Goal: Task Accomplishment & Management: Manage account settings

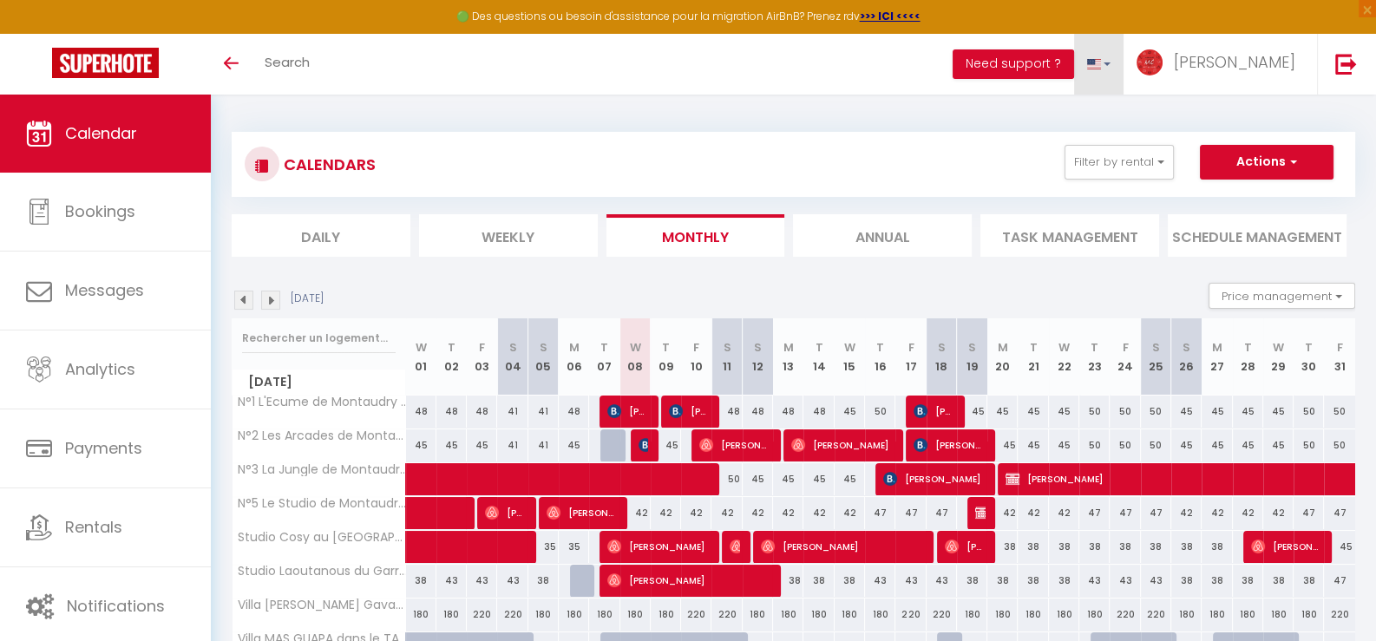
click at [1124, 69] on link at bounding box center [1099, 64] width 50 height 61
click at [1102, 113] on span at bounding box center [1094, 118] width 16 height 12
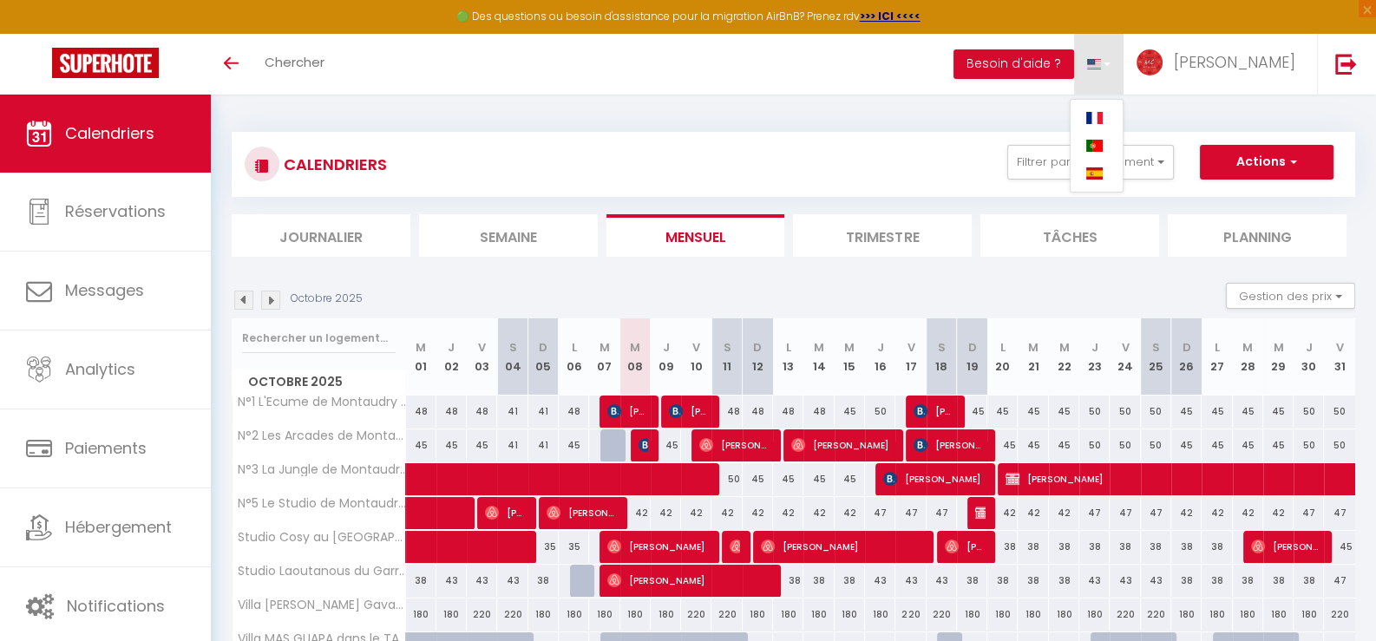
click at [1102, 120] on span at bounding box center [1094, 118] width 16 height 12
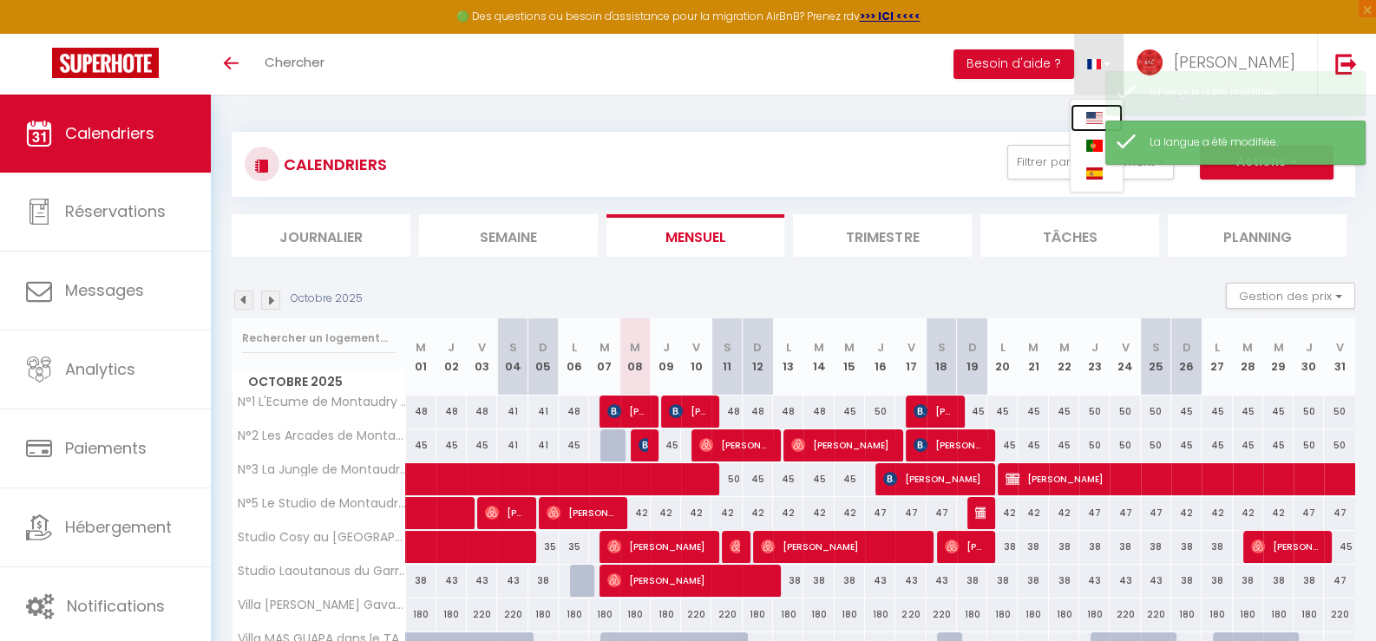
click at [1102, 116] on span at bounding box center [1094, 118] width 16 height 12
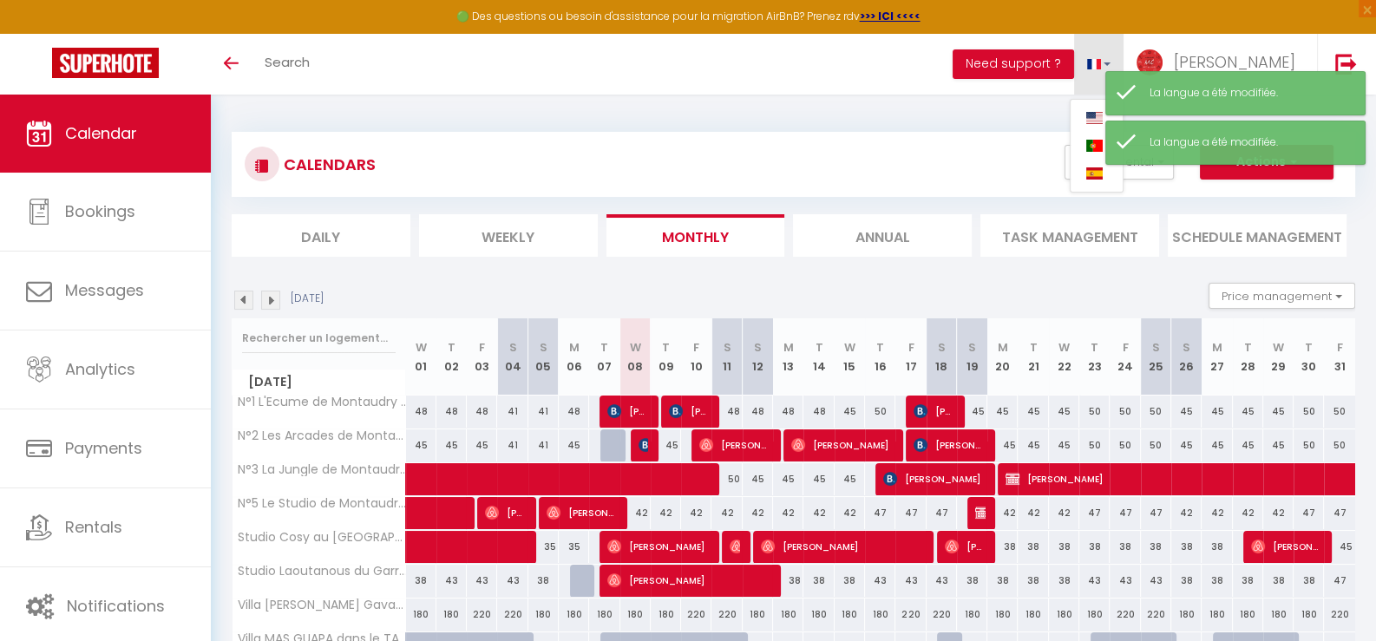
click at [1124, 56] on link at bounding box center [1099, 64] width 50 height 61
click at [1027, 120] on div "CALENDARS Filter by rental VILLA MAS GUAPA et ses chambres Villa MAS GUAPA dans…" at bounding box center [793, 551] width 1123 height 873
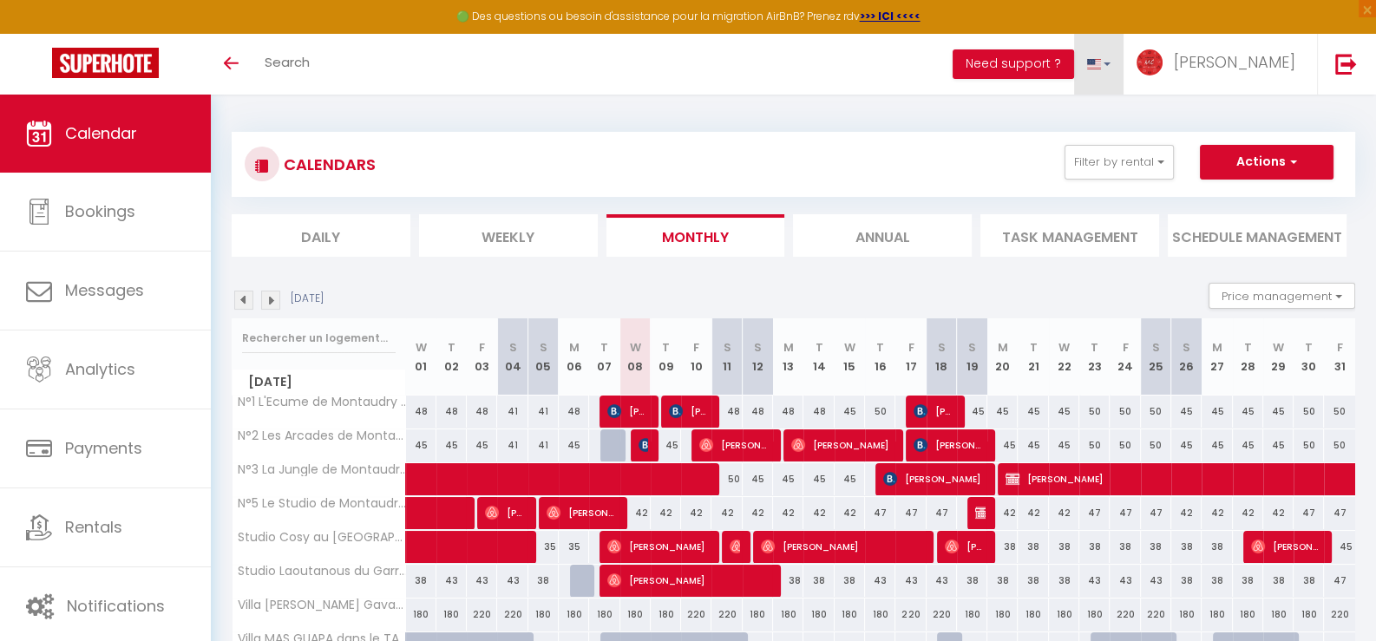
click at [1124, 62] on link at bounding box center [1099, 64] width 50 height 61
click at [1102, 116] on span at bounding box center [1094, 118] width 16 height 12
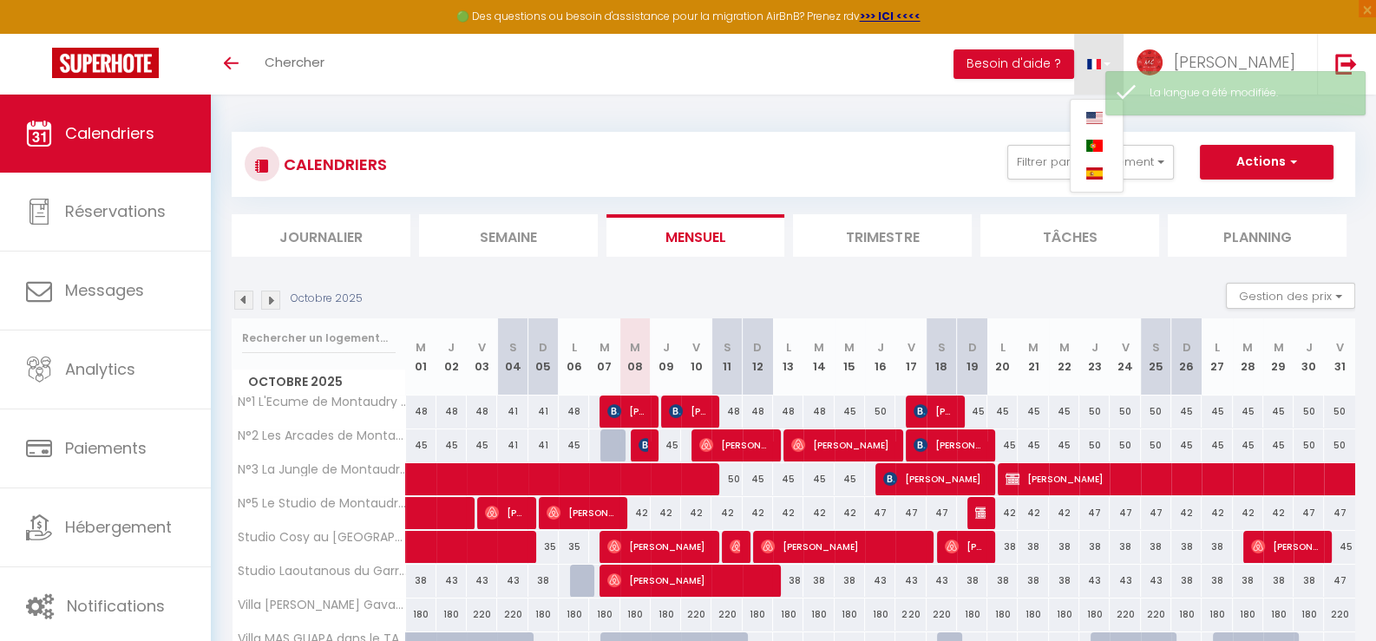
click at [890, 226] on li "Trimestre" at bounding box center [882, 235] width 179 height 43
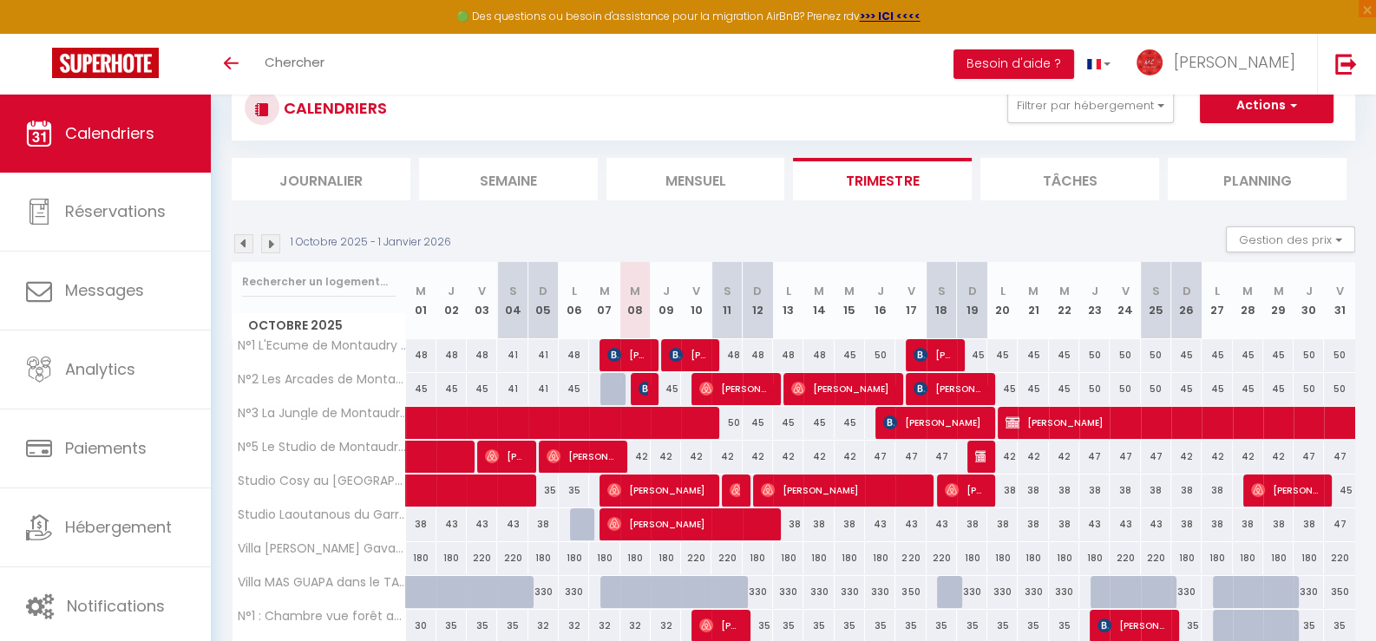
scroll to position [86, 0]
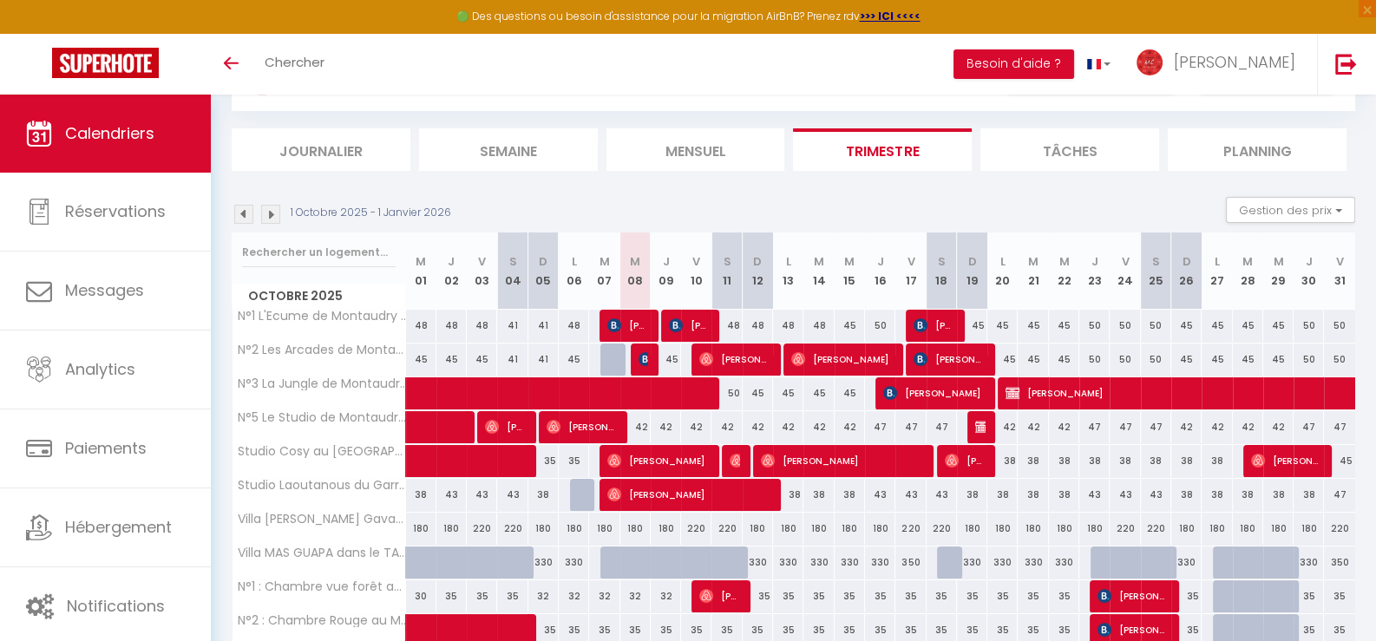
click at [244, 212] on img at bounding box center [243, 214] width 19 height 19
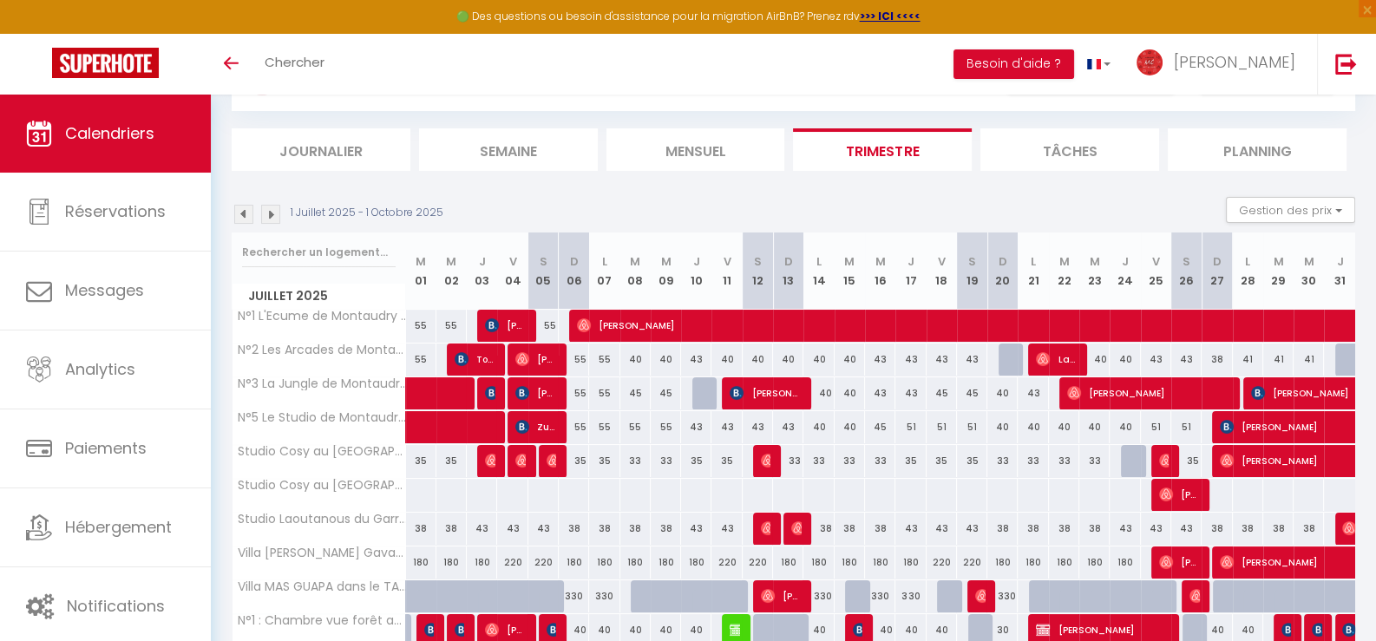
click at [243, 213] on img at bounding box center [243, 214] width 19 height 19
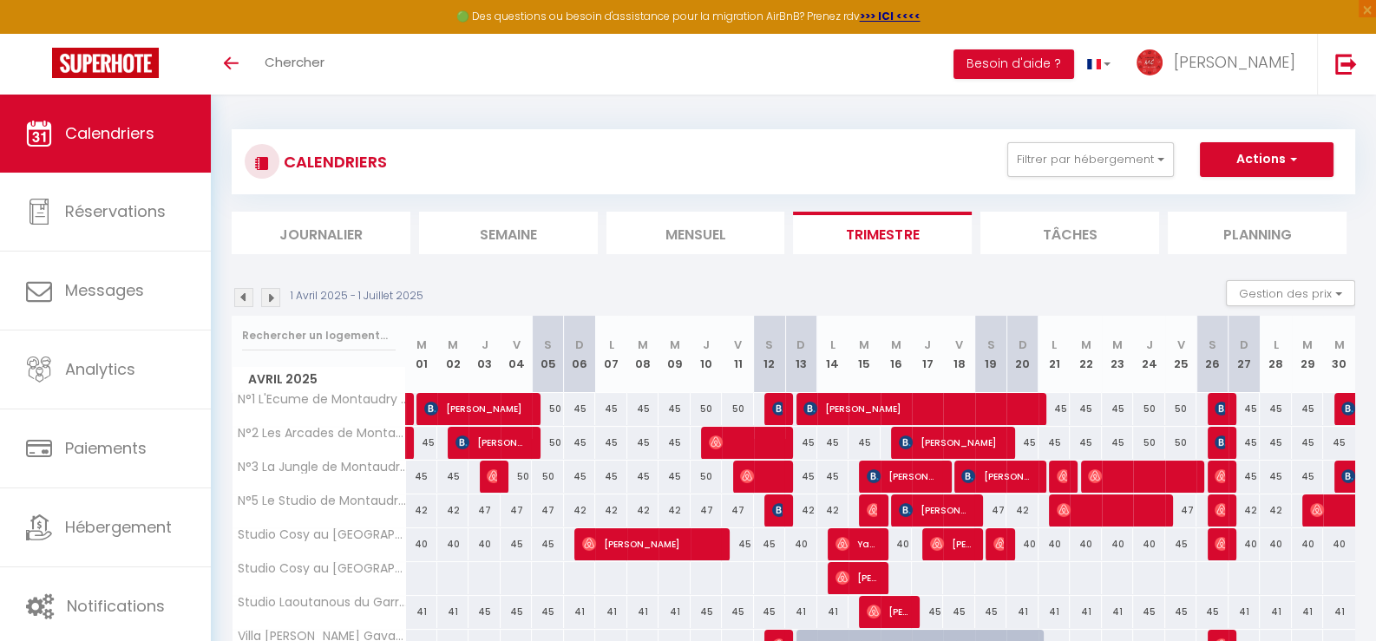
scroll to position [0, 0]
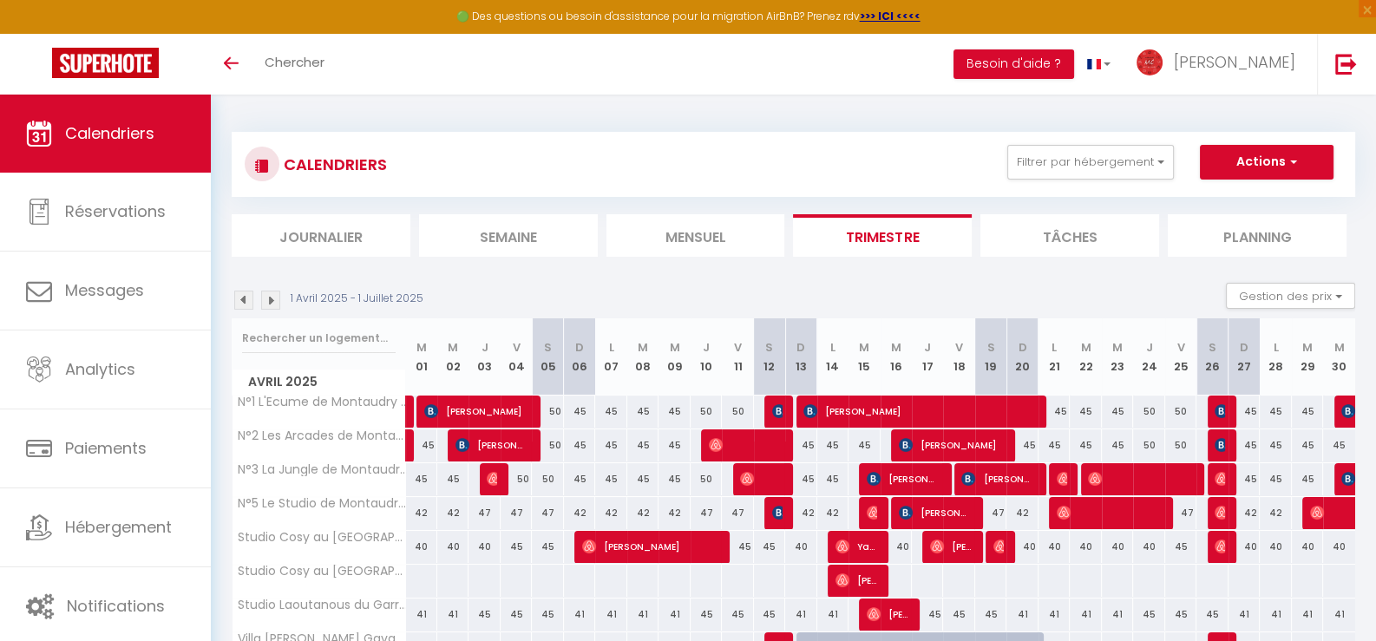
click at [691, 239] on li "Mensuel" at bounding box center [695, 235] width 179 height 43
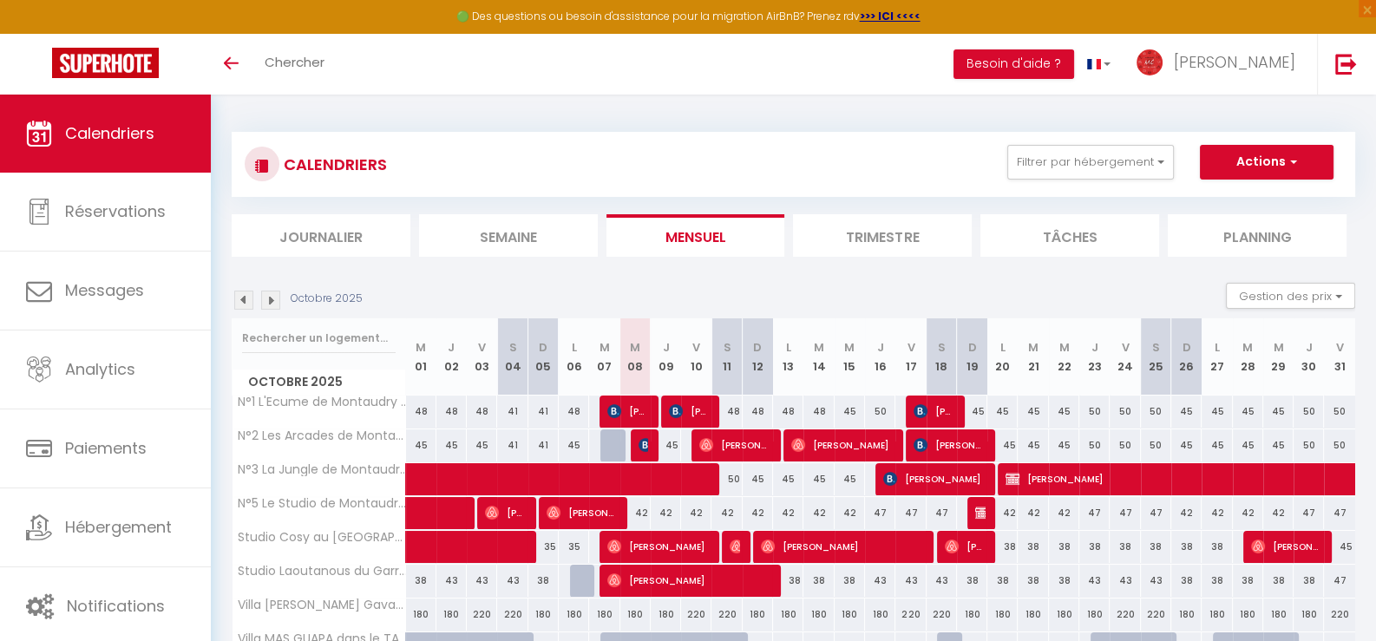
click at [247, 299] on img at bounding box center [243, 300] width 19 height 19
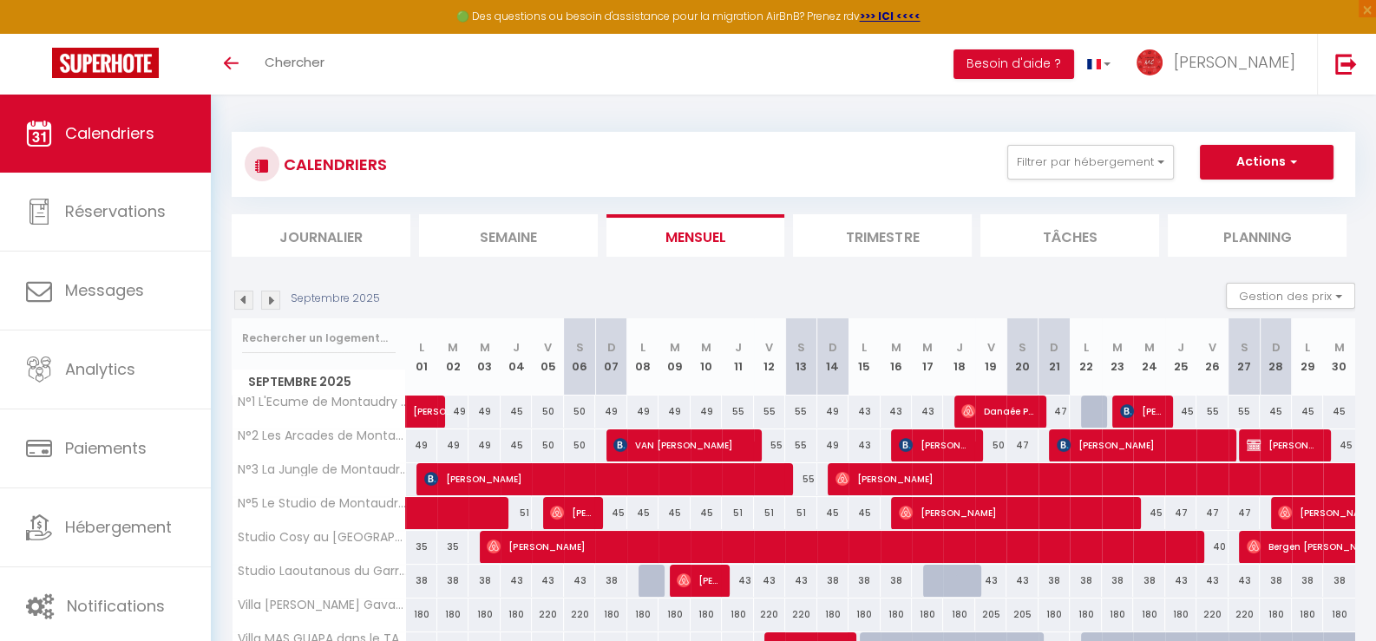
click at [249, 298] on img at bounding box center [243, 300] width 19 height 19
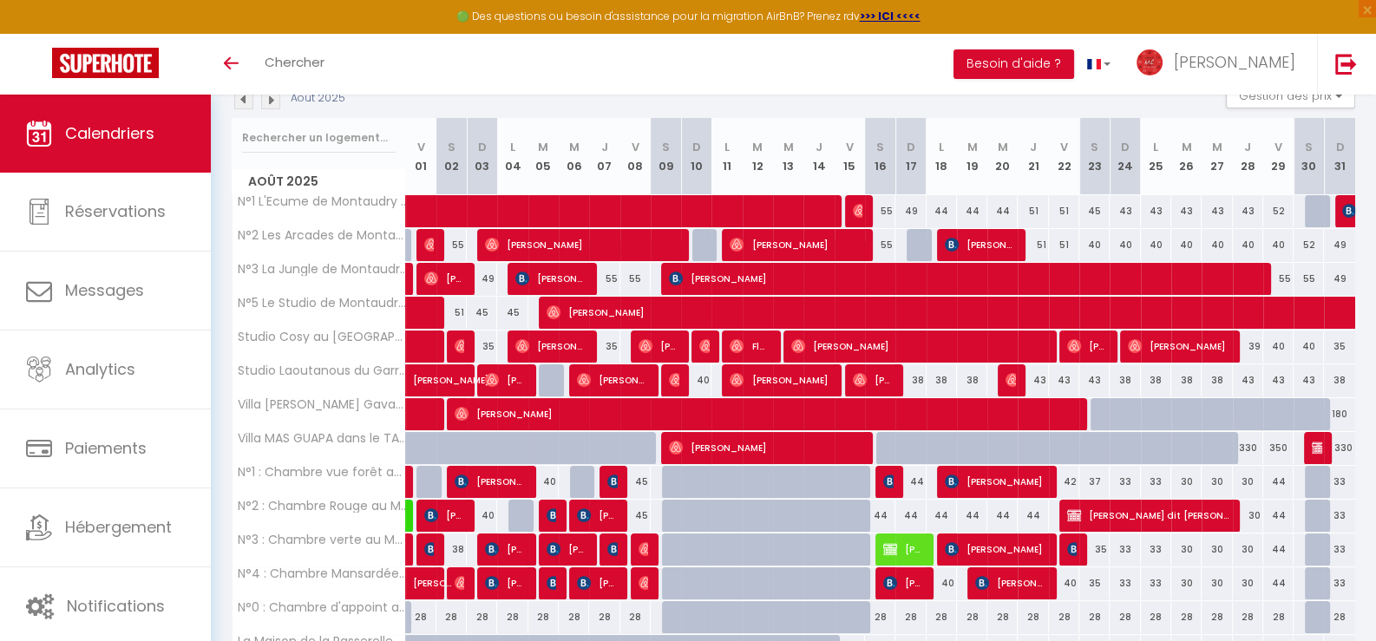
scroll to position [103, 0]
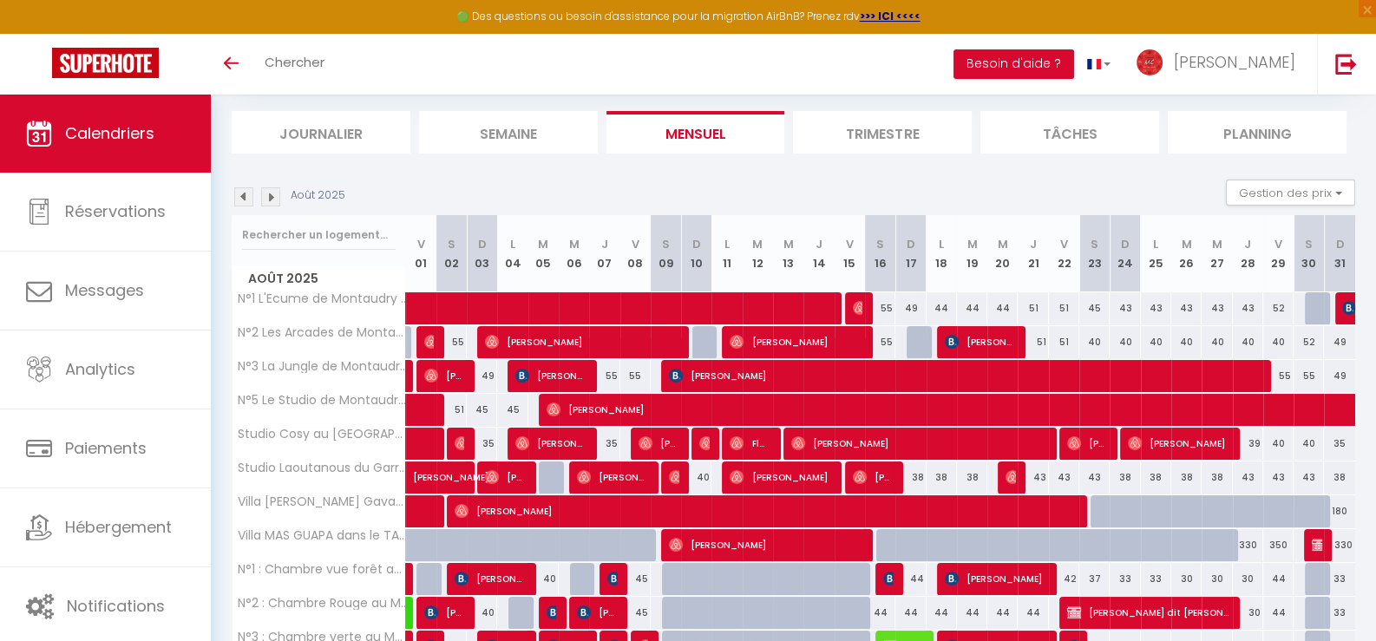
click at [252, 199] on img at bounding box center [243, 196] width 19 height 19
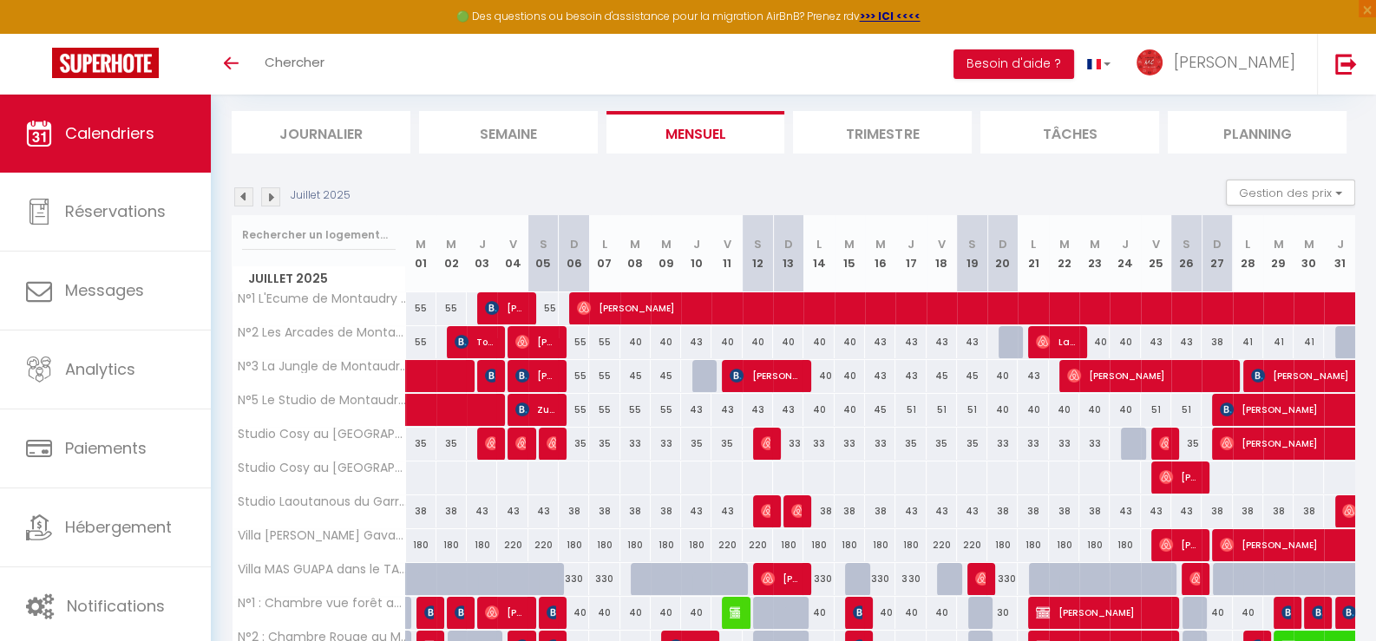
click at [241, 193] on img at bounding box center [243, 196] width 19 height 19
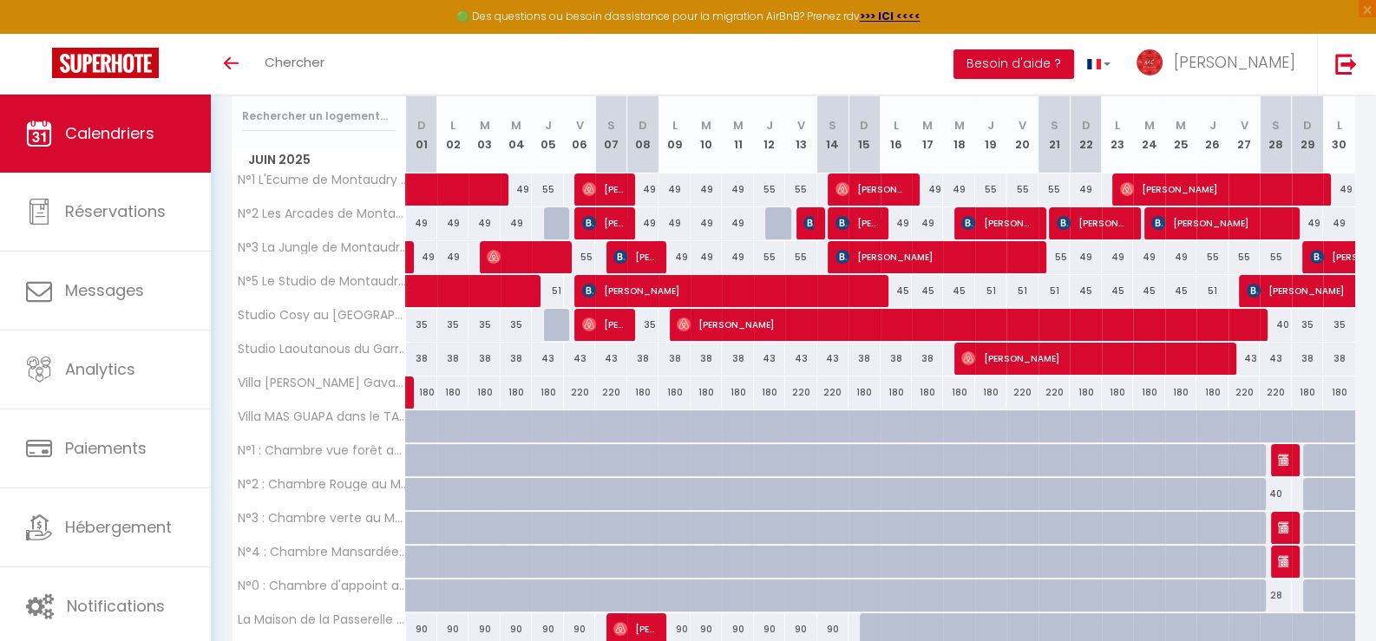
scroll to position [224, 0]
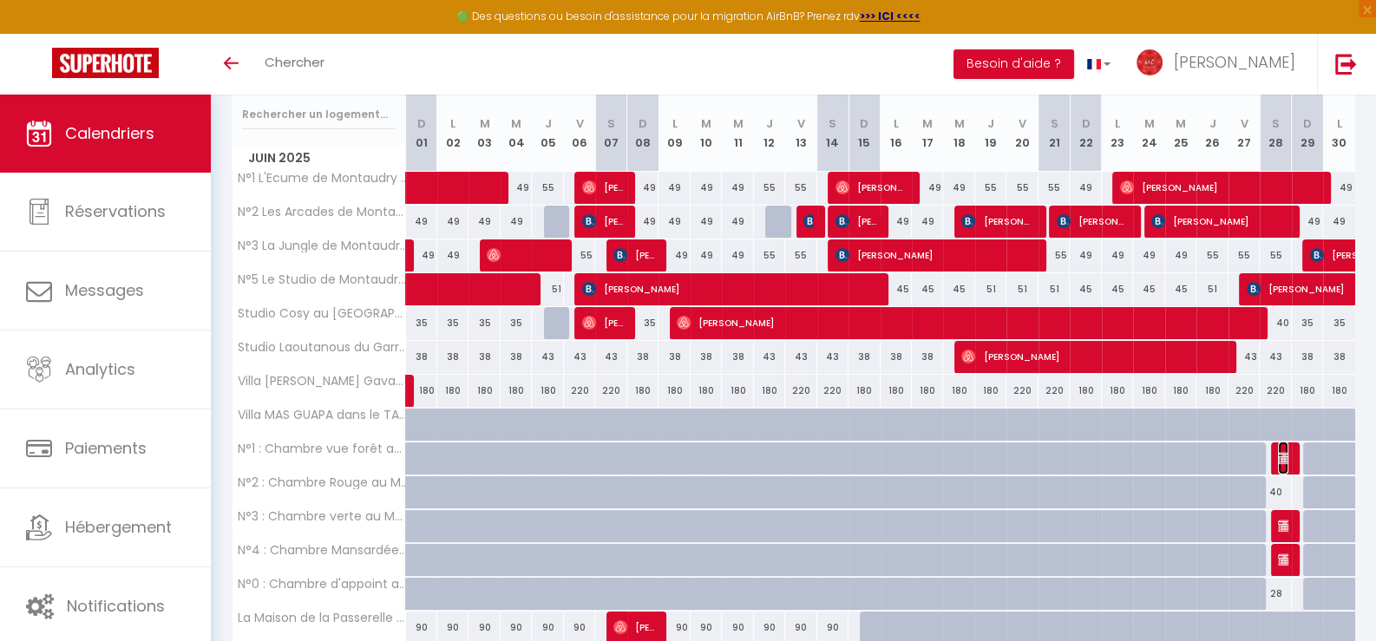
click at [1283, 452] on img at bounding box center [1285, 458] width 14 height 14
select select "KO"
select select "0"
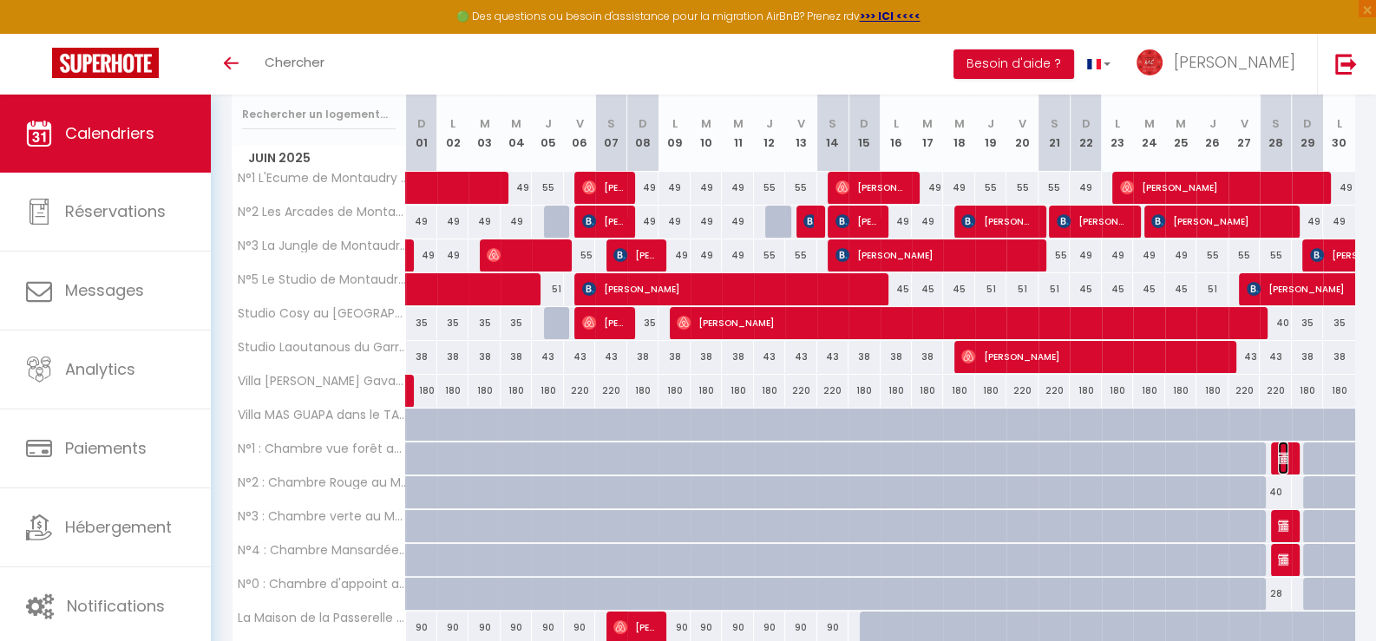
select select "1"
select select
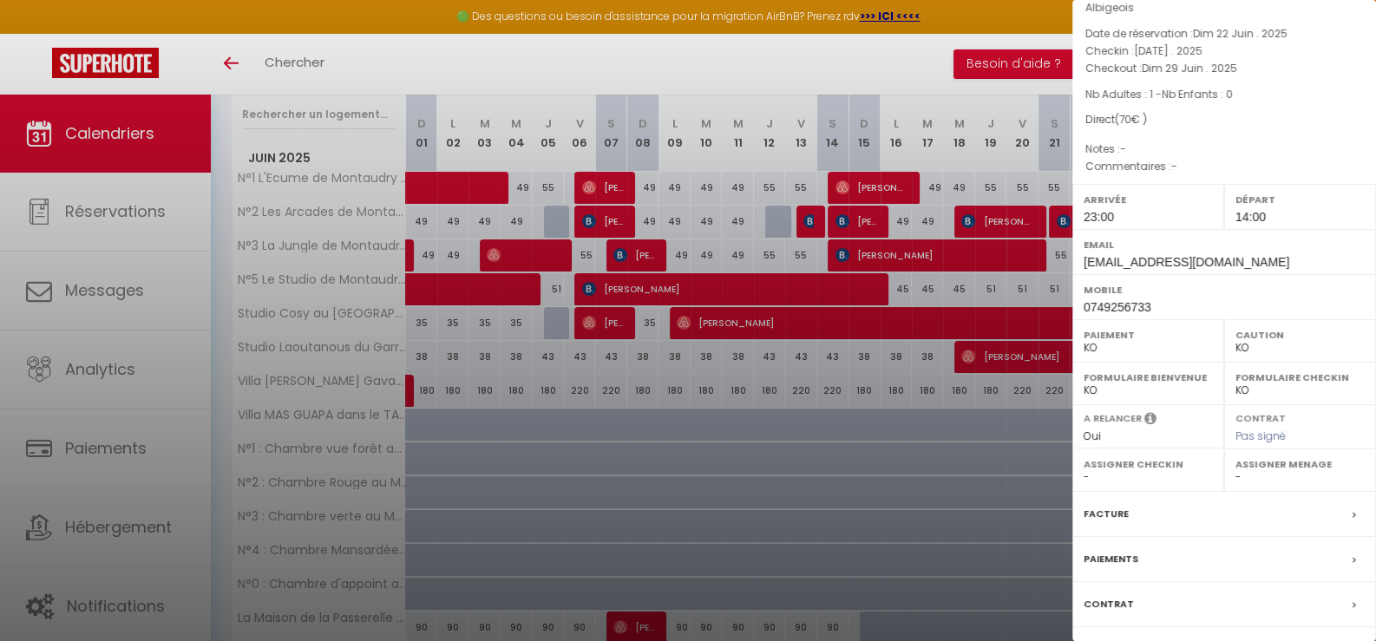
scroll to position [181, 0]
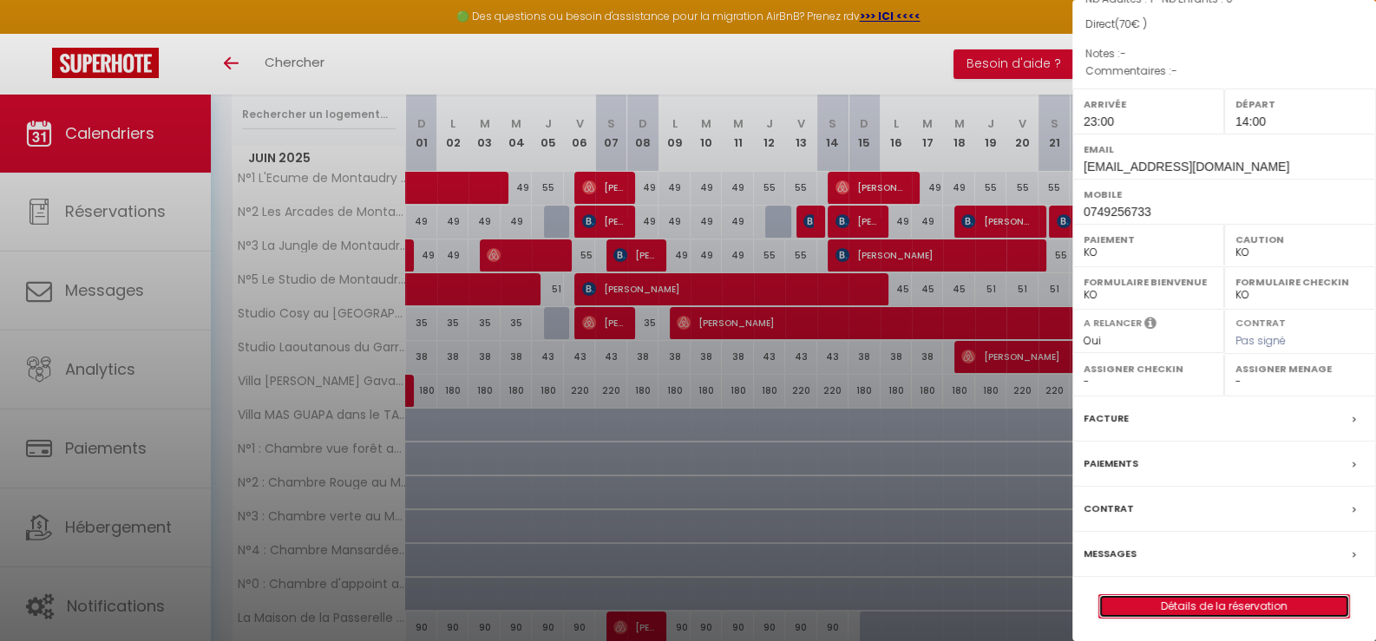
click at [1235, 604] on link "Détails de la réservation" at bounding box center [1224, 606] width 250 height 23
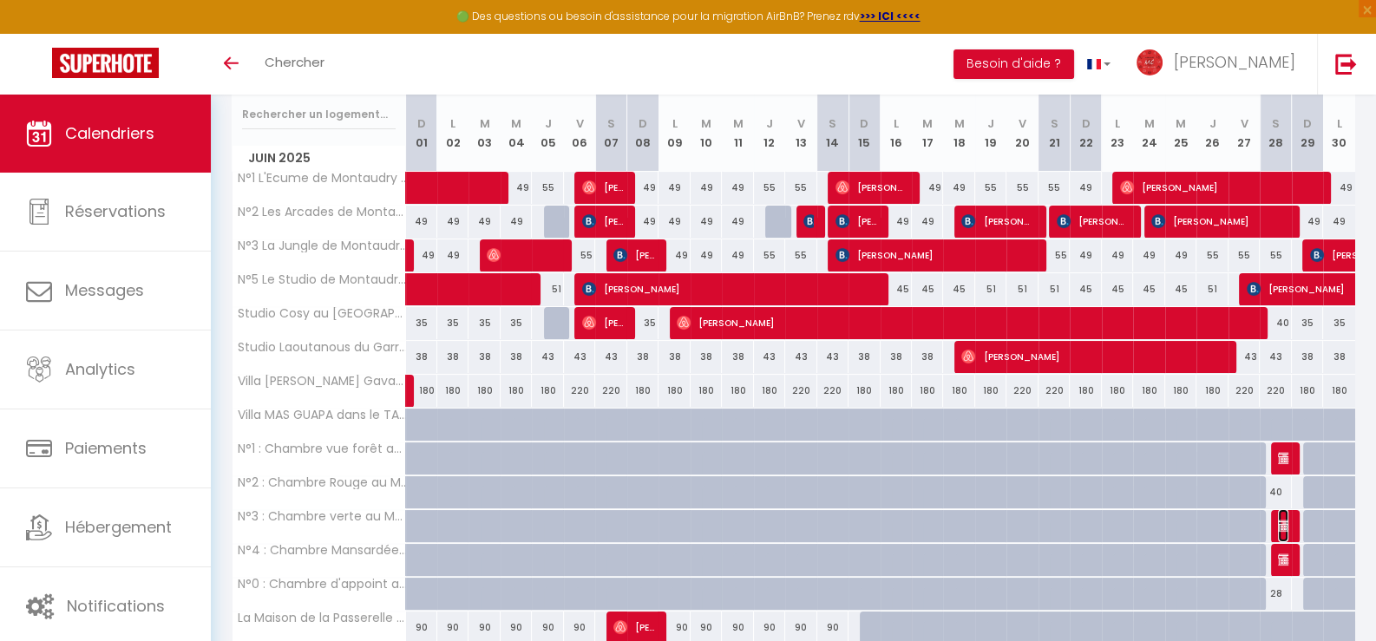
click at [1284, 519] on img at bounding box center [1285, 526] width 14 height 14
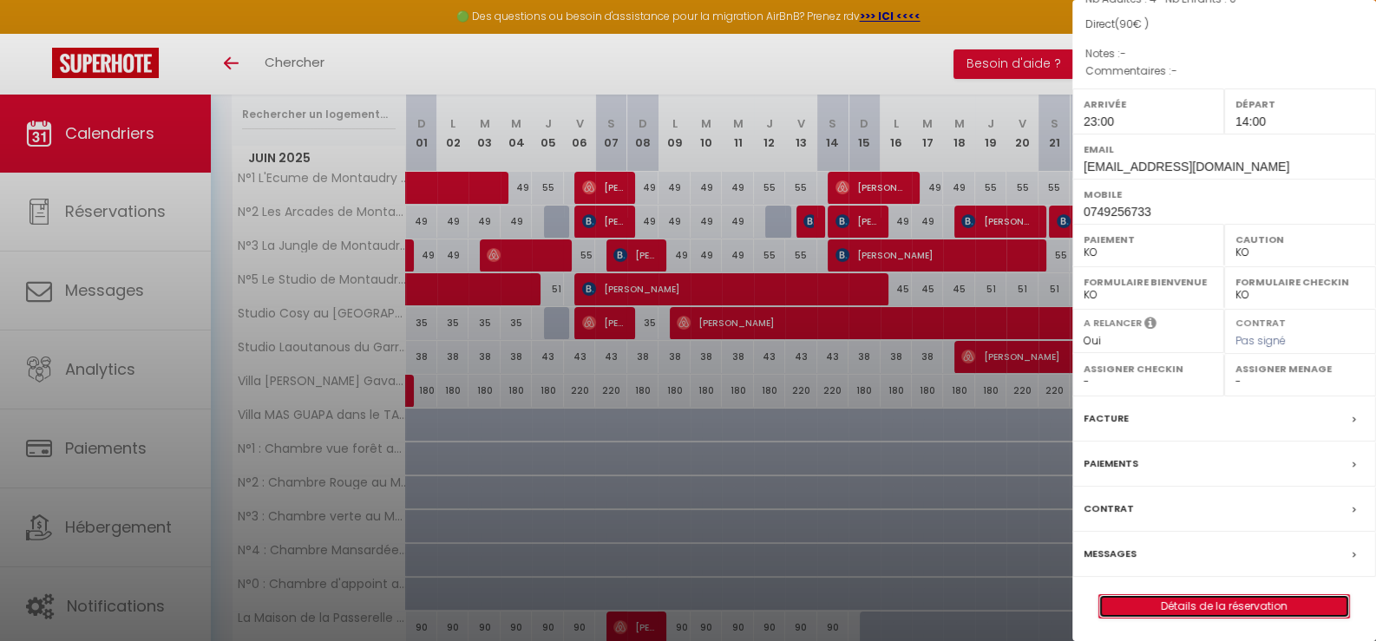
click at [1219, 599] on link "Détails de la réservation" at bounding box center [1224, 606] width 250 height 23
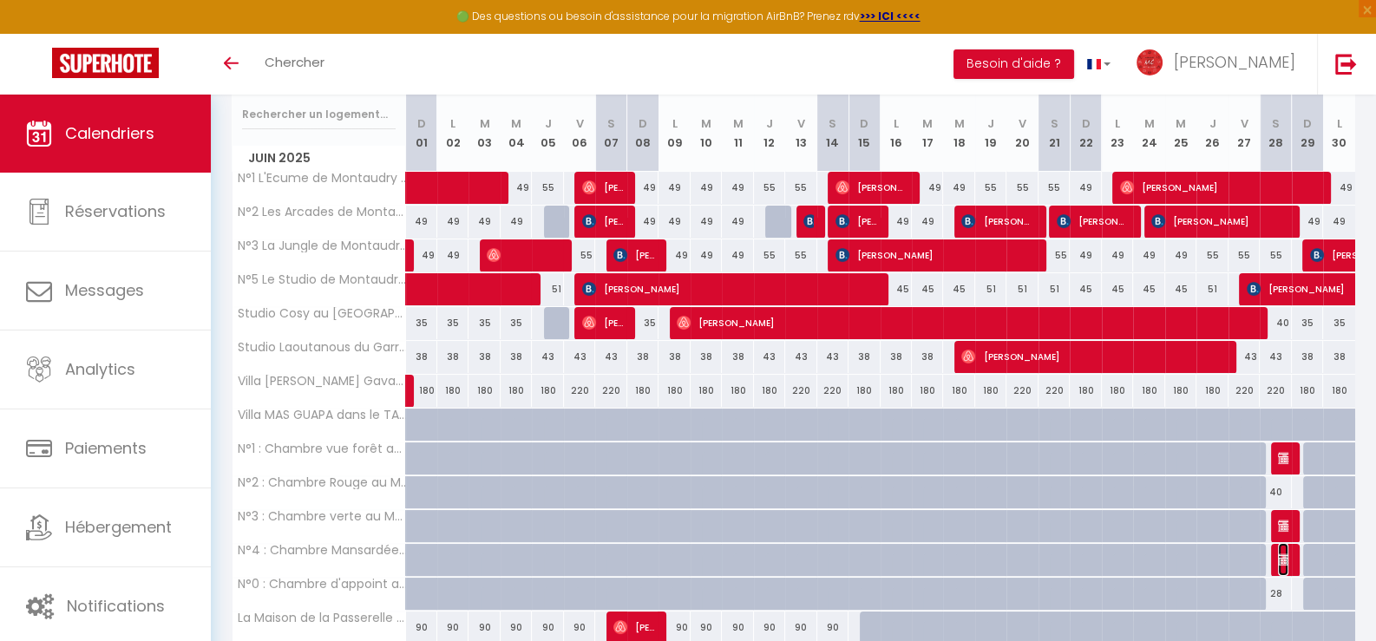
select select "17218"
click at [1288, 559] on img at bounding box center [1285, 560] width 14 height 14
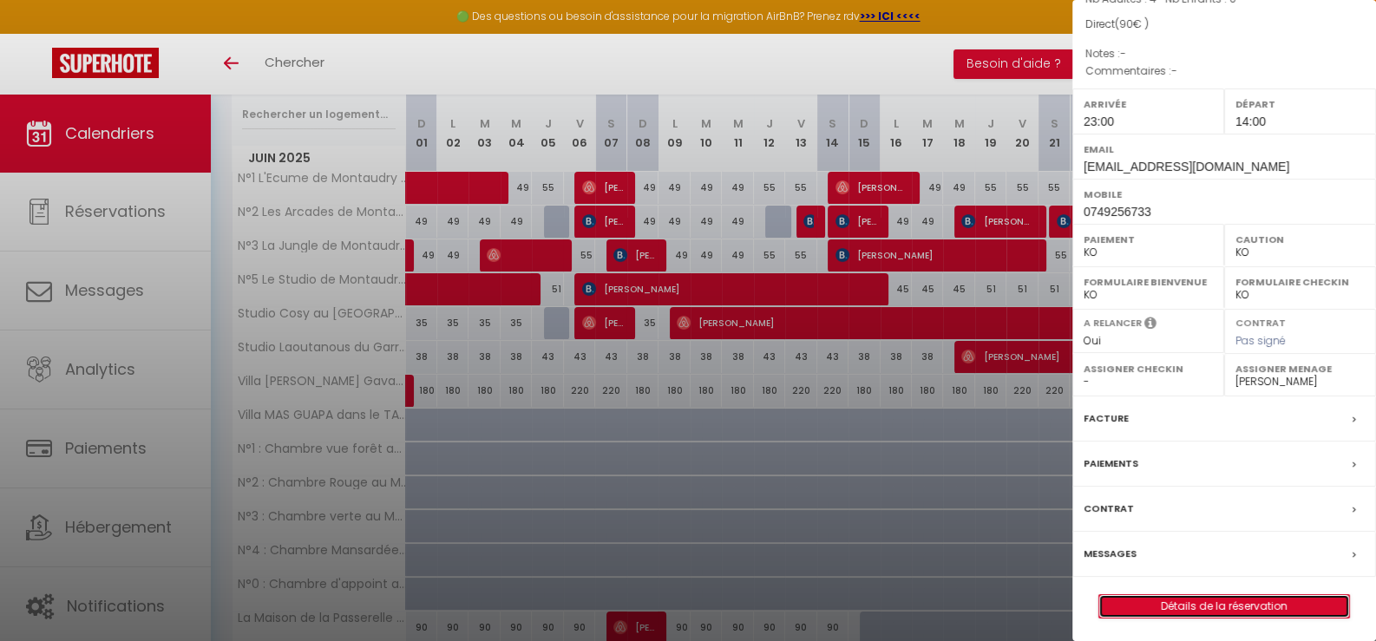
click at [1232, 598] on link "Détails de la réservation" at bounding box center [1224, 606] width 250 height 23
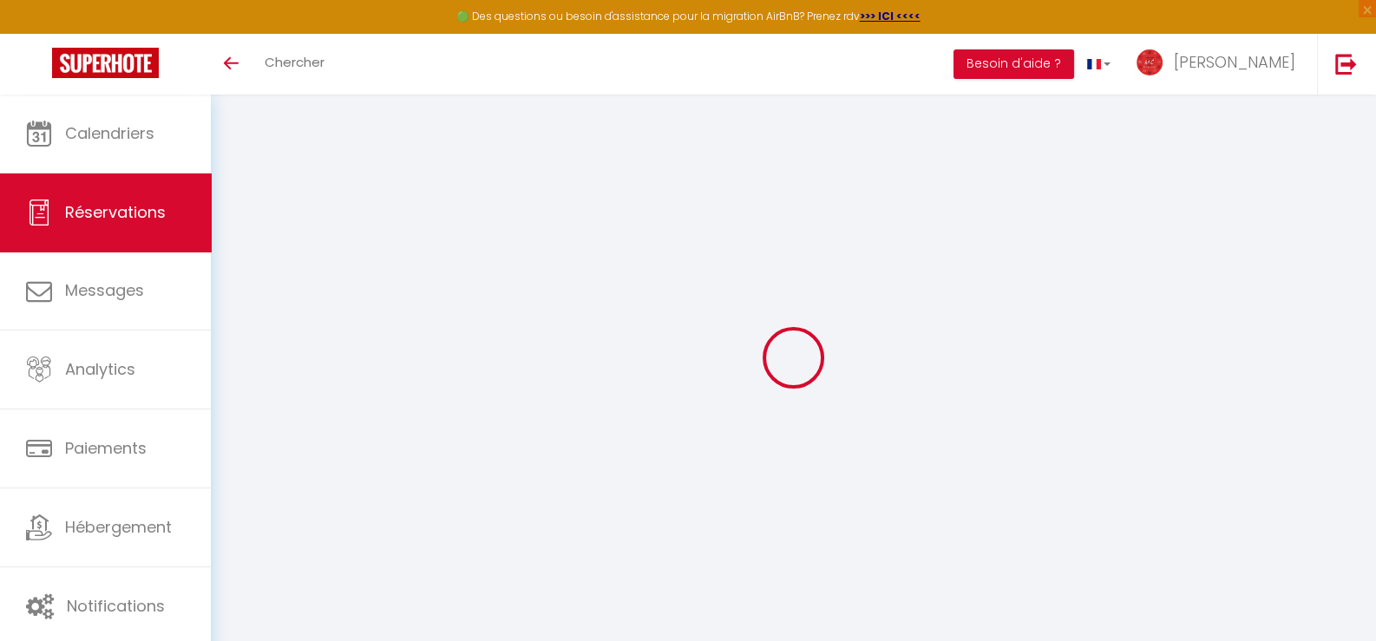
select select
checkbox input "false"
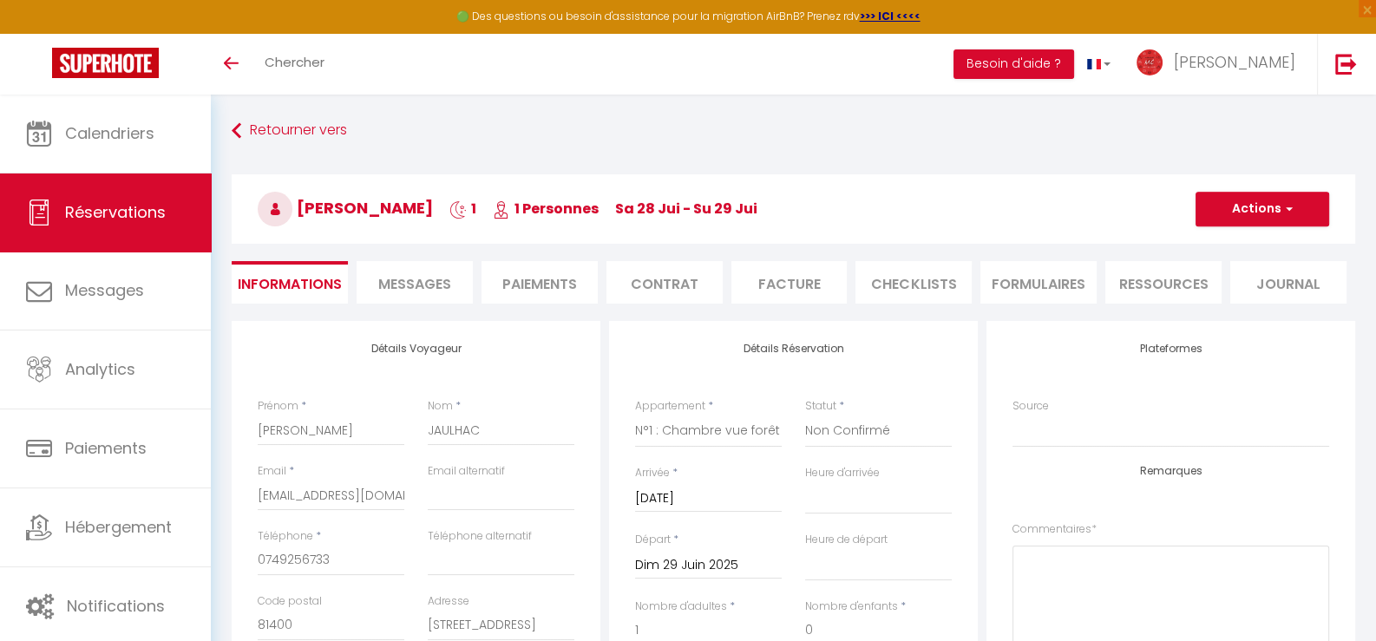
select select
checkbox input "false"
type input "25"
select select
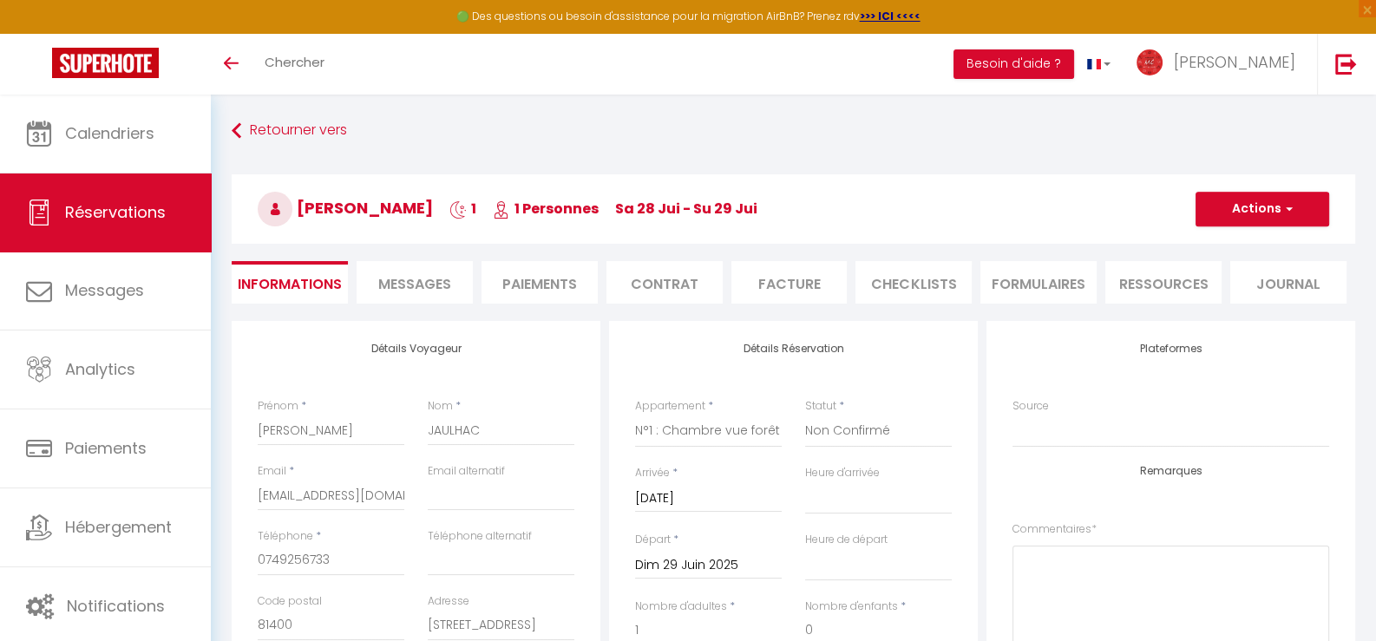
select select
checkbox input "false"
select select "23:00"
select select "14:00"
click at [447, 283] on span "Messages" at bounding box center [414, 284] width 73 height 20
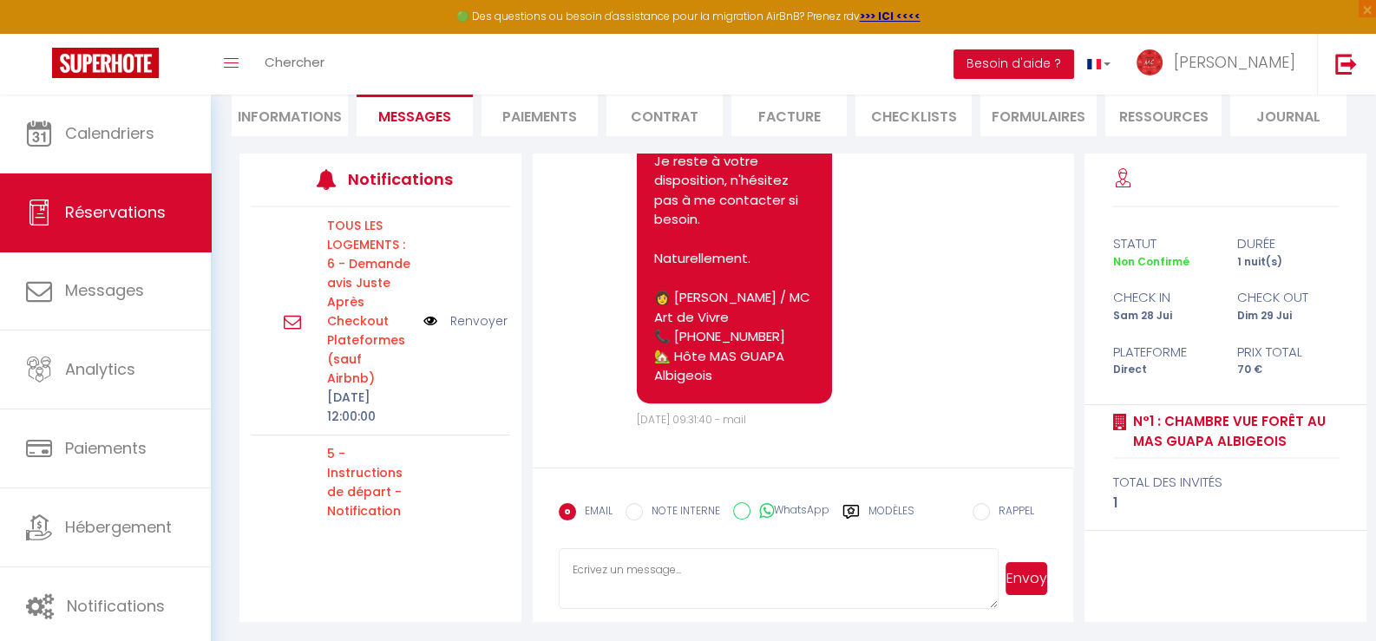
scroll to position [9316, 0]
click at [310, 117] on li "Informations" at bounding box center [290, 115] width 116 height 43
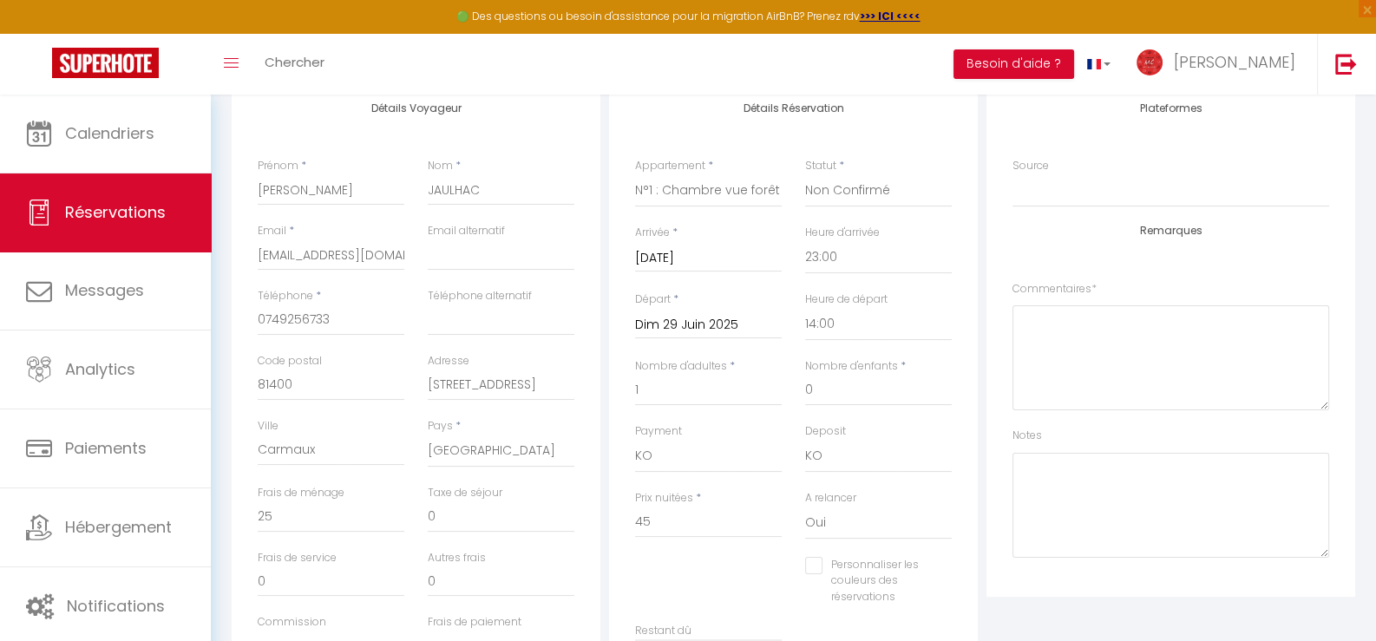
scroll to position [341, 0]
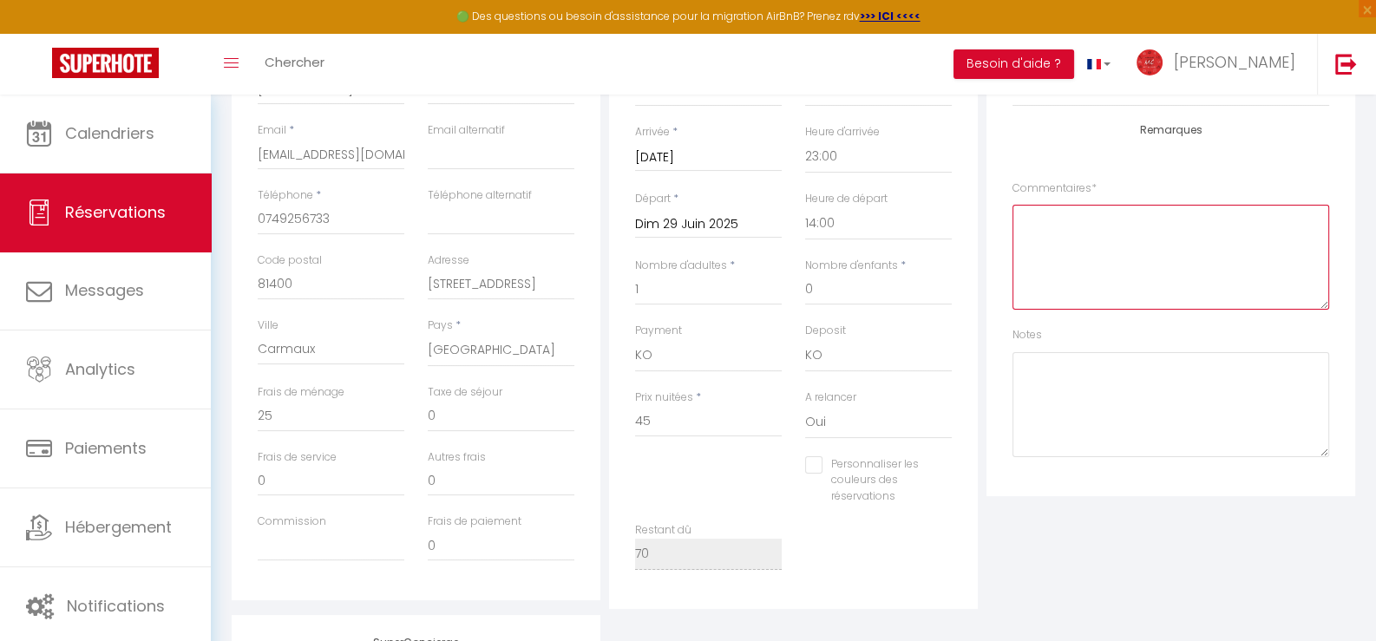
click at [1084, 239] on textarea at bounding box center [1170, 257] width 317 height 105
click at [1095, 220] on textarea "MC NOTE : Réservation échouée : pas de paiement + pas de nouvelles !" at bounding box center [1170, 257] width 317 height 105
type textarea "MC NOTE : Première réservation échouée : pas de paiement + pas de nouvelles !"
click at [1214, 217] on textarea "MC NOTE : Première réservation échouée : pas de paiement + pas de nouvelles !" at bounding box center [1170, 257] width 317 height 105
checkbox input "false"
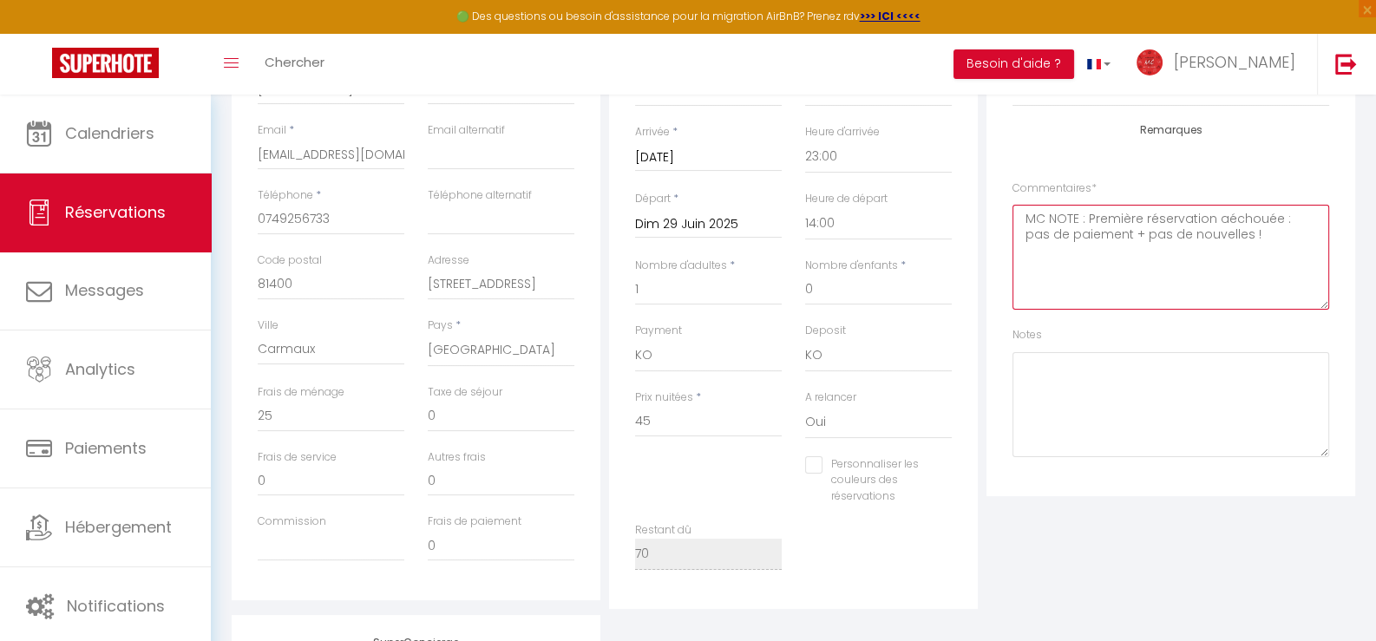
type textarea "MC NOTE : Première réservation apéchouée : pas de paiement + pas de nouvelles !"
checkbox input "false"
type textarea "MC NOTE : Première réservation apréchouée : pas de paiement + pas de nouvelles !"
checkbox input "false"
type textarea "MC NOTE : Première réservation aprés échouée : pas de paiement + pas de nouvell…"
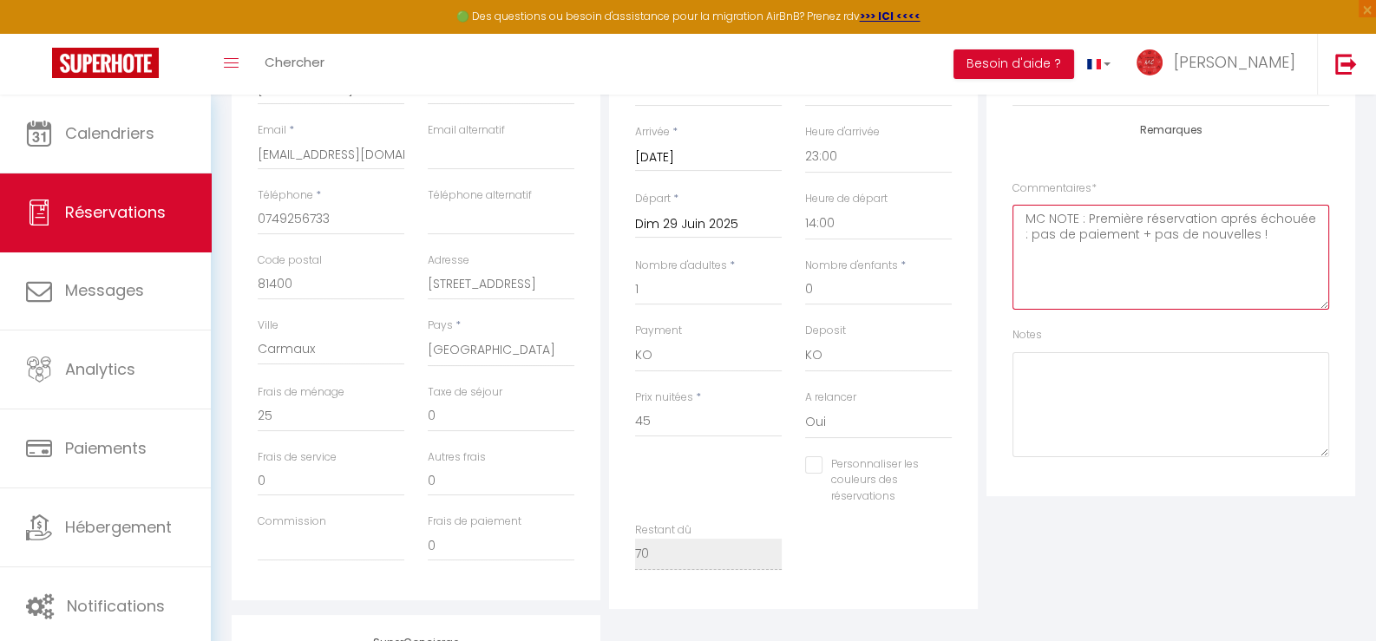
checkbox input "false"
drag, startPoint x: 1134, startPoint y: 232, endPoint x: 1212, endPoint y: 210, distance: 81.3
click at [1212, 210] on textarea "MC NOTE : Première réservation aprés prépartion expres échouée : pas de paiemen…" at bounding box center [1170, 257] width 317 height 105
click at [1276, 216] on textarea "MC NOTE : Première réservation de reprise aprés chantier échouée : pas de paiem…" at bounding box center [1170, 257] width 317 height 105
type textarea "MC NOTE : Première réservation de reprise échouée aprés chantier échouée : pas …"
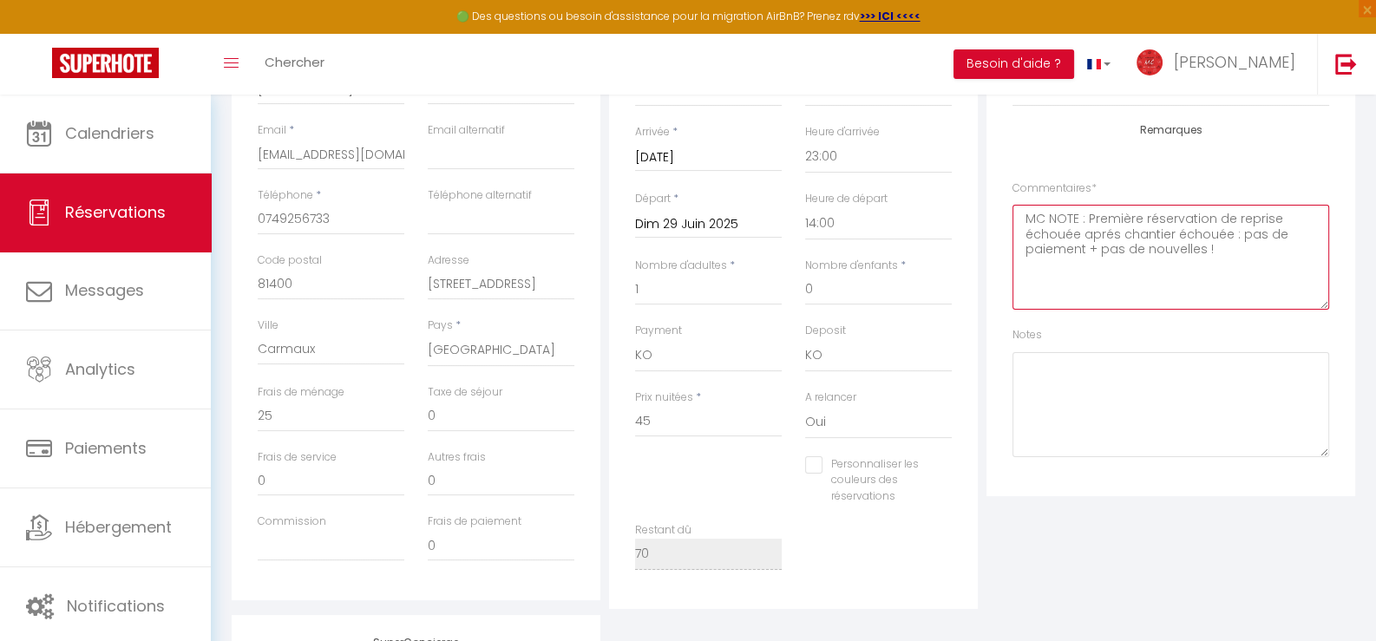
checkbox input "false"
type textarea "MC NOTE : Première réservation de reprise échouée après chantier échouée : pas …"
checkbox input "false"
click at [1193, 230] on textarea "MC NOTE : Première réservation de reprise échouée après chantier échouée : pas …" at bounding box center [1170, 257] width 317 height 105
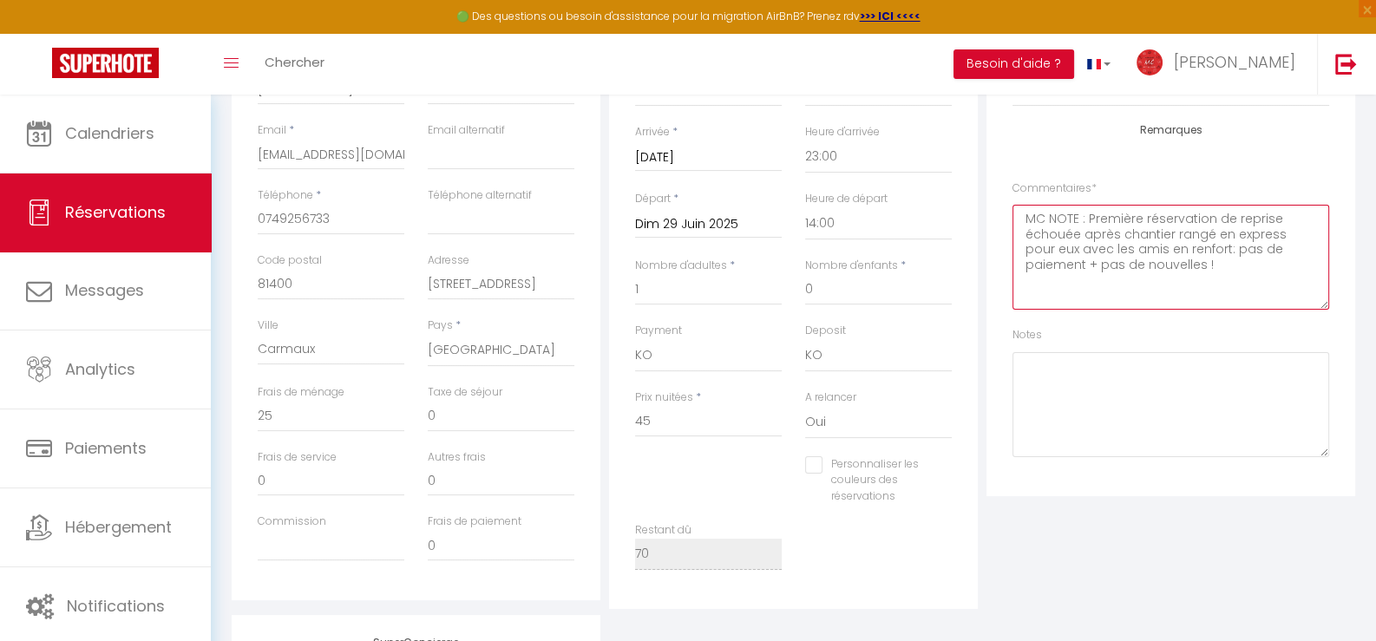
type textarea "MC NOTE : Première réservation de reprise échouée après chantier rangé en expre…"
click at [1154, 265] on textarea "MC NOTE : Première réservation de reprise échouée après chantier rangé en expre…" at bounding box center [1170, 257] width 317 height 105
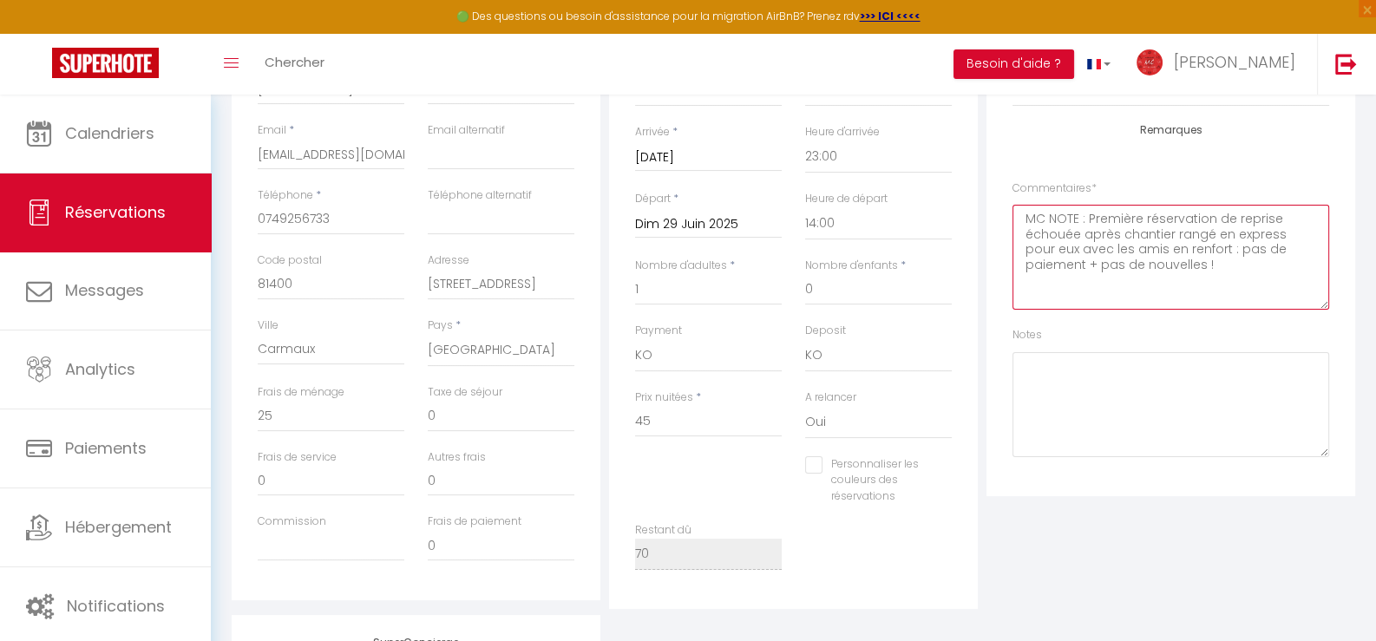
checkbox input "false"
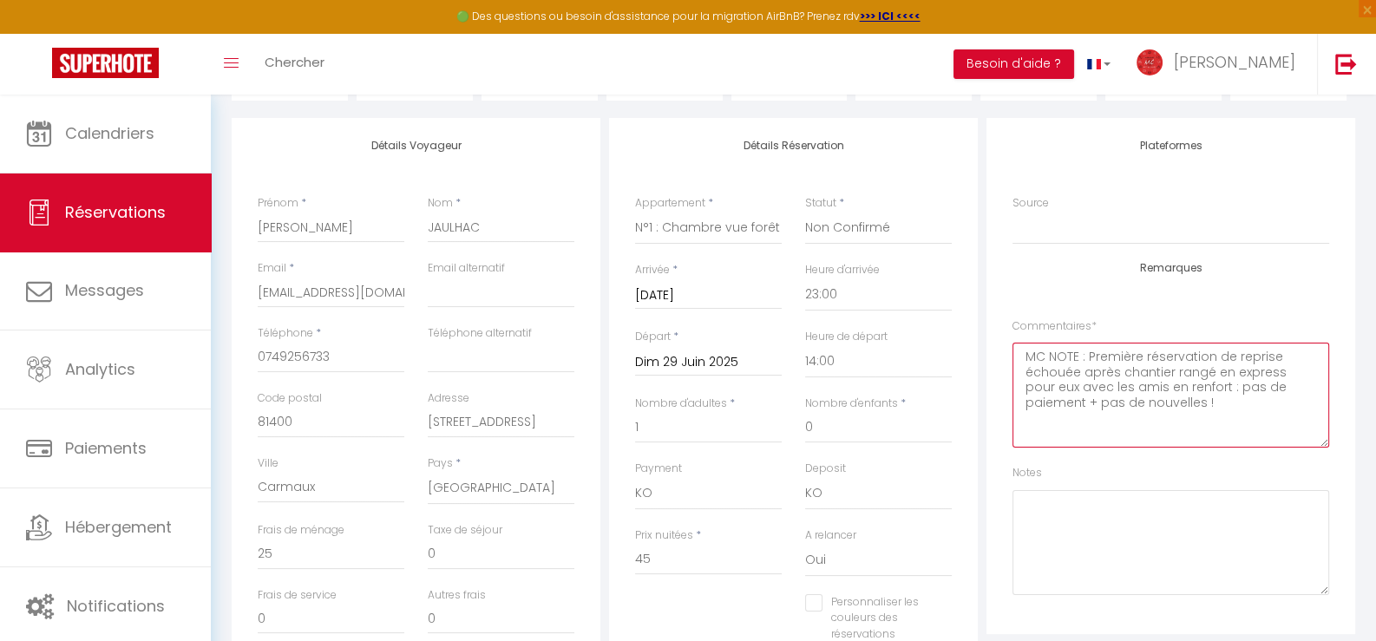
scroll to position [0, 0]
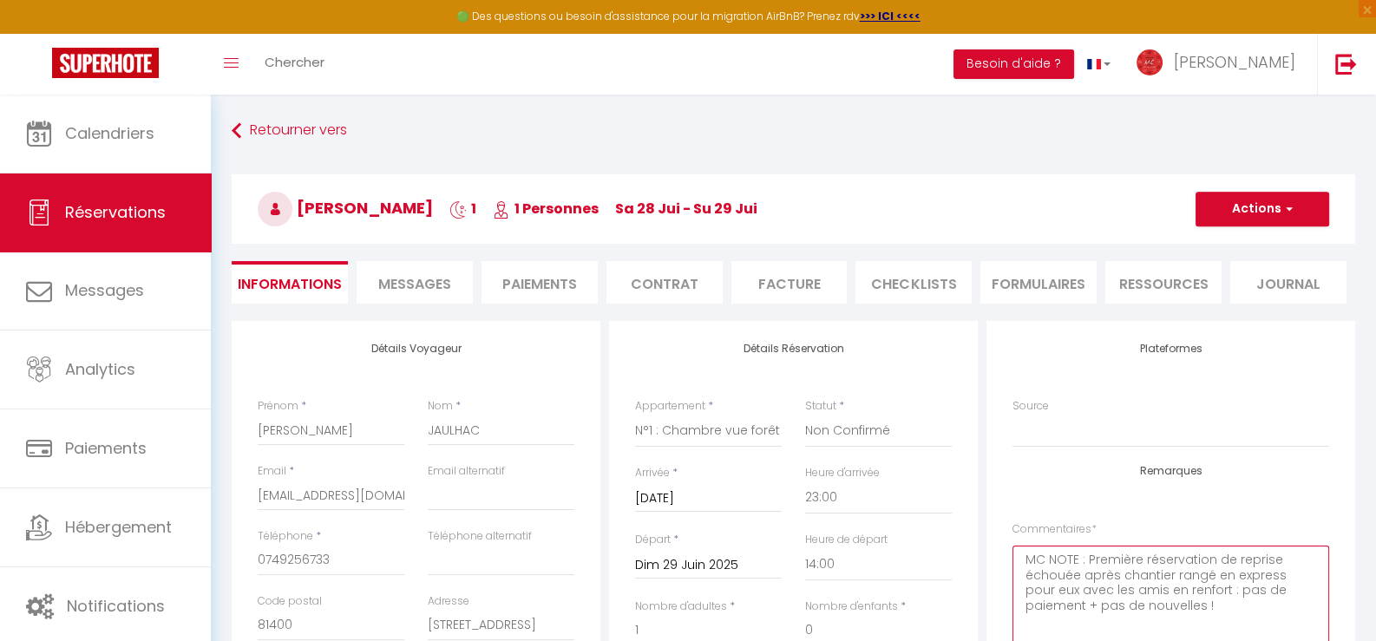
type textarea "MC NOTE : Première réservation de reprise échouée après chantier rangé en expre…"
click at [1224, 209] on button "Actions" at bounding box center [1262, 209] width 134 height 35
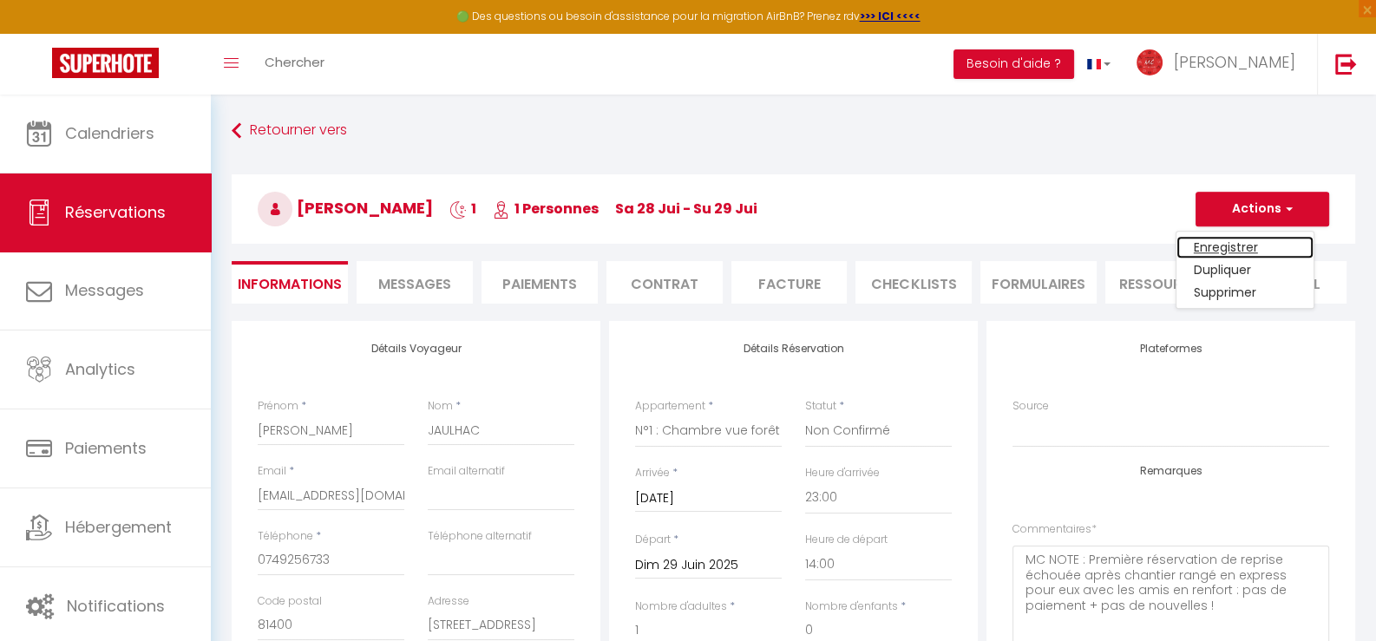
click at [1225, 242] on link "Enregistrer" at bounding box center [1244, 247] width 137 height 23
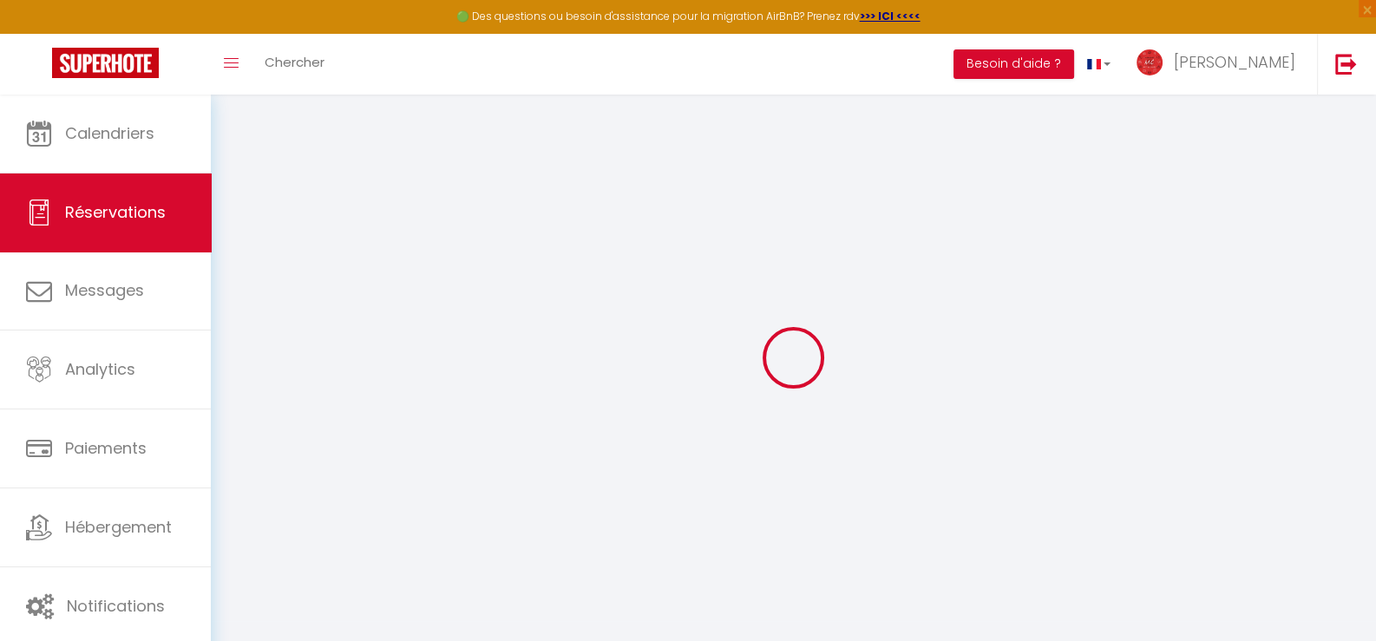
select select
checkbox input "false"
select select
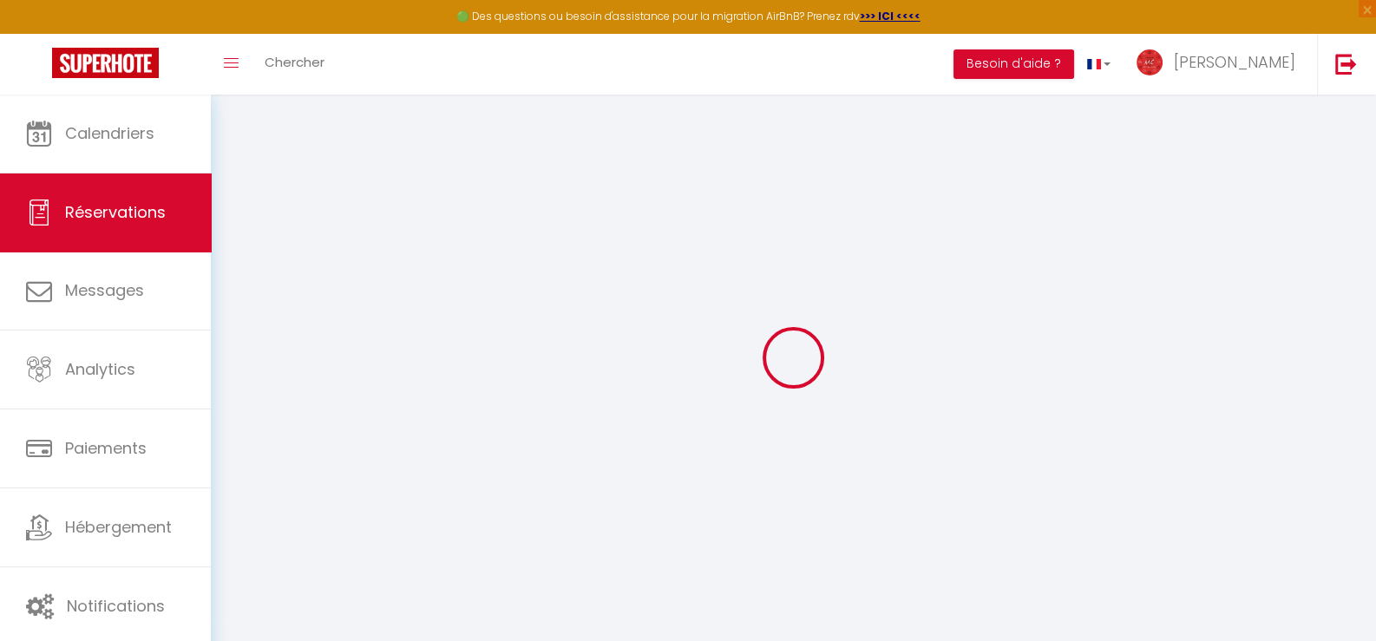
checkbox input "false"
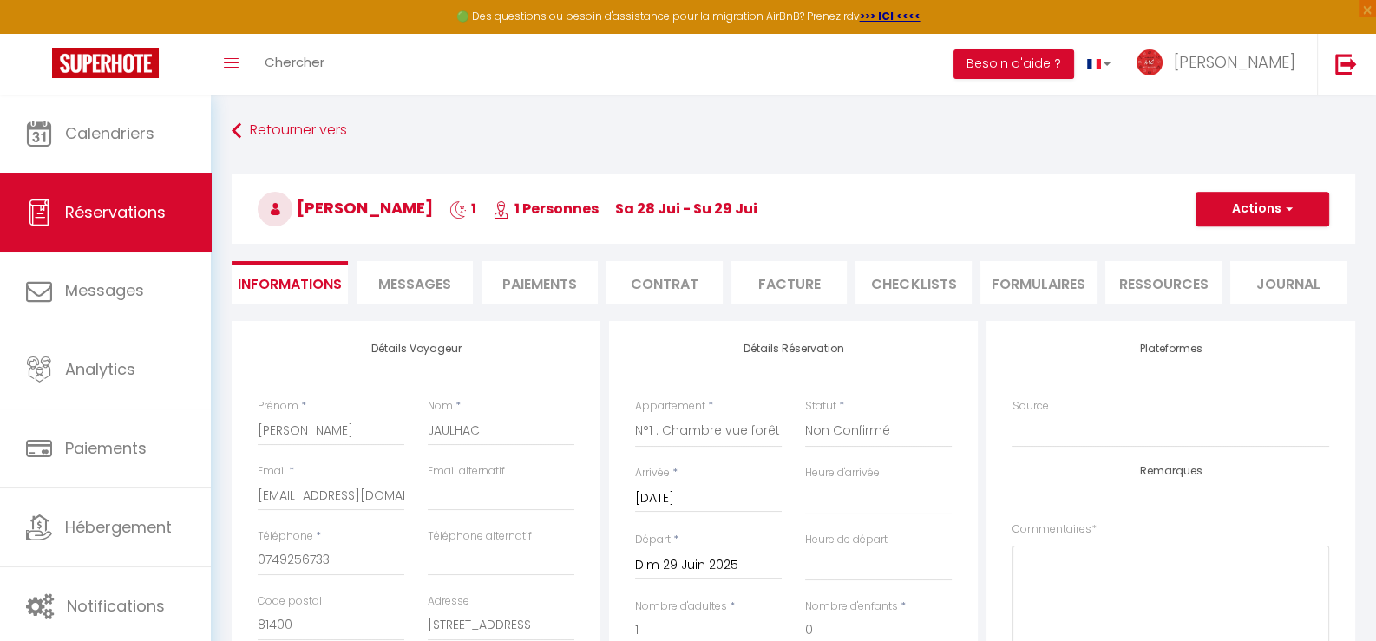
select select
checkbox input "false"
type textarea "MC NOTE : Première réservation de reprise échouée après chantier rangé en expre…"
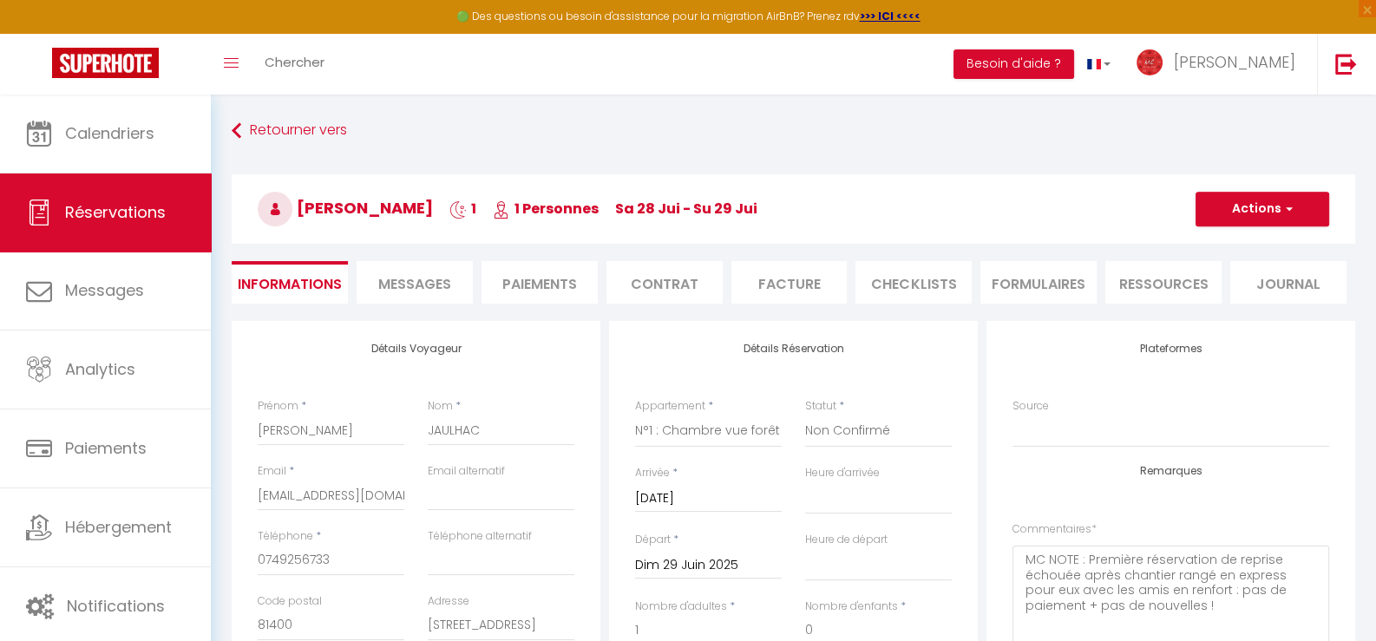
type input "25"
select select
checkbox input "false"
select select "23:00"
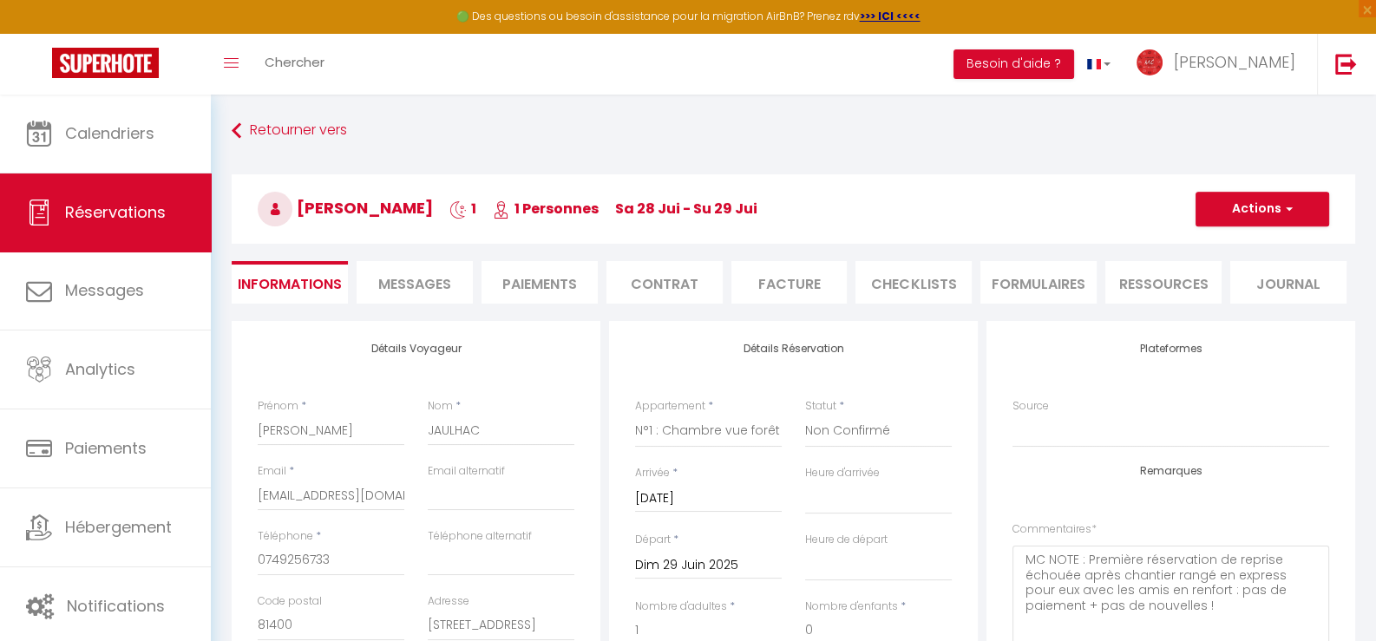
select select "14:00"
click at [861, 440] on select "Confirmé Non Confirmé Annulé Annulé par le voyageur No Show Request" at bounding box center [878, 431] width 147 height 33
select select "3"
click at [805, 415] on select "Confirmé Non Confirmé Annulé Annulé par le voyageur No Show Request" at bounding box center [878, 431] width 147 height 33
checkbox input "false"
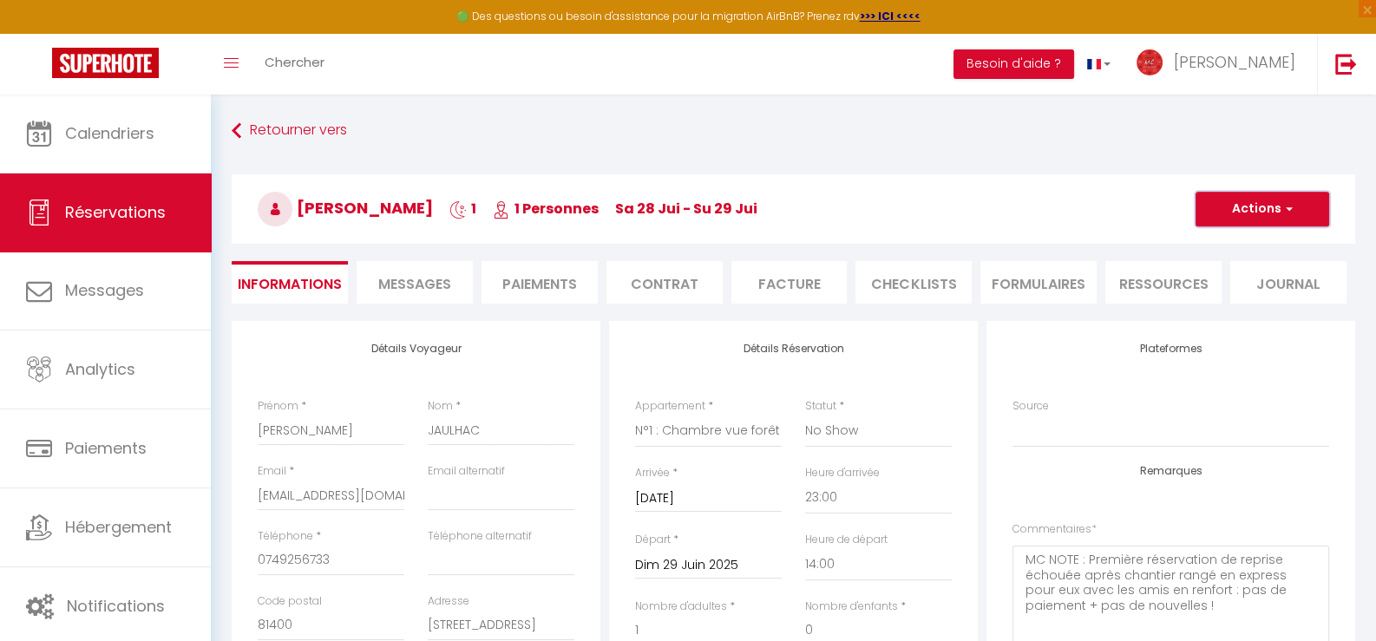
click at [1284, 203] on span "button" at bounding box center [1286, 209] width 10 height 16
click at [1220, 248] on link "Enregistrer" at bounding box center [1244, 247] width 137 height 23
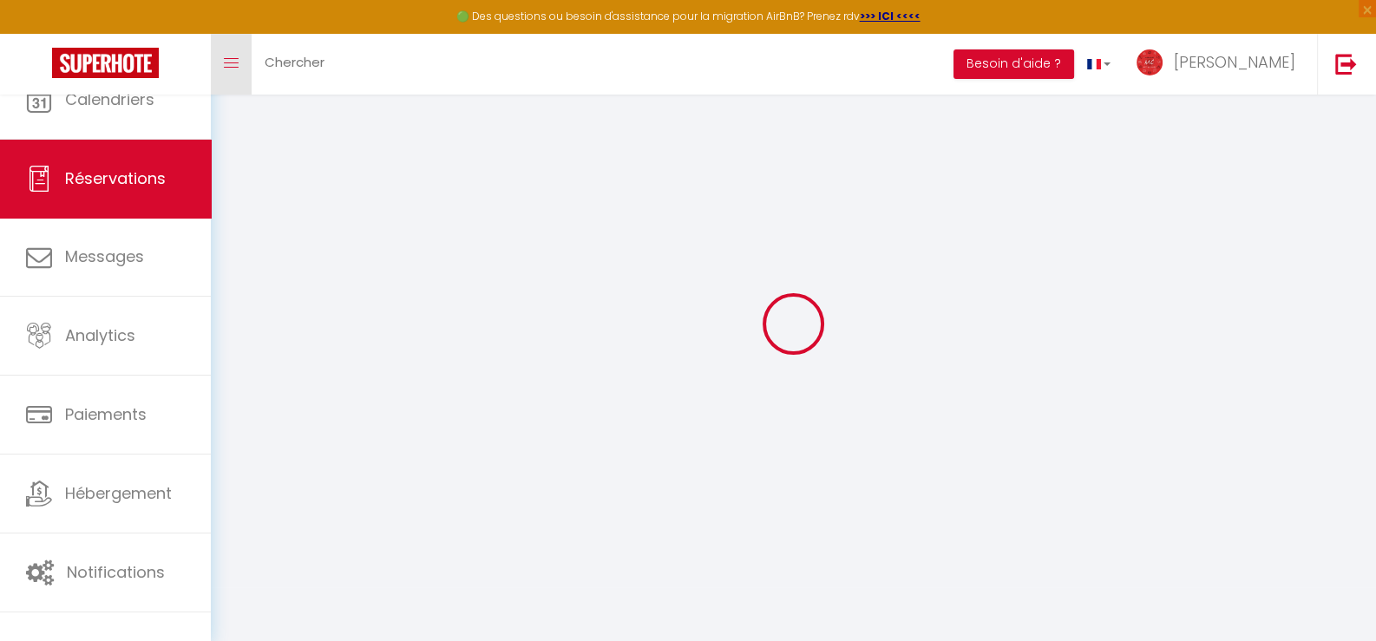
select select
checkbox input "false"
select select
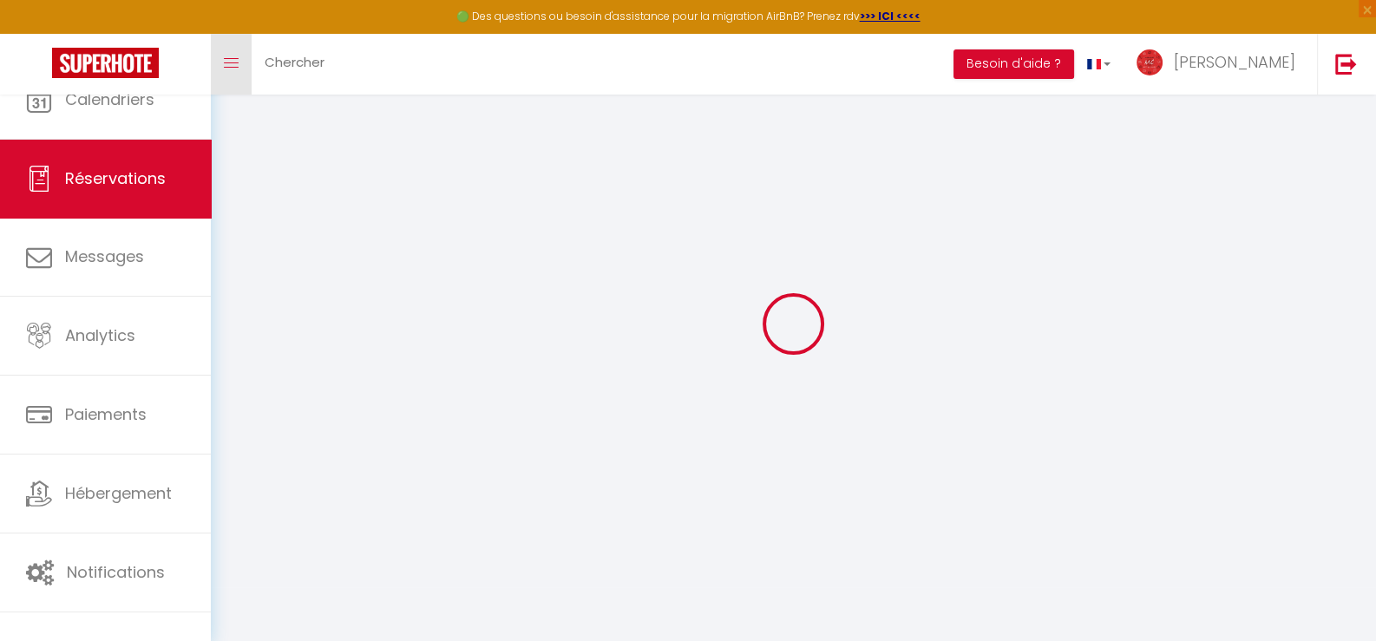
checkbox input "false"
type textarea "MC NOTE : Première réservation de reprise échouée après chantier rangé en expre…"
type input "25"
select select
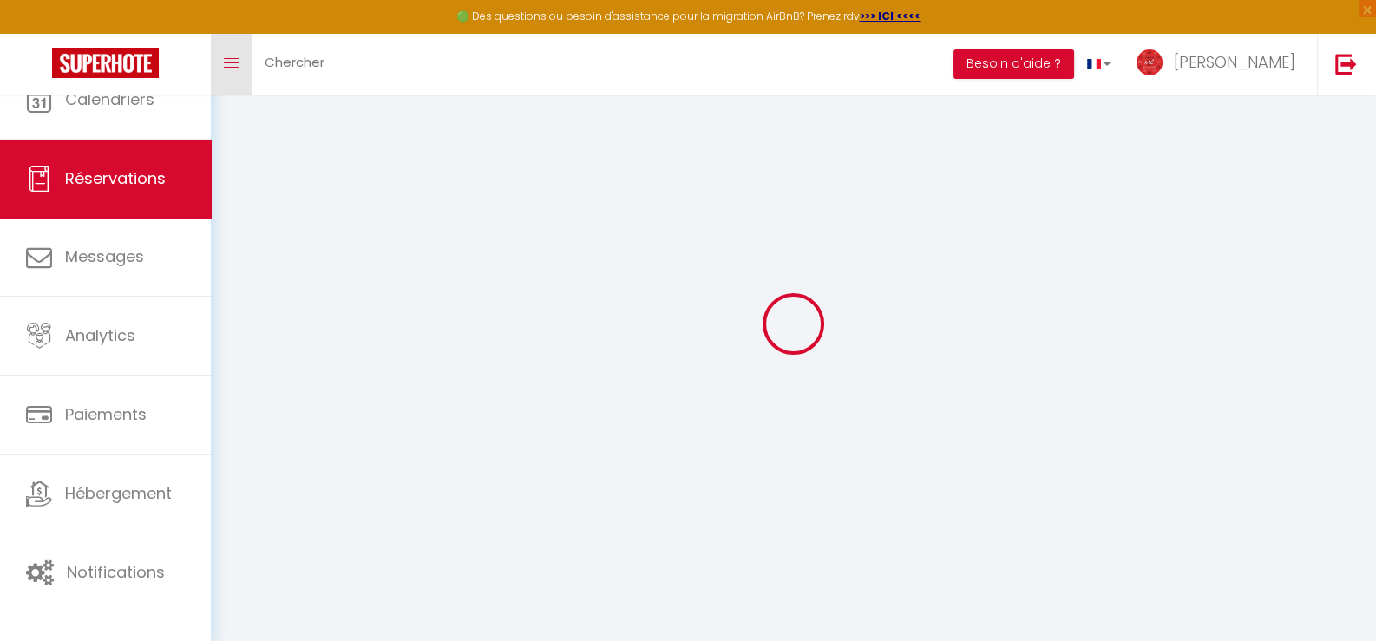
checkbox input "false"
select select "23:00"
select select "14:00"
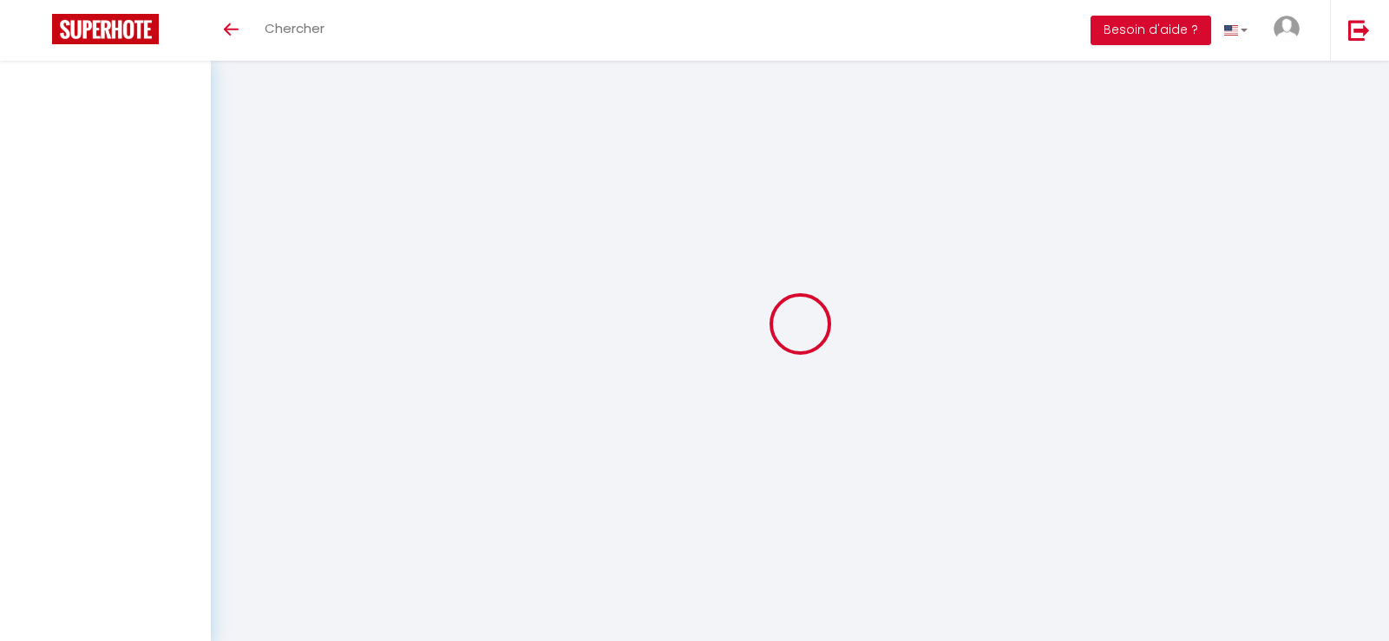
select select
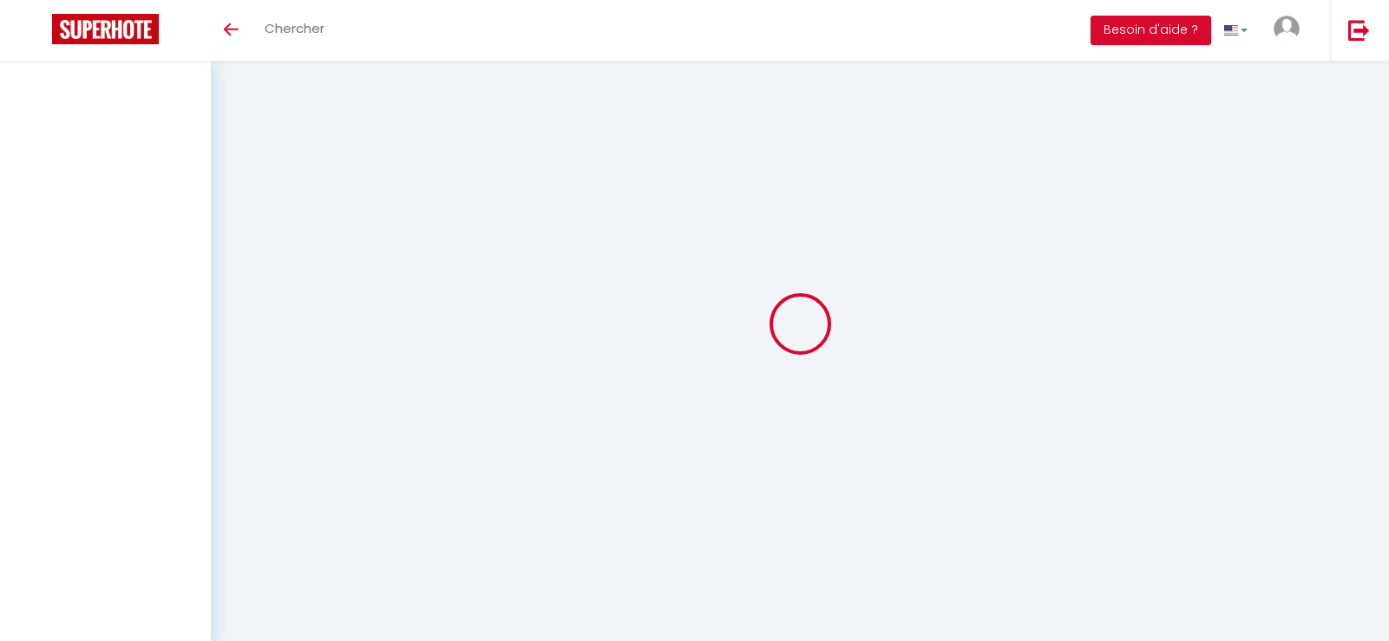
select select
checkbox input "false"
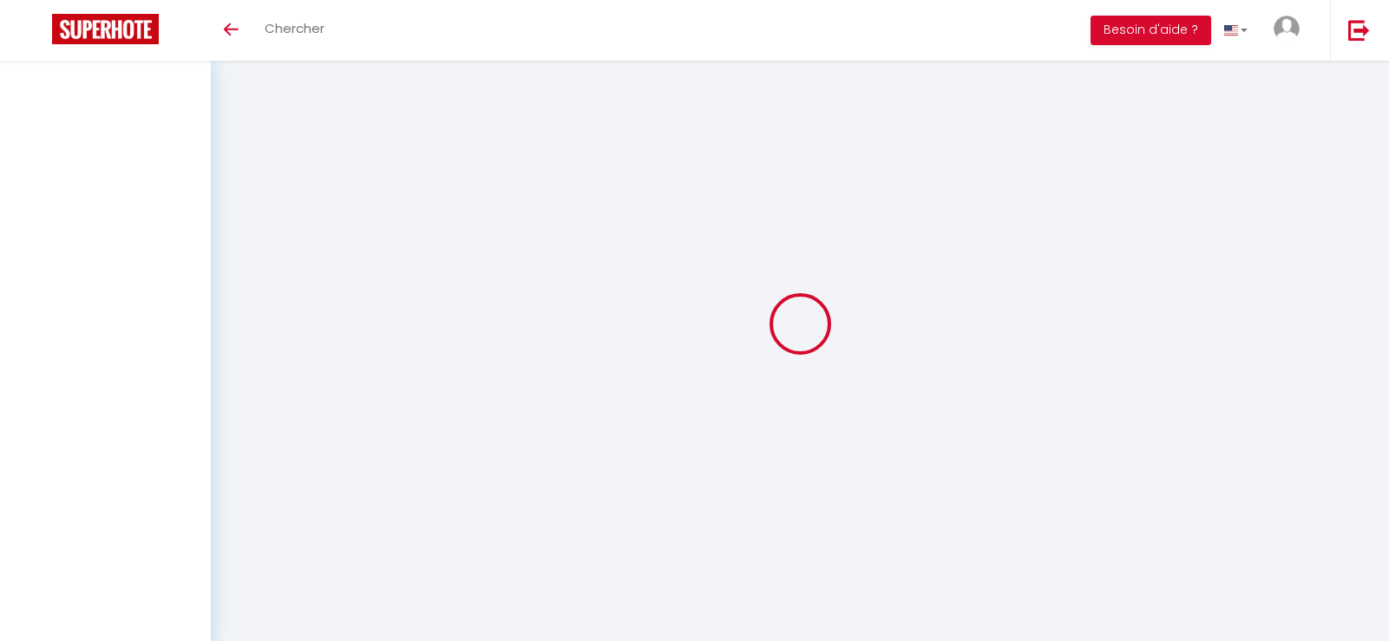
select select
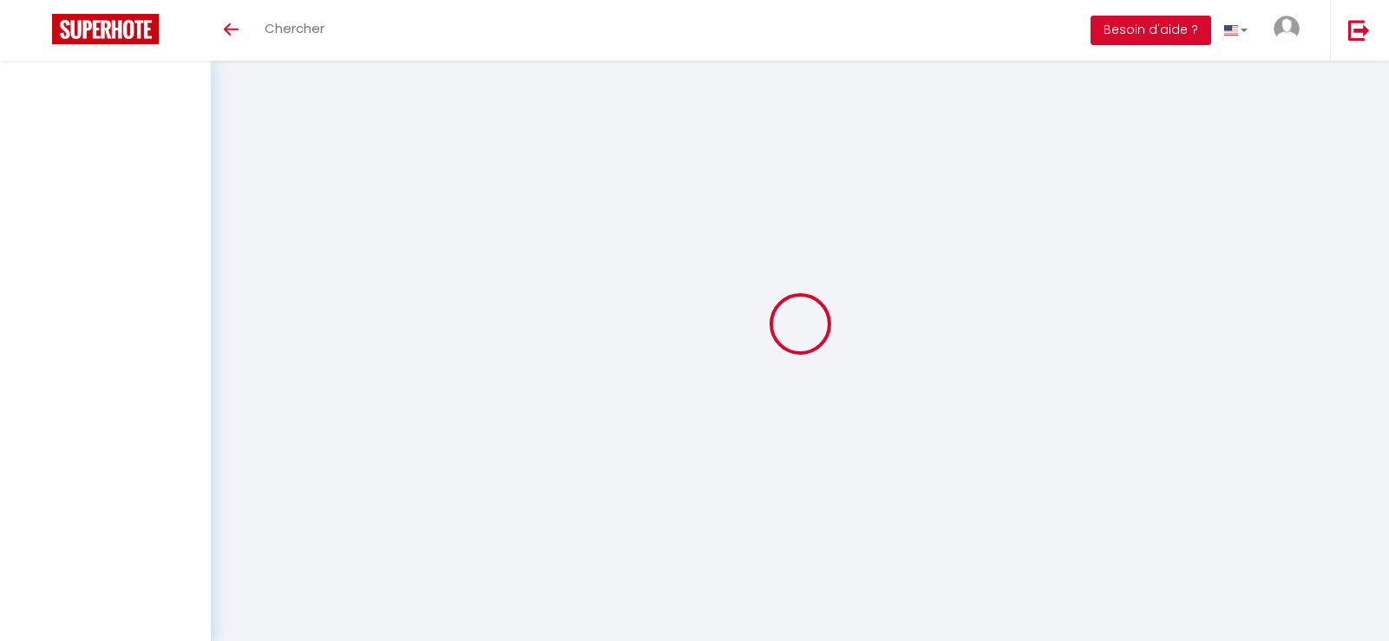
select select
checkbox input "false"
select select
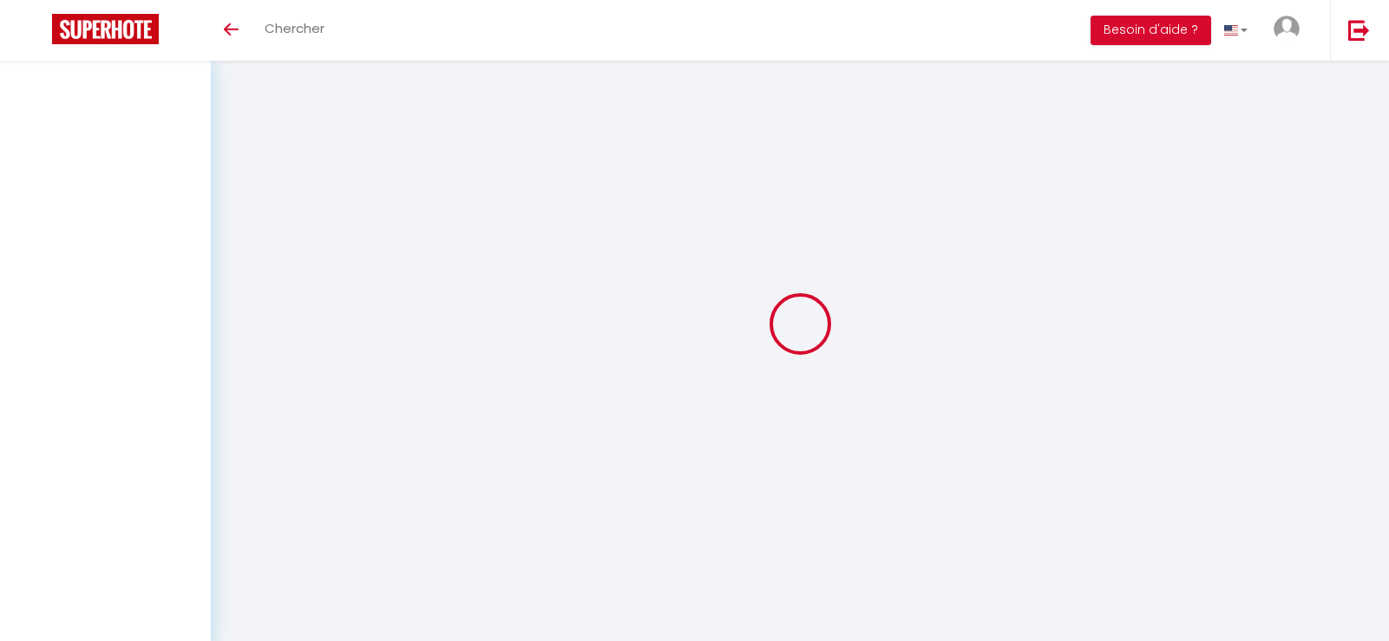
select select
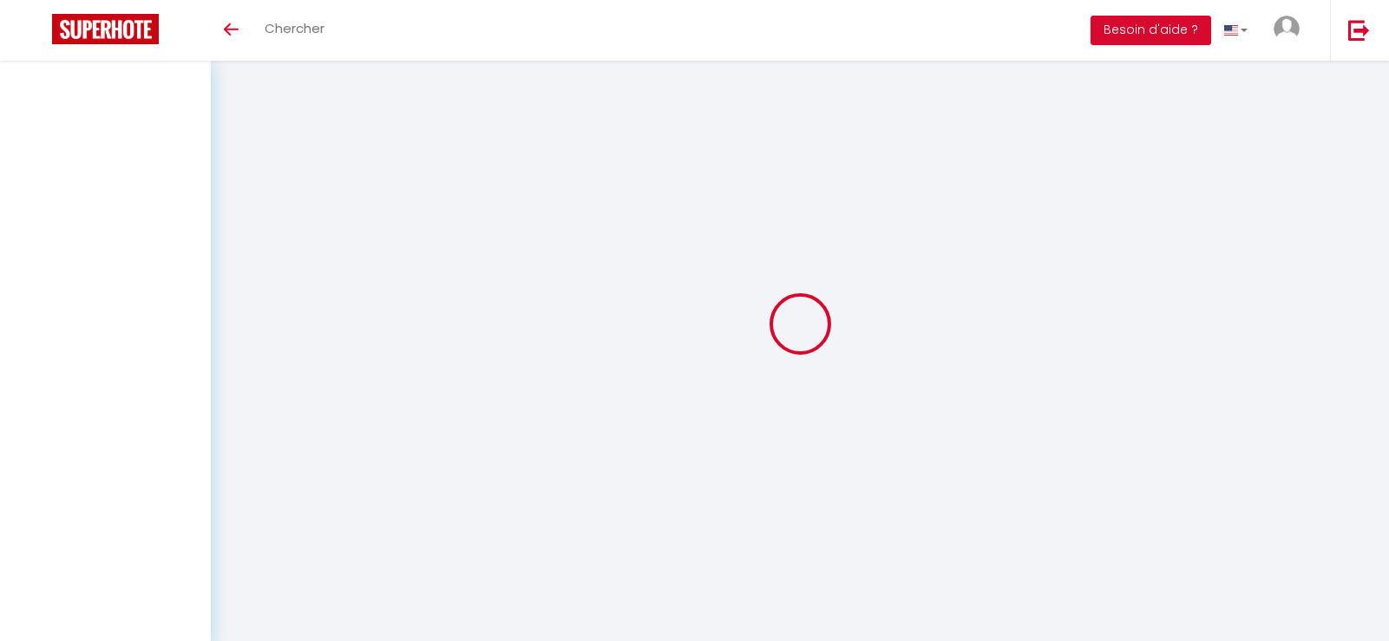
checkbox input "false"
select select
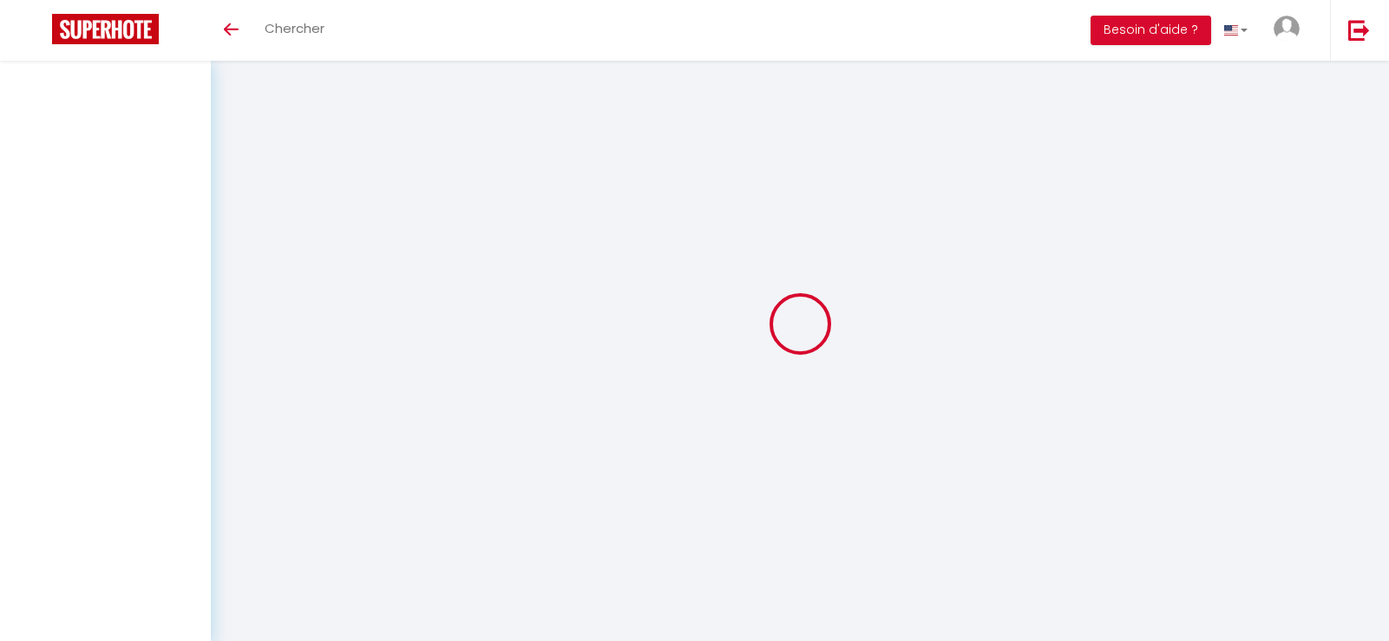
select select
checkbox input "false"
type input "[PERSON_NAME]"
type input "JAULHAC"
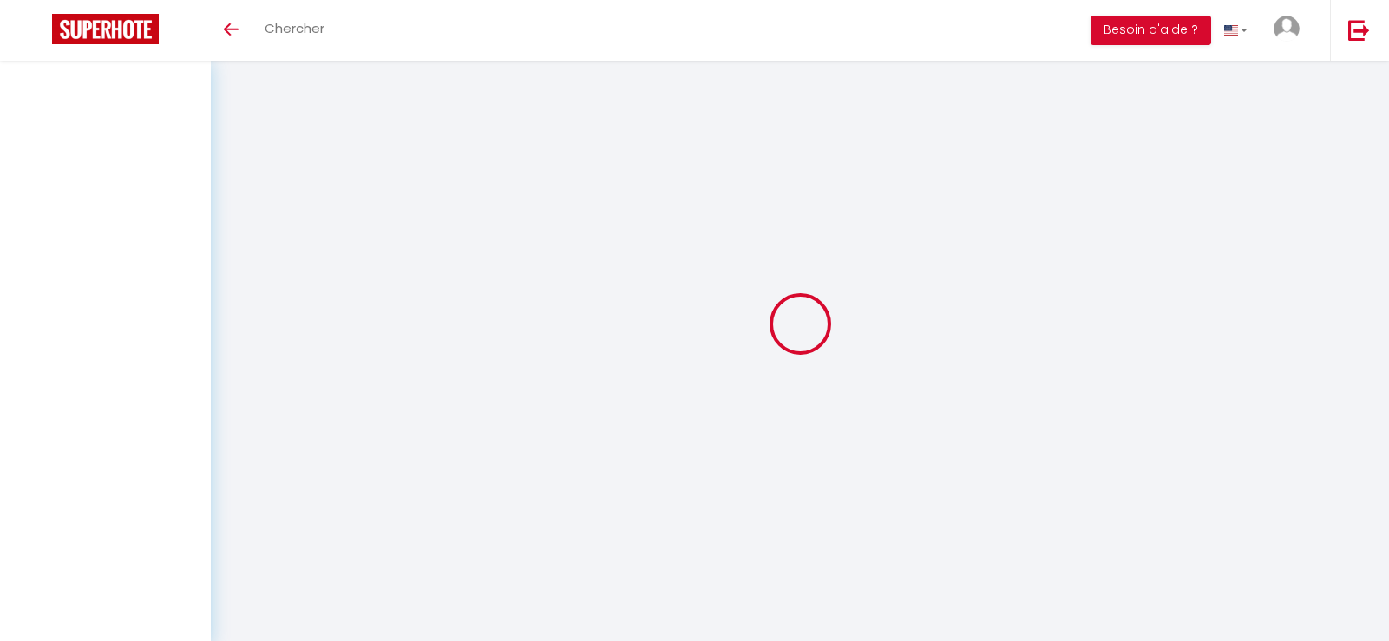
type input "[EMAIL_ADDRESS][DOMAIN_NAME]"
type input "0749256733"
type input "81400"
type input "[STREET_ADDRESS]"
type input "Carmaux"
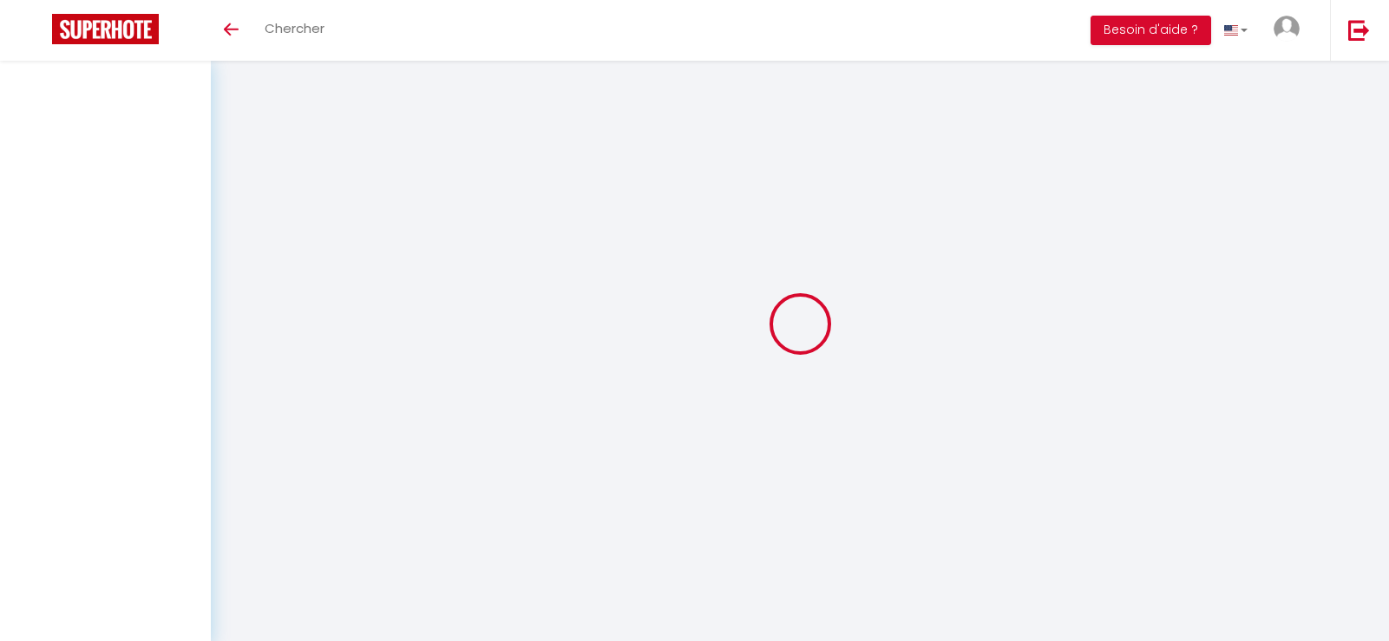
select select "FR"
select select "2"
type input "[DATE]"
select select
type input "Dim 29 Juin 2025"
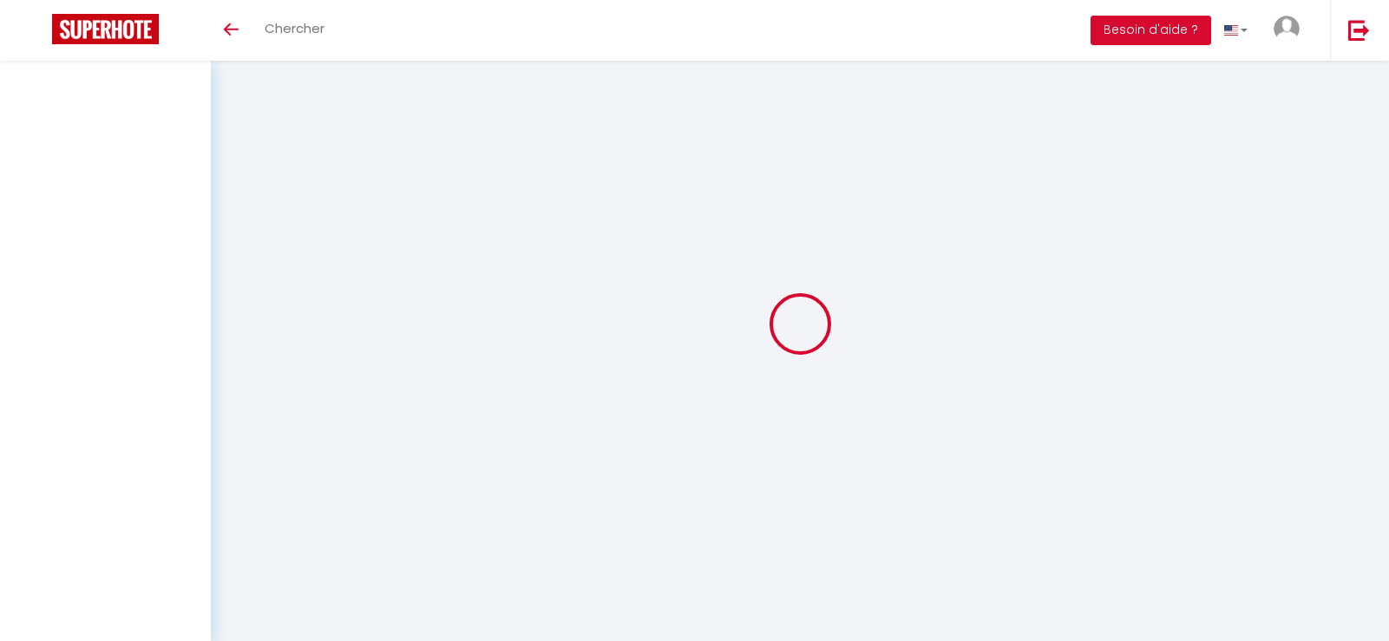
select select
type input "4"
select select "10"
select select
type input "65"
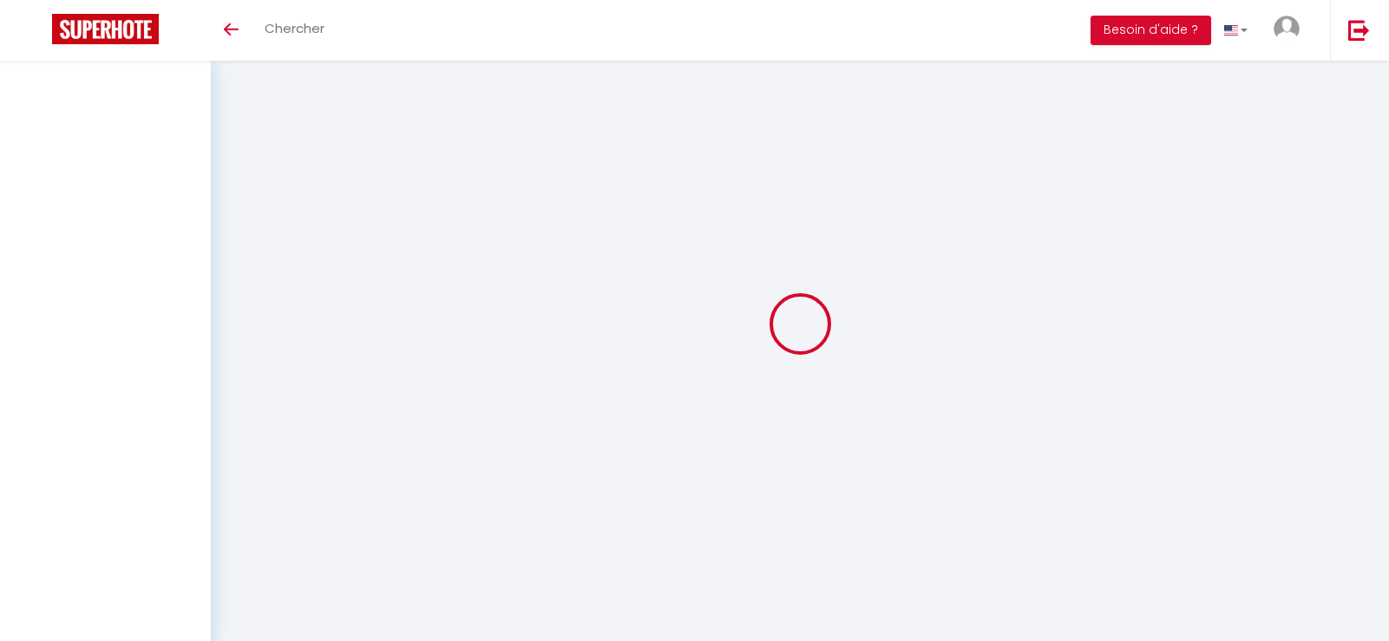
checkbox input "false"
type input "90"
type input "0"
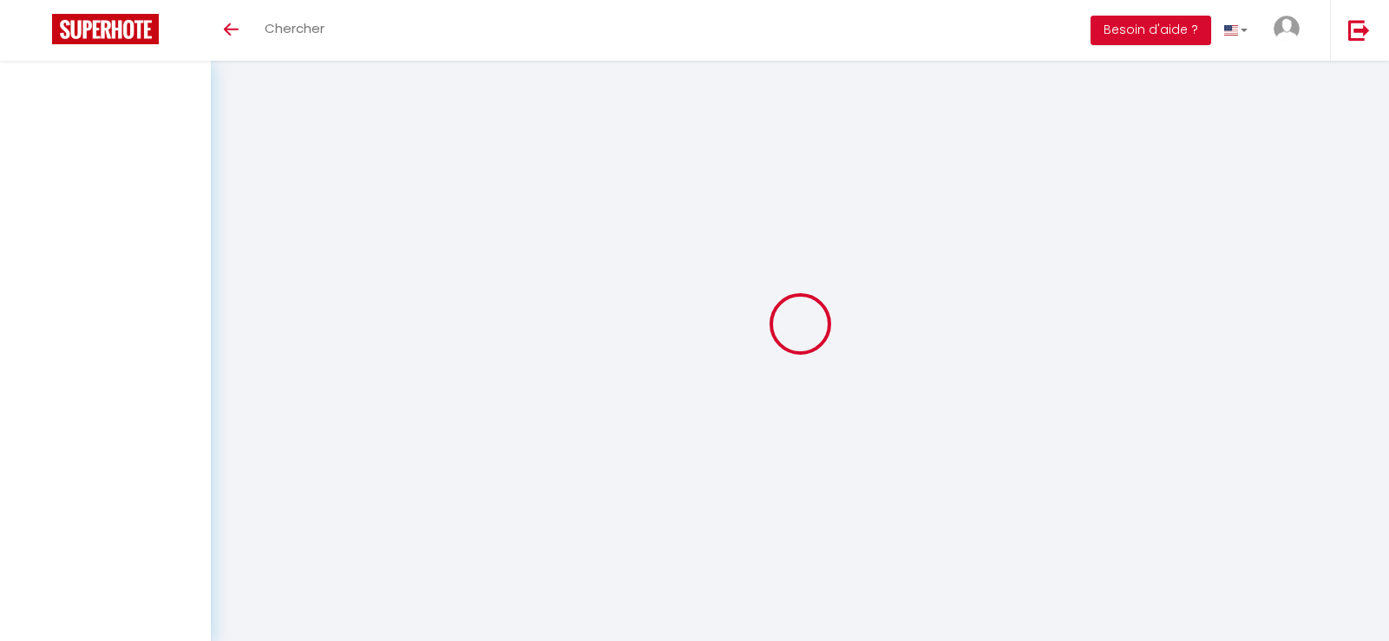
select select
select select "14"
checkbox input "false"
select select "11845"
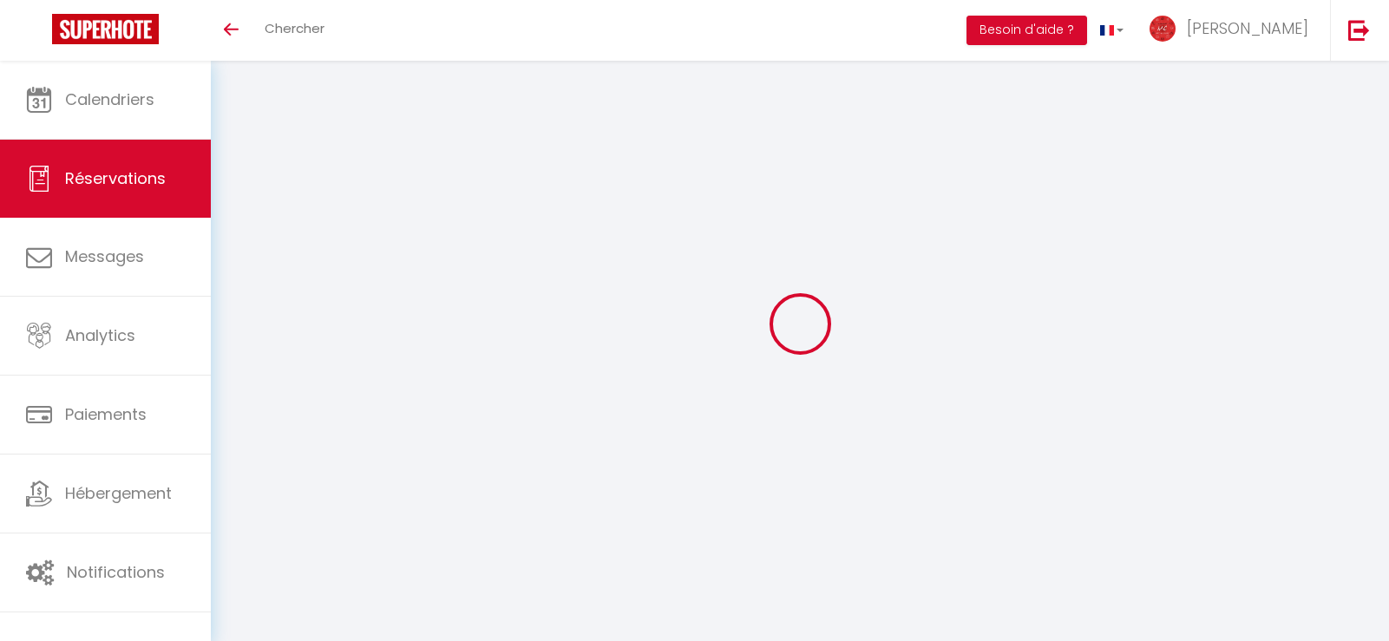
select select
checkbox input "false"
select select
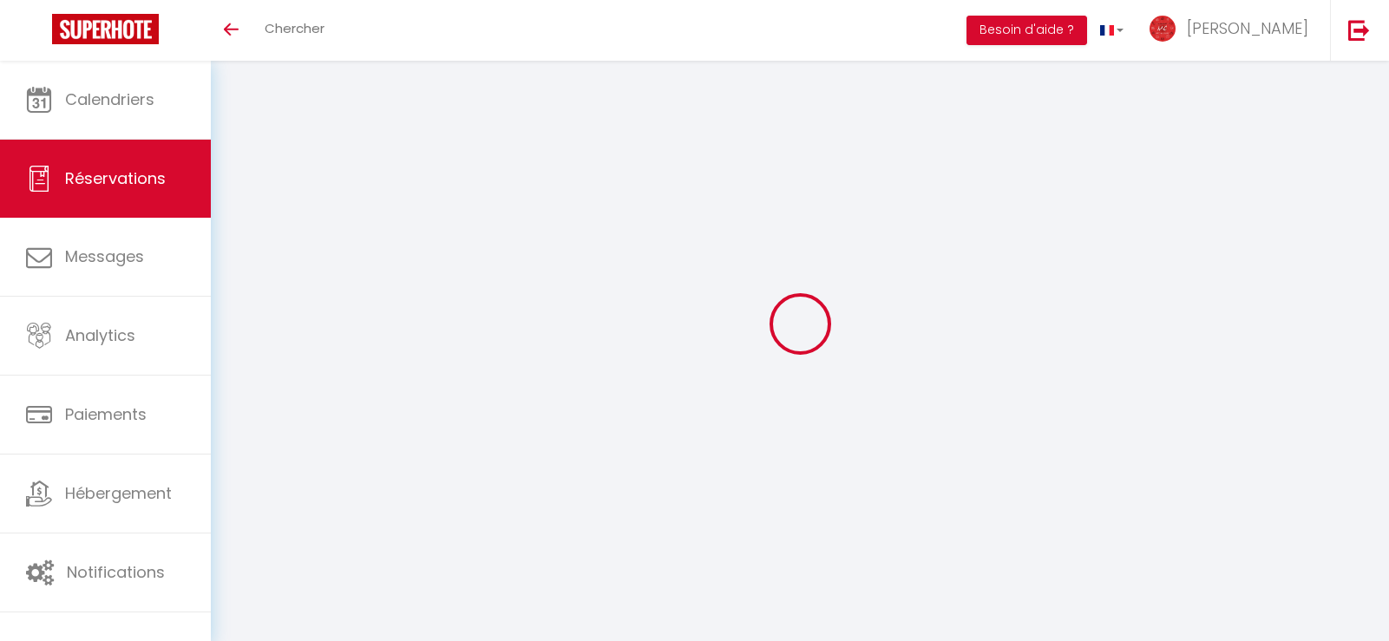
checkbox input "false"
type input "25"
select select
checkbox input "false"
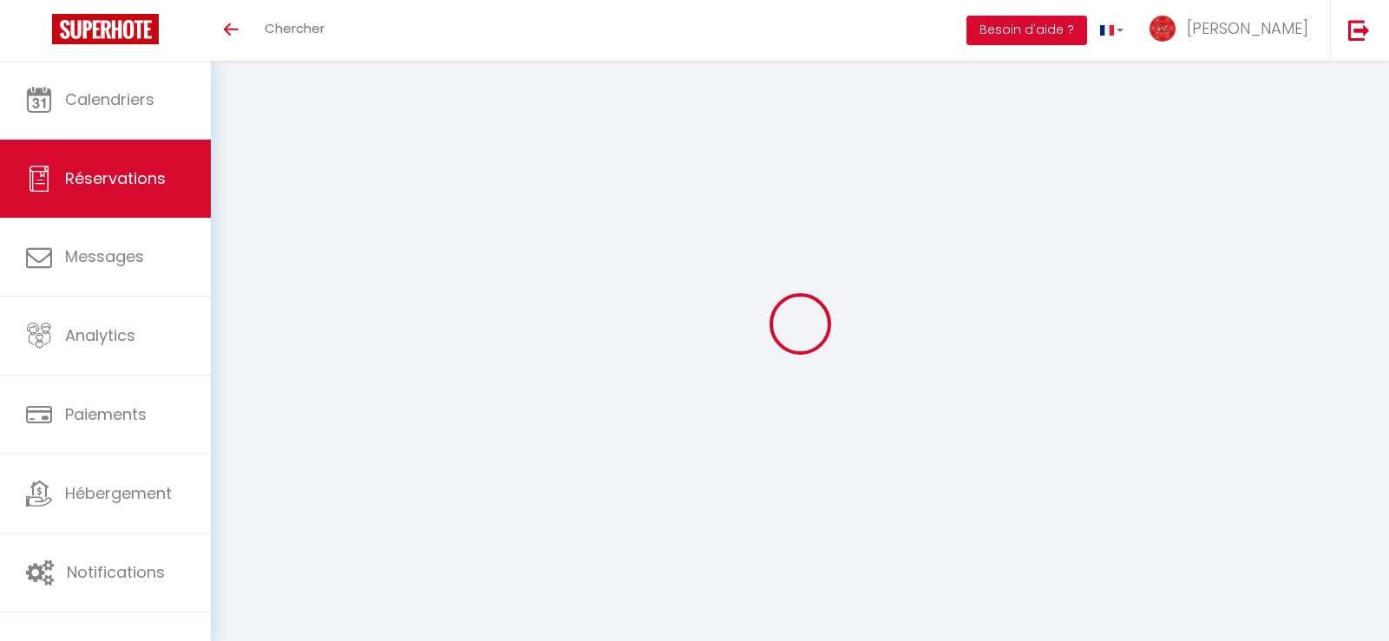
select select "23:00"
select select "14:00"
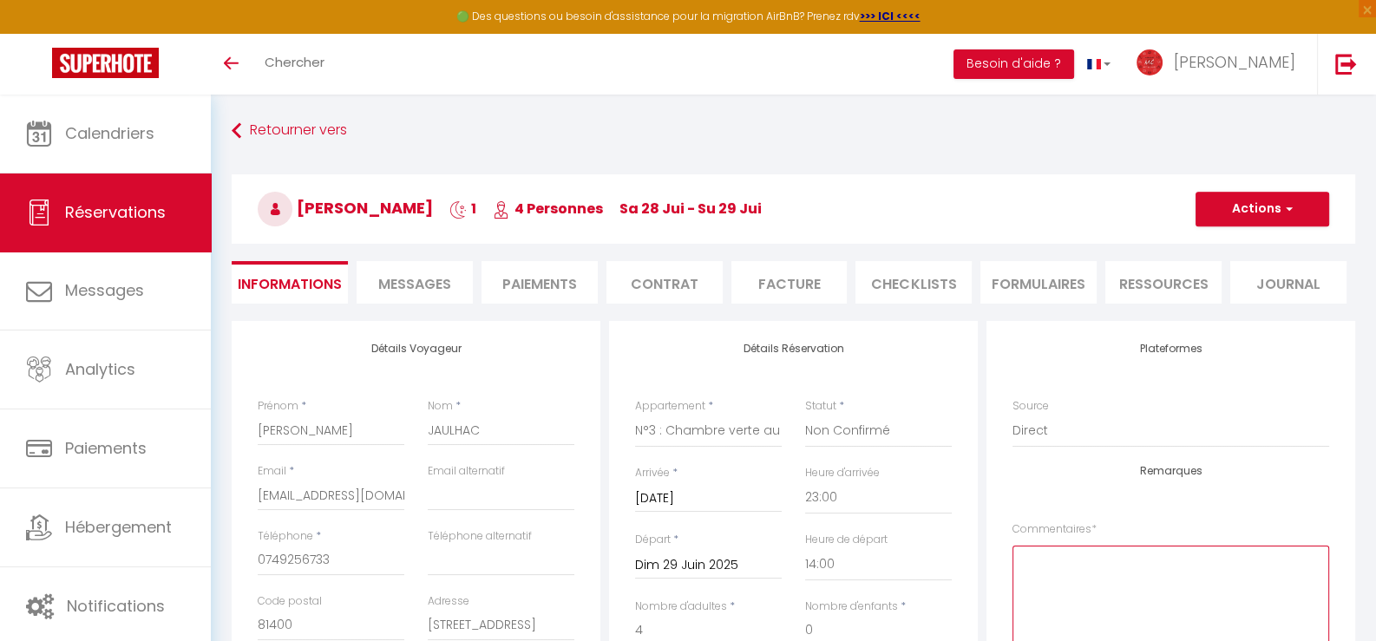
click at [1162, 584] on textarea at bounding box center [1170, 598] width 317 height 105
paste textarea "MC NOTE : Première réservation de reprise échouée après chantier rangé en expre…"
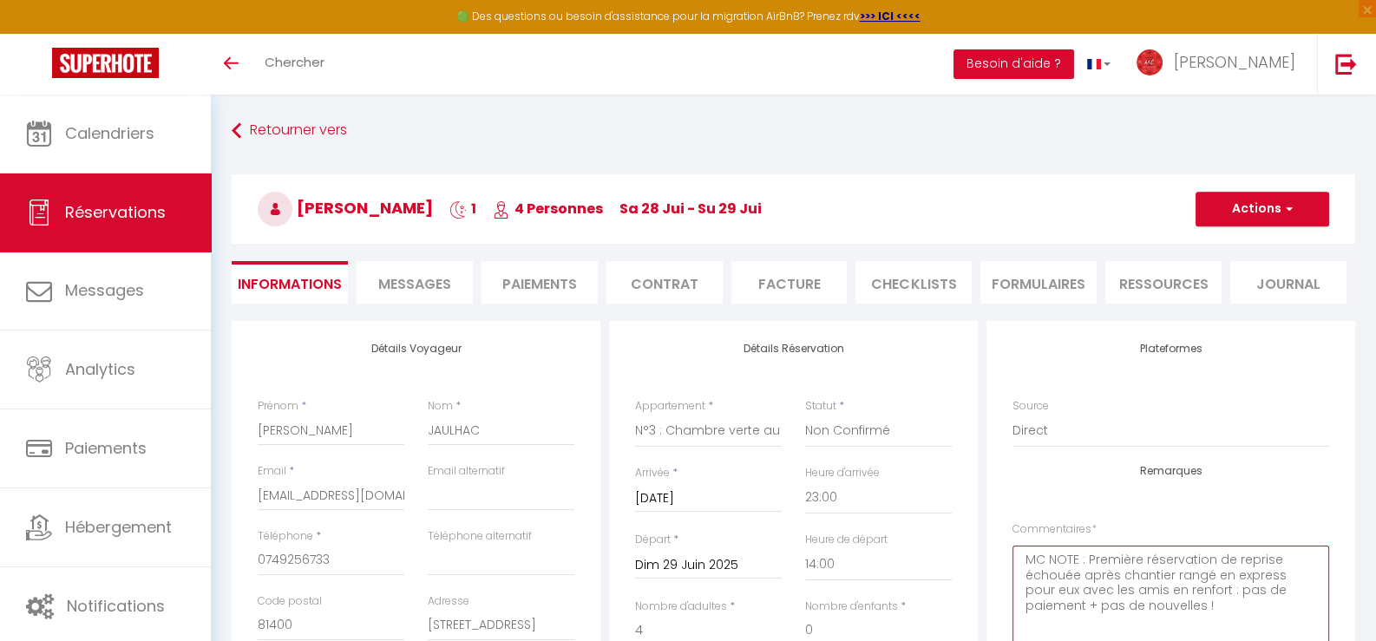
type textarea "MC NOTE : Première réservation de reprise échouée après chantier rangé en expre…"
click at [1250, 207] on button "Actions" at bounding box center [1262, 209] width 134 height 35
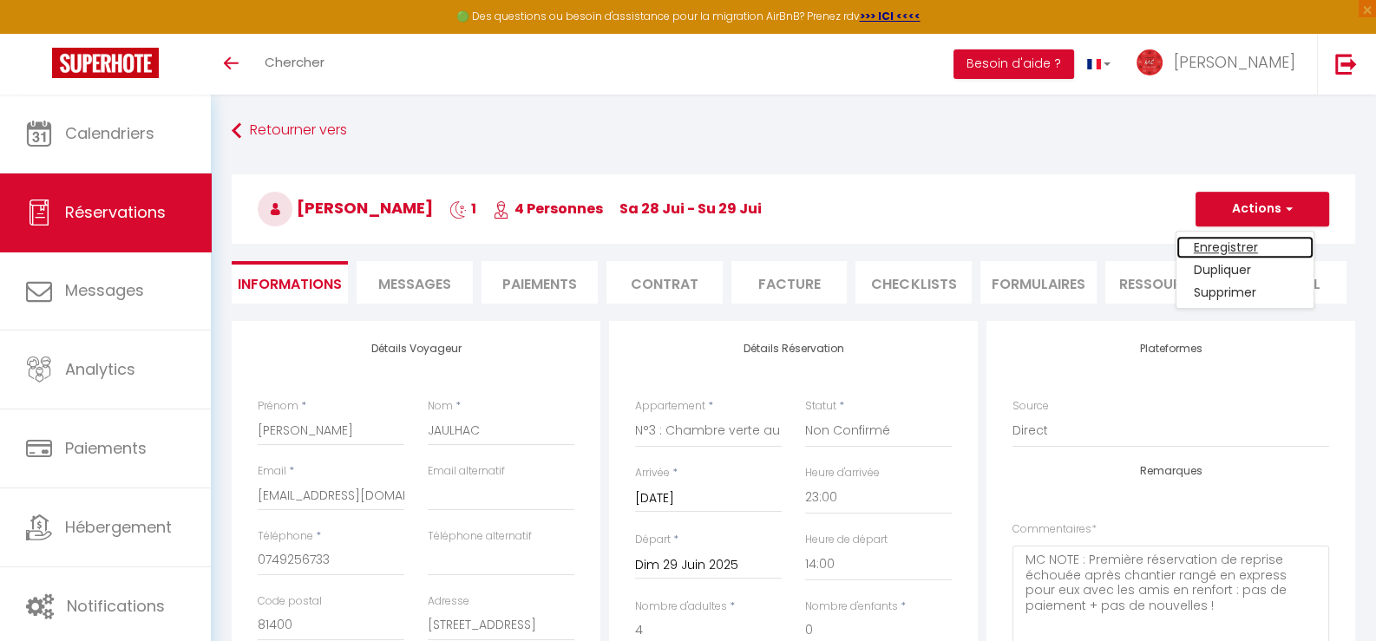
click at [1234, 249] on link "Enregistrer" at bounding box center [1244, 247] width 137 height 23
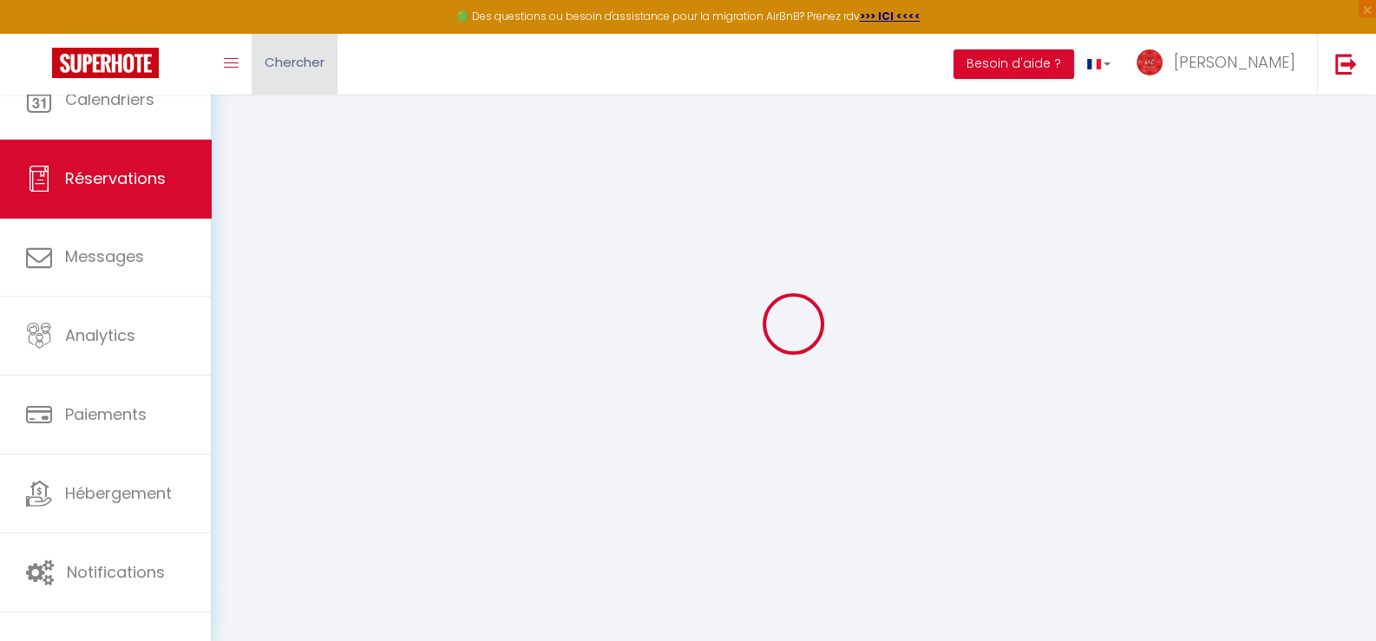
select select
checkbox input "false"
select select
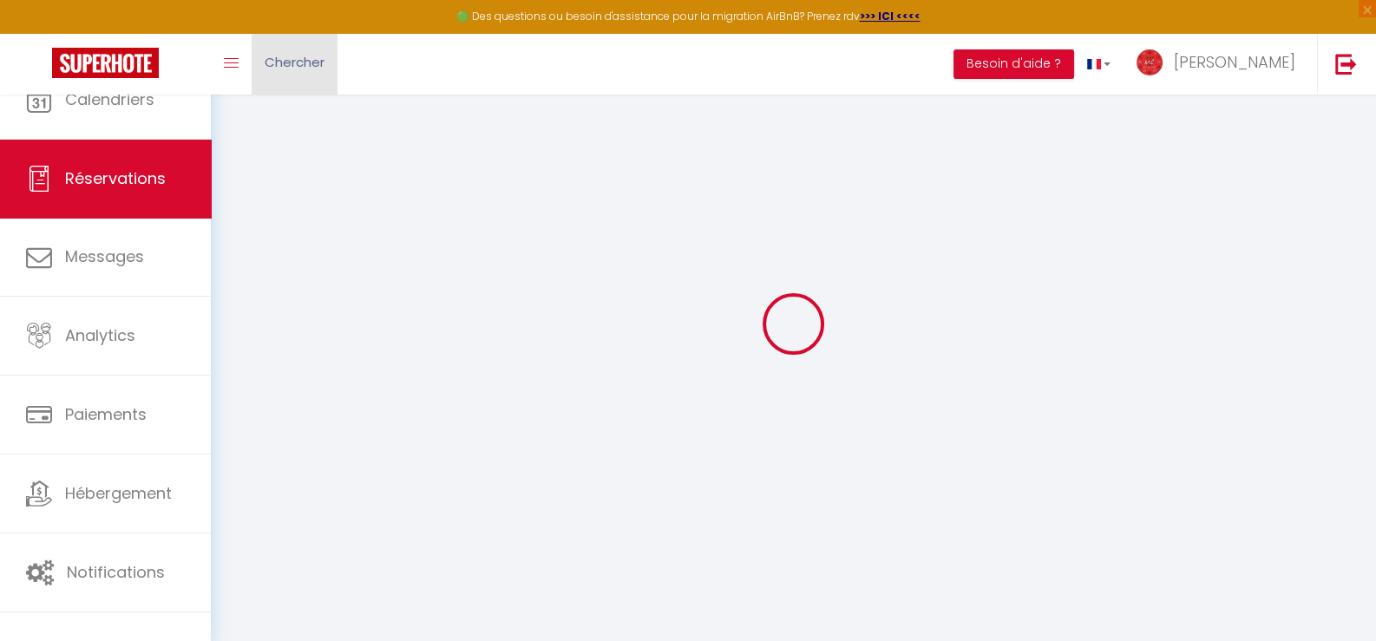
checkbox input "false"
type textarea "MC NOTE : Première réservation de reprise échouée après chantier rangé en expre…"
type input "25"
select select
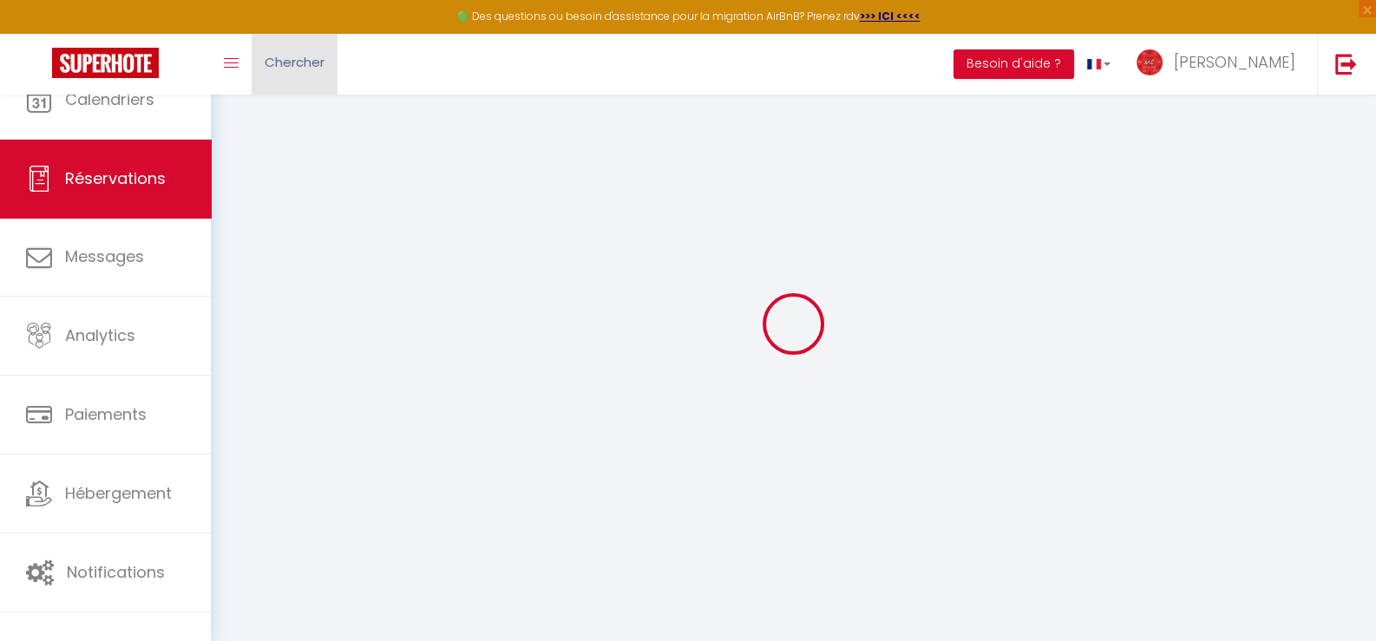
checkbox input "false"
select select "23:00"
select select "14:00"
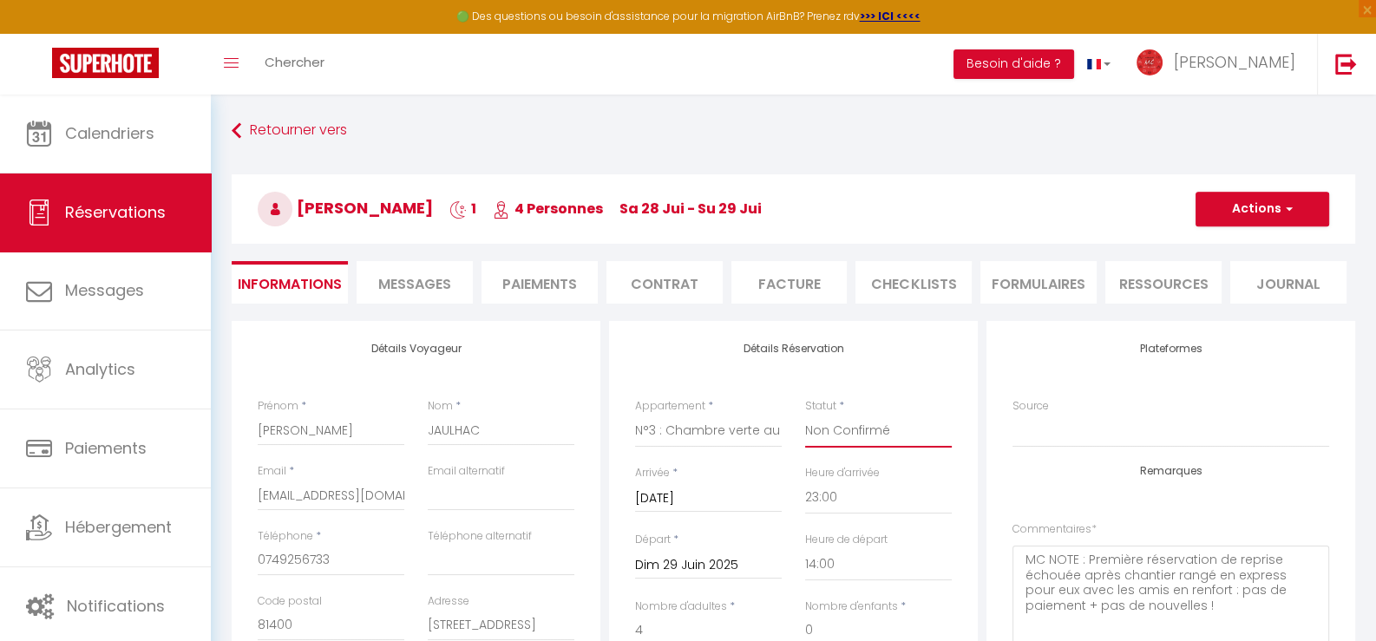
click at [851, 426] on select "Confirmé Non Confirmé Annulé Annulé par le voyageur No Show Request" at bounding box center [878, 431] width 147 height 33
select select "3"
click at [805, 415] on select "Confirmé Non Confirmé Annulé Annulé par le voyageur No Show Request" at bounding box center [878, 431] width 147 height 33
checkbox input "false"
click at [1288, 206] on span "button" at bounding box center [1286, 209] width 10 height 16
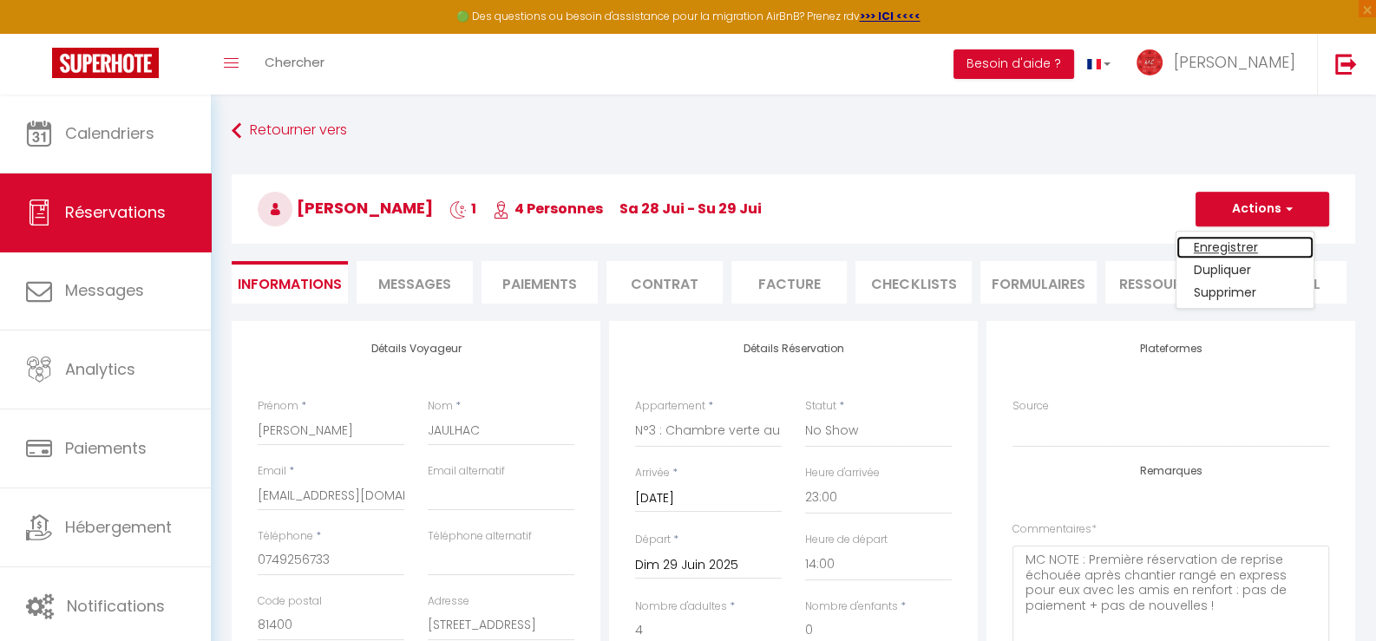
click at [1239, 244] on link "Enregistrer" at bounding box center [1244, 247] width 137 height 23
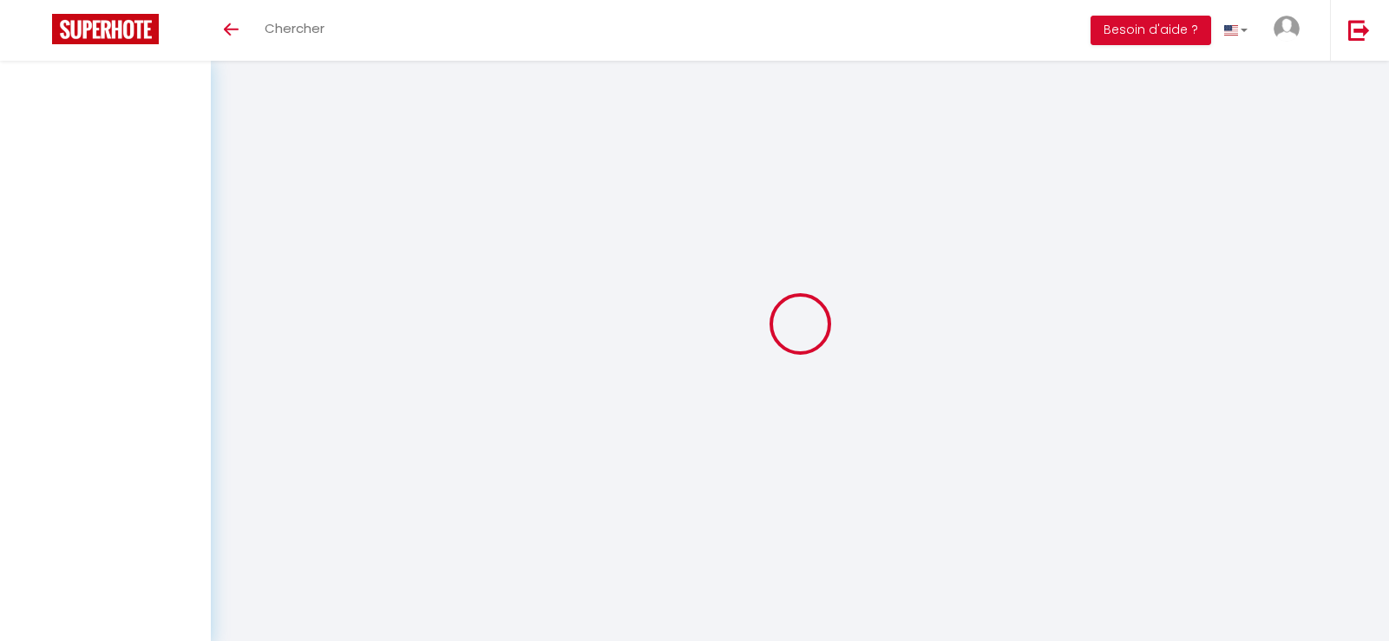
select select
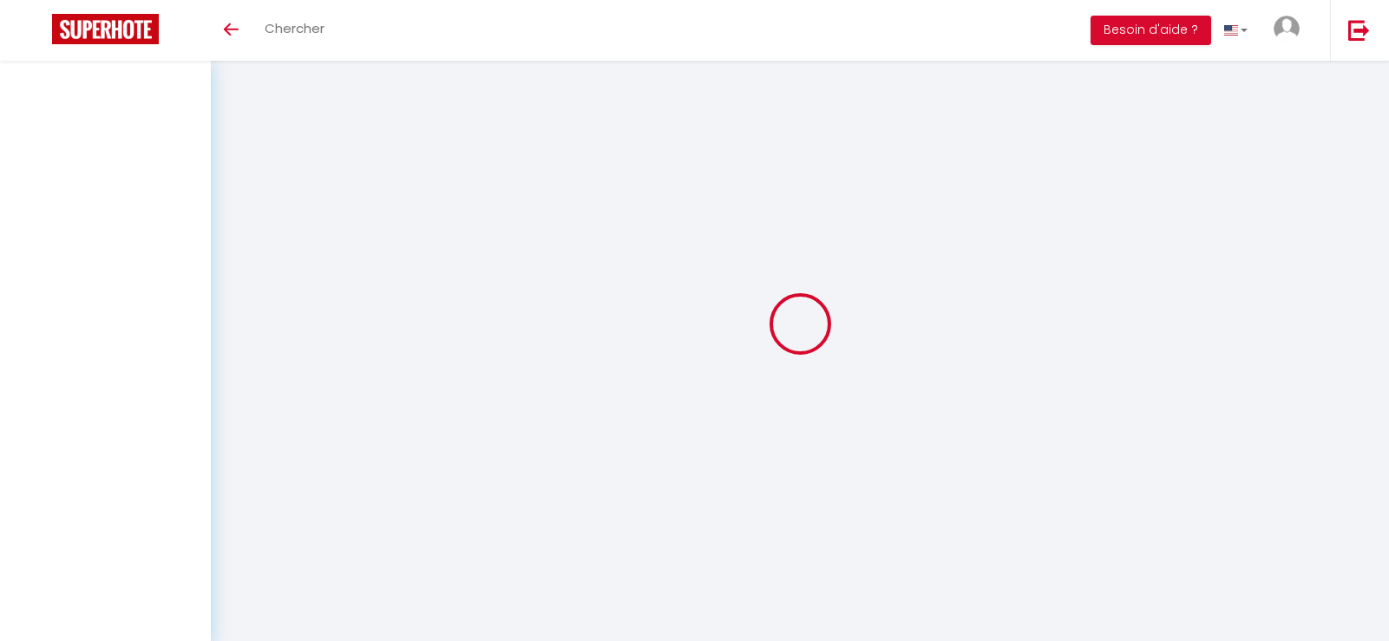
select select
checkbox input "false"
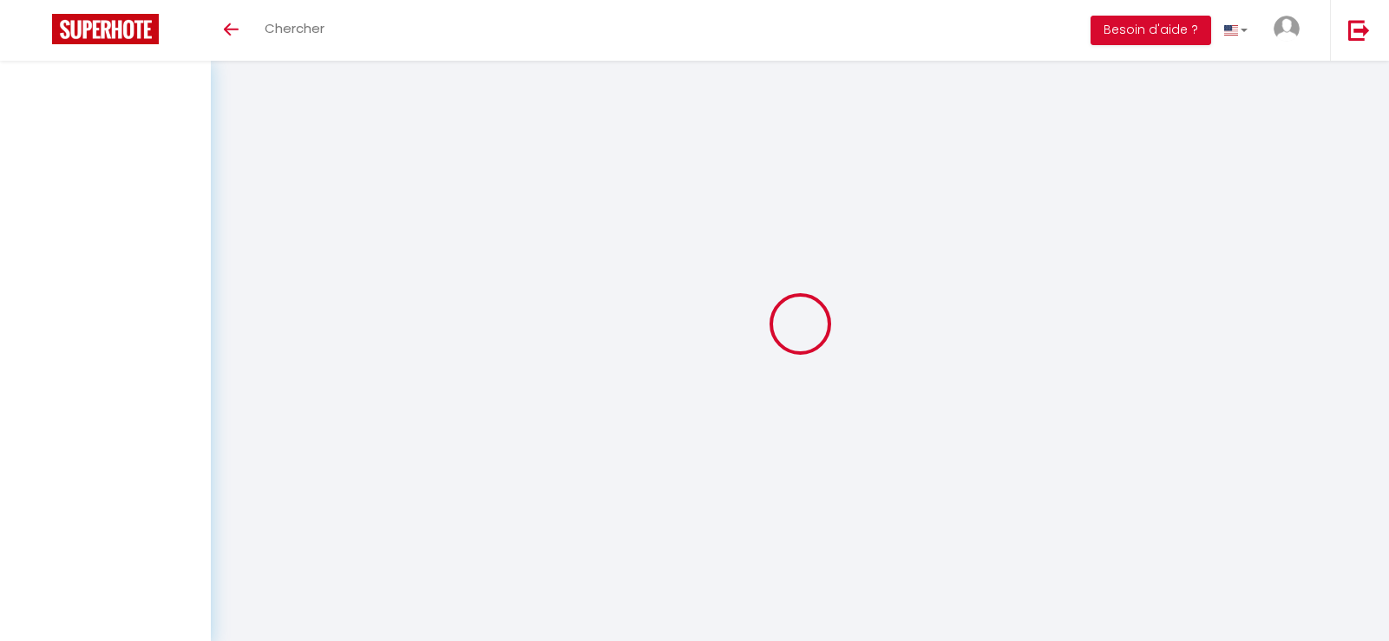
select select
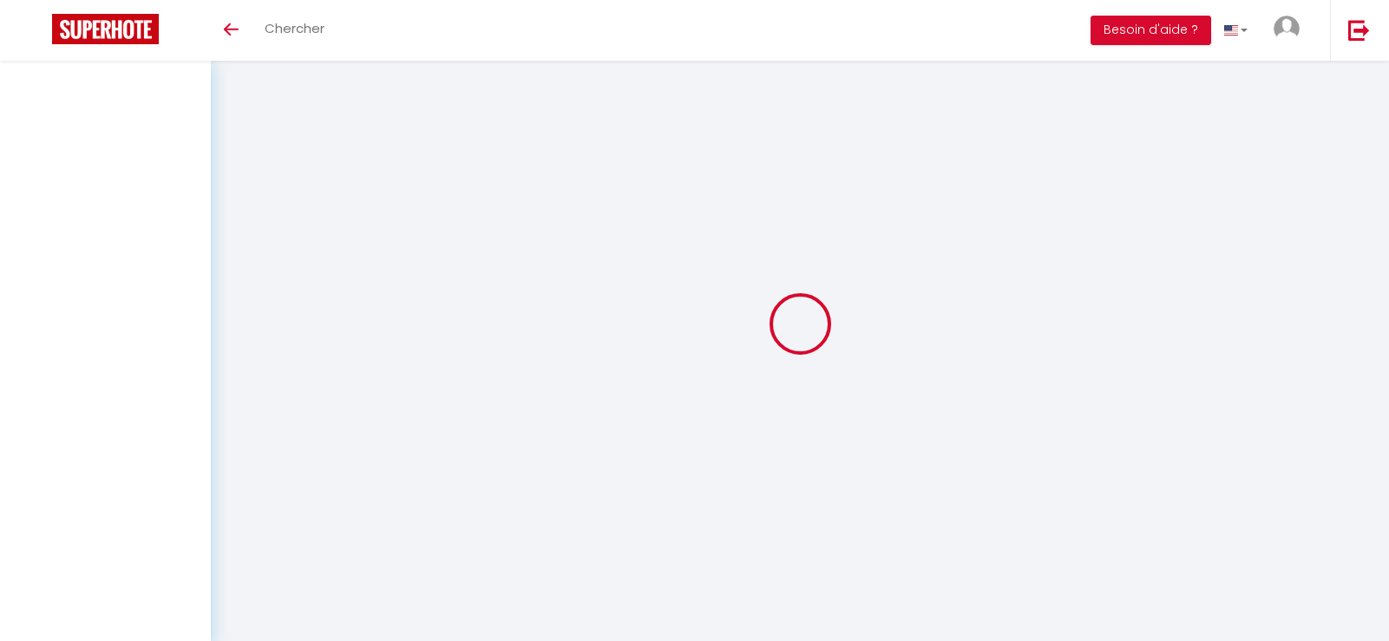
select select
checkbox input "false"
select select
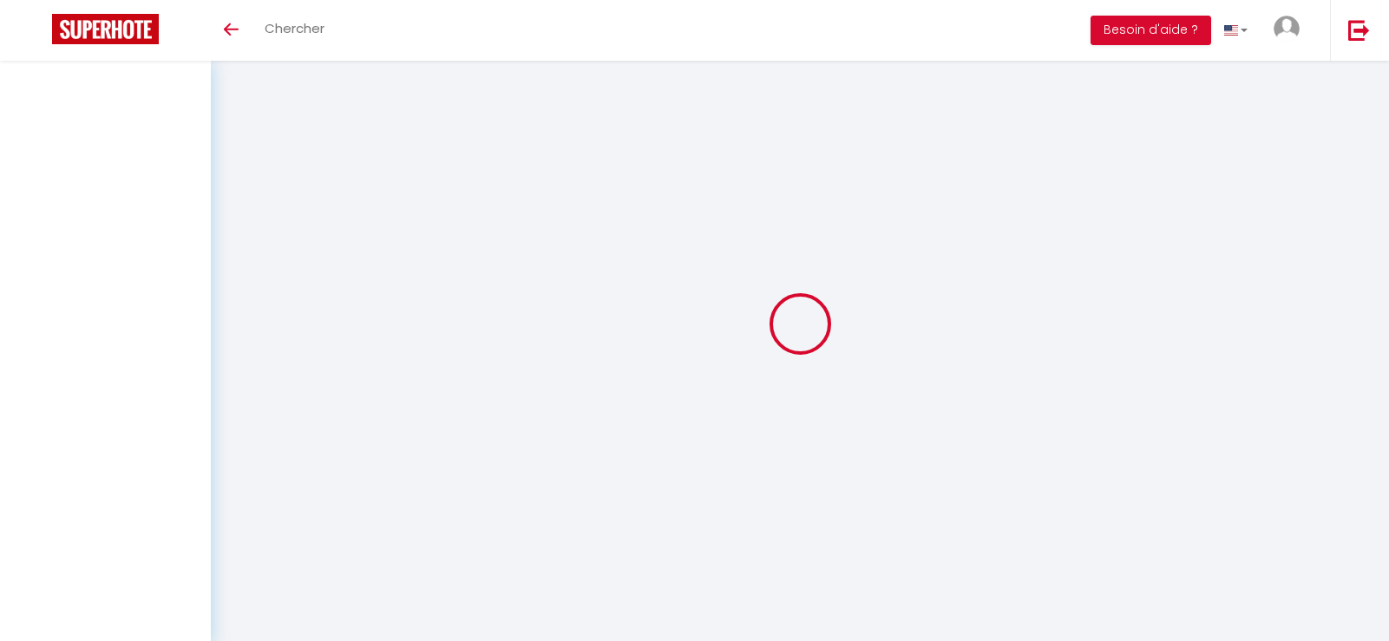
select select
checkbox input "false"
select select
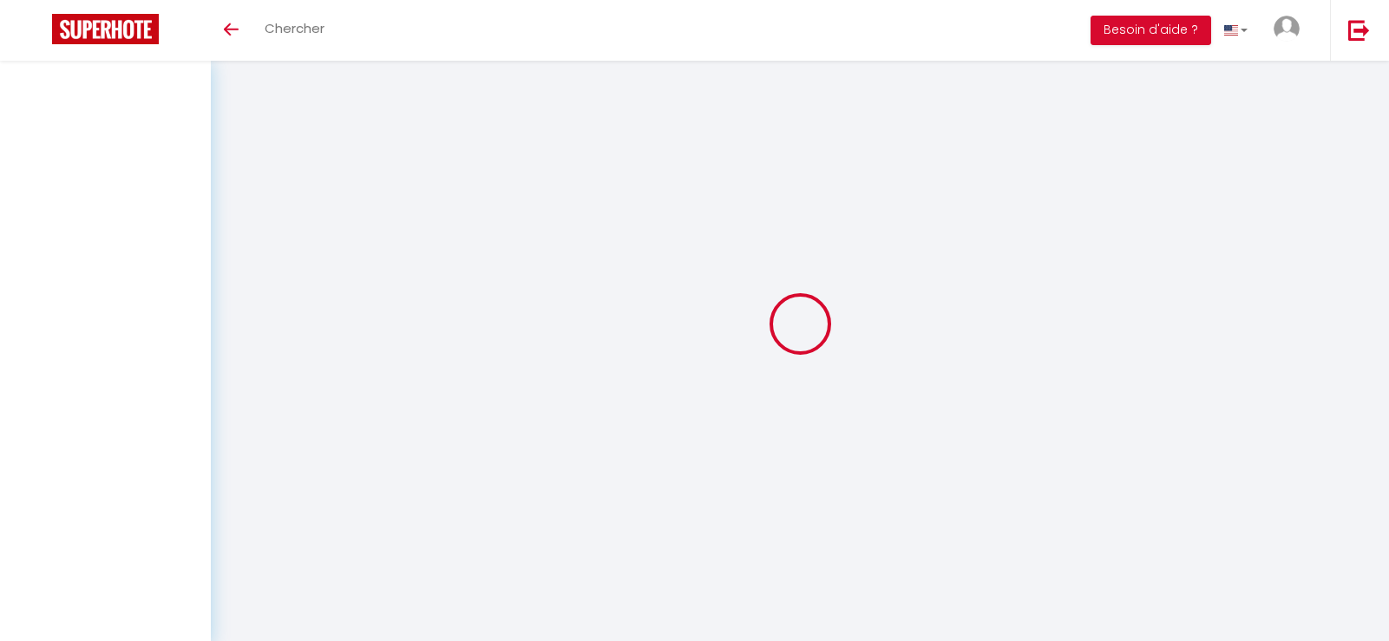
select select
checkbox input "false"
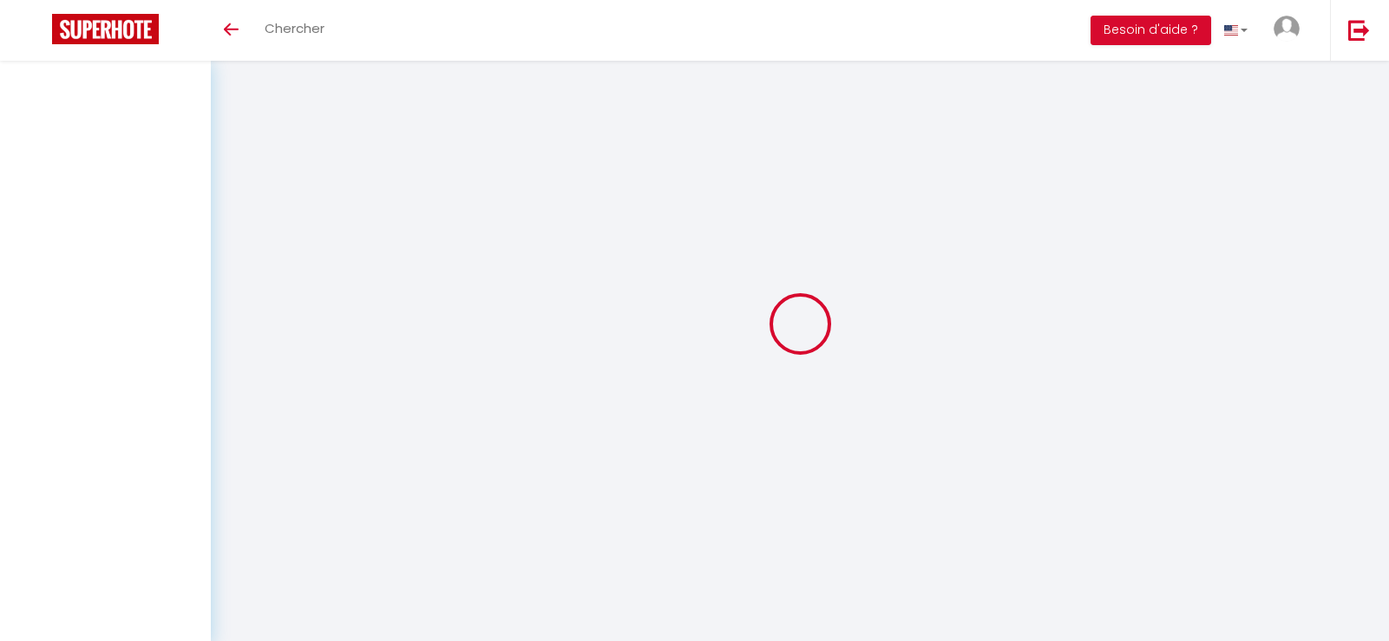
type input "[PERSON_NAME]"
type input "JAULHAC"
type input "[EMAIL_ADDRESS][DOMAIN_NAME]"
type input "0749256733"
type input "81400"
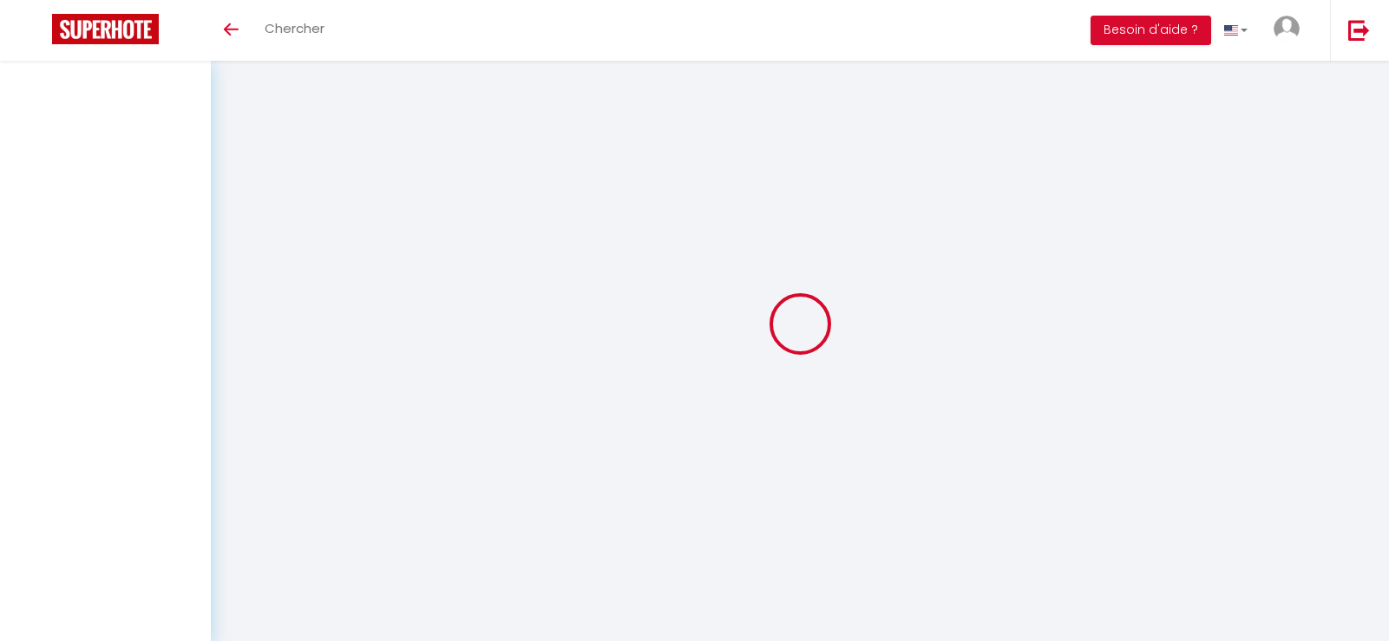
type input "[STREET_ADDRESS]"
type input "Carmaux"
select select "2"
type input "[DATE]"
select select
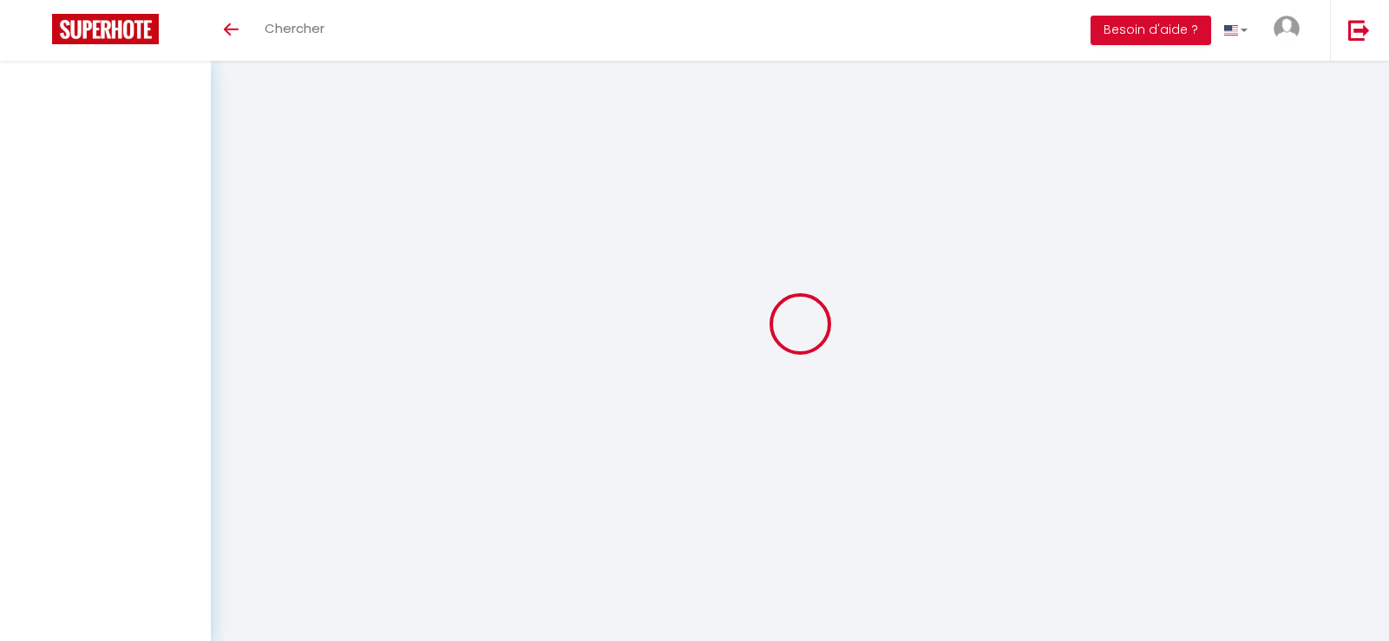
type input "Dim 29 Juin 2025"
select select
type input "4"
select select "10"
select select
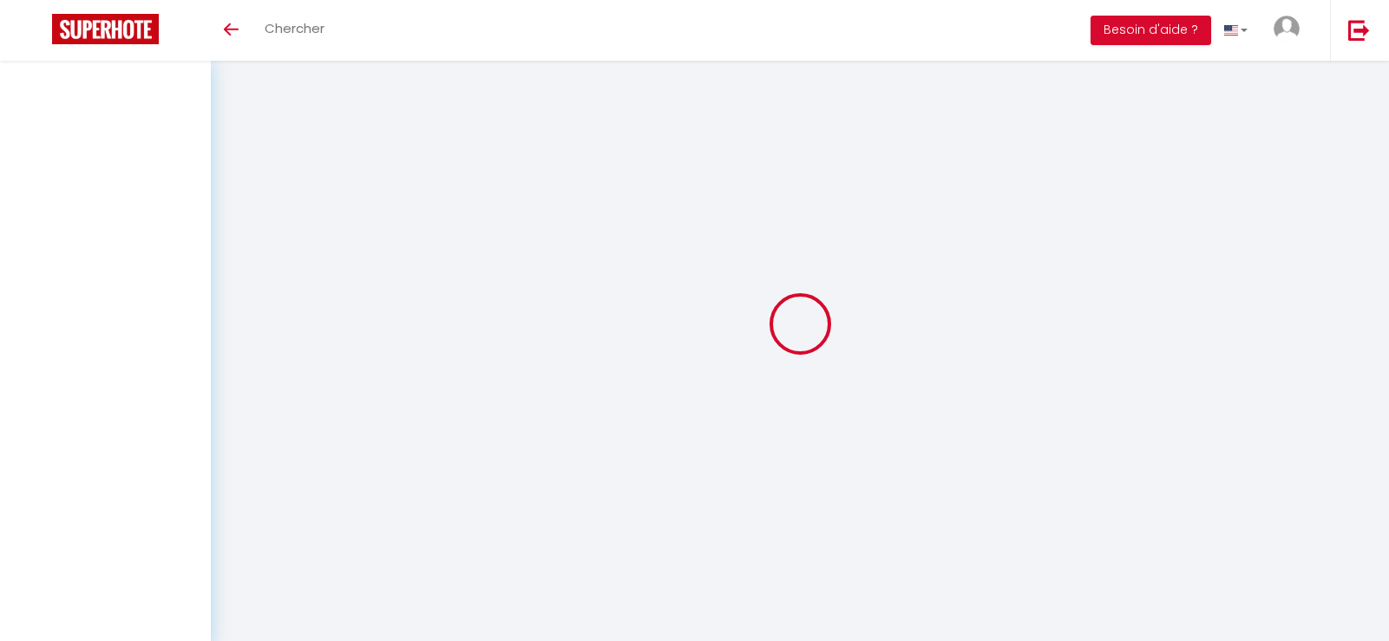
type input "65"
checkbox input "false"
type input "90"
type input "0"
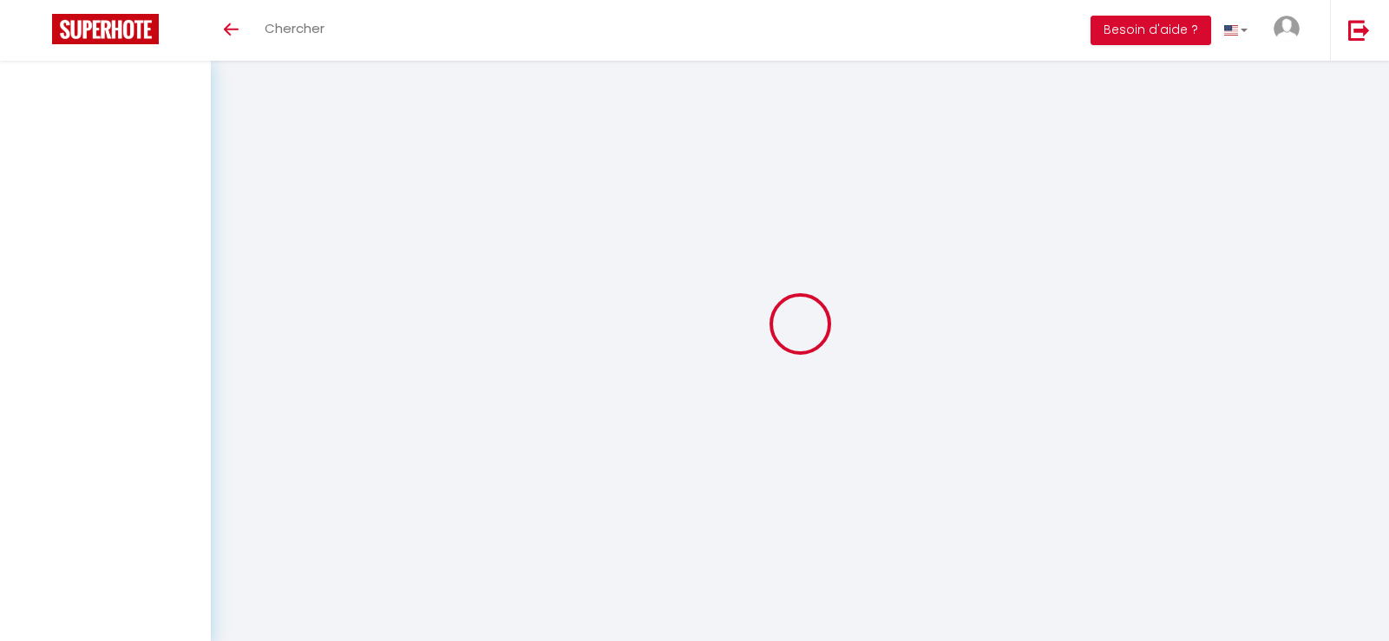
type input "0"
select select
select select "14"
checkbox input "false"
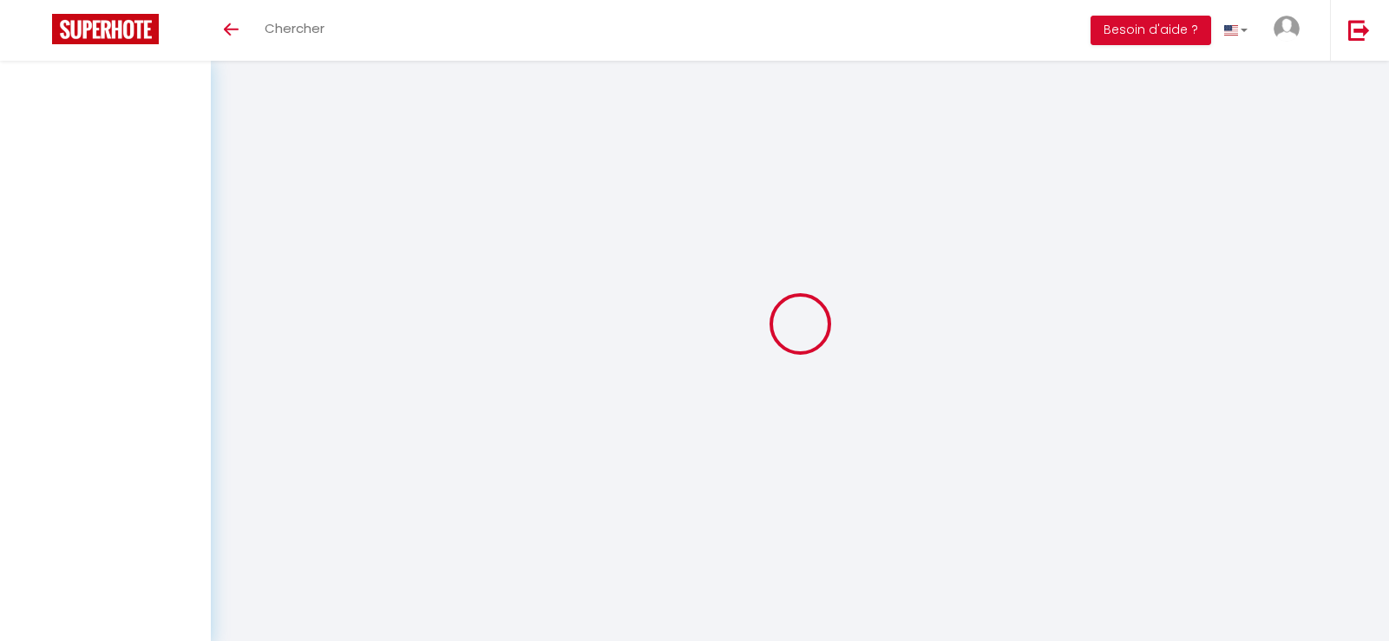
select select "FR"
select select "11846"
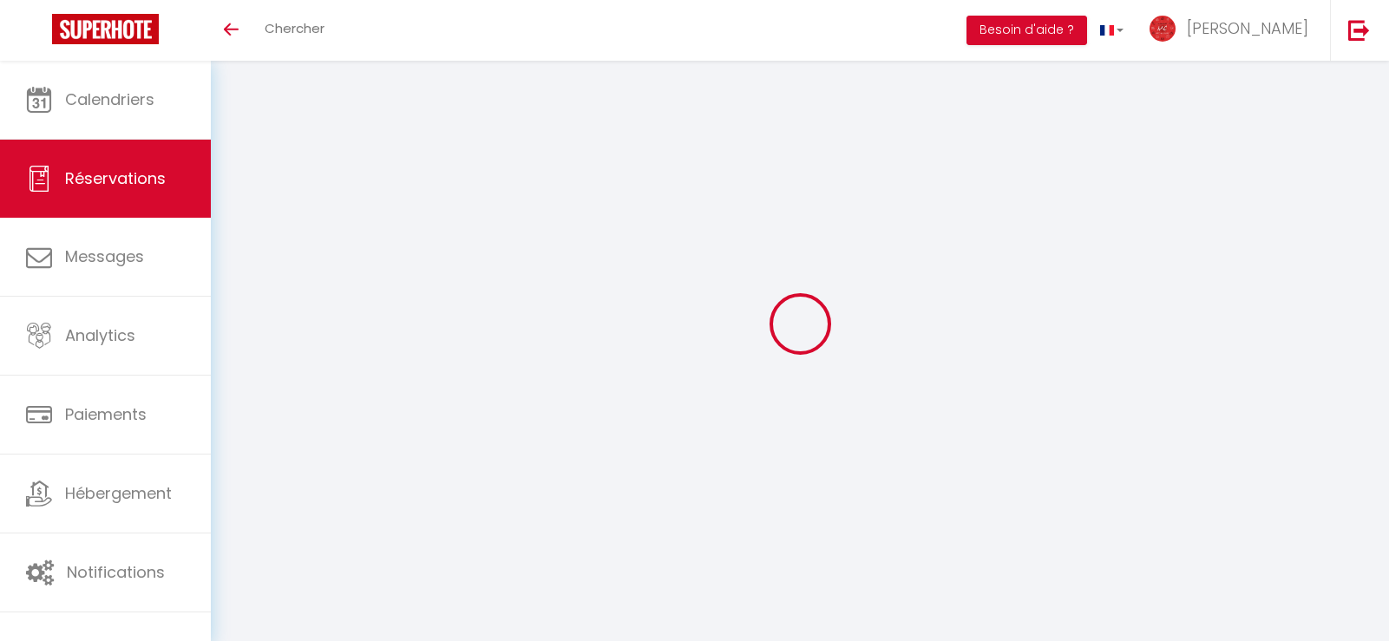
select select
checkbox input "false"
select select
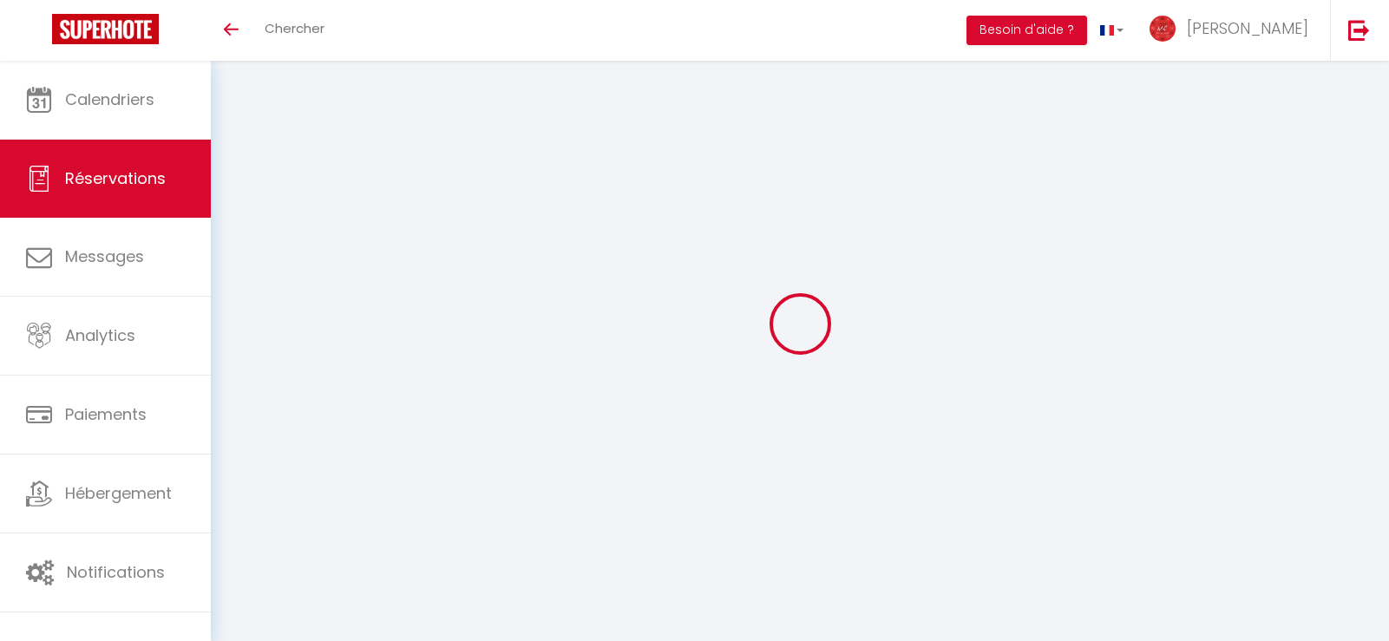
checkbox input "false"
select select
checkbox input "false"
type input "25"
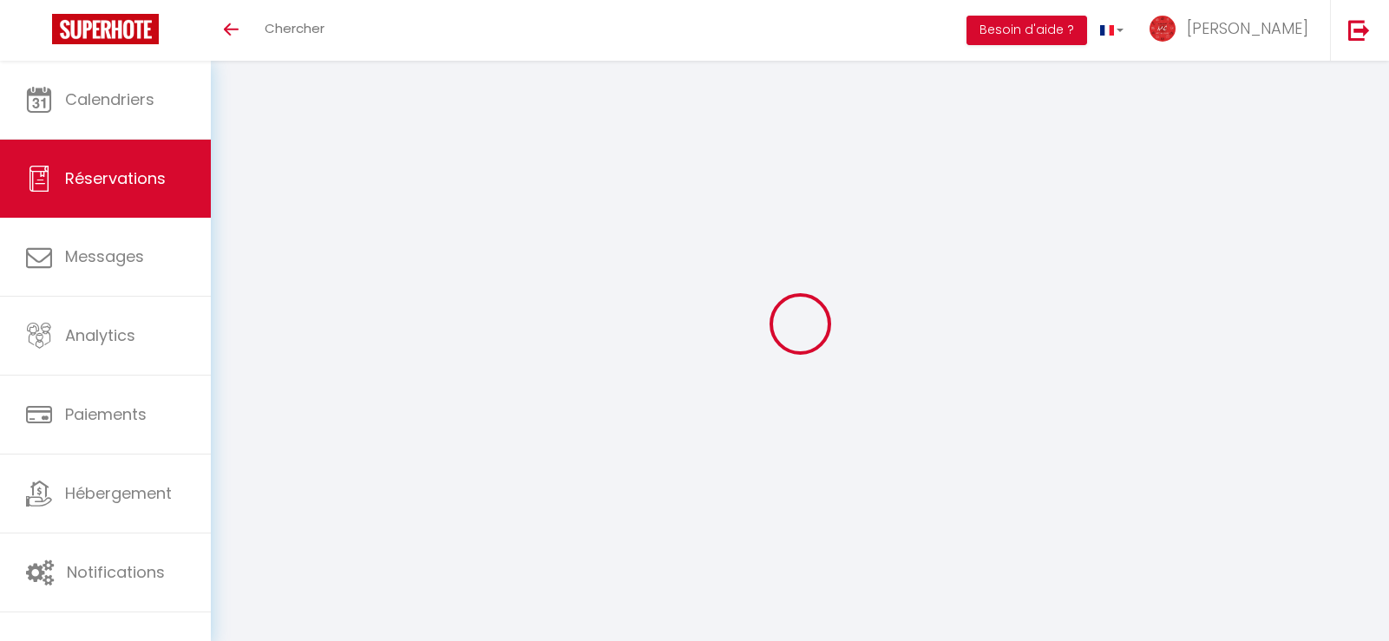
select select
checkbox input "false"
select select "23:00"
select select "14:00"
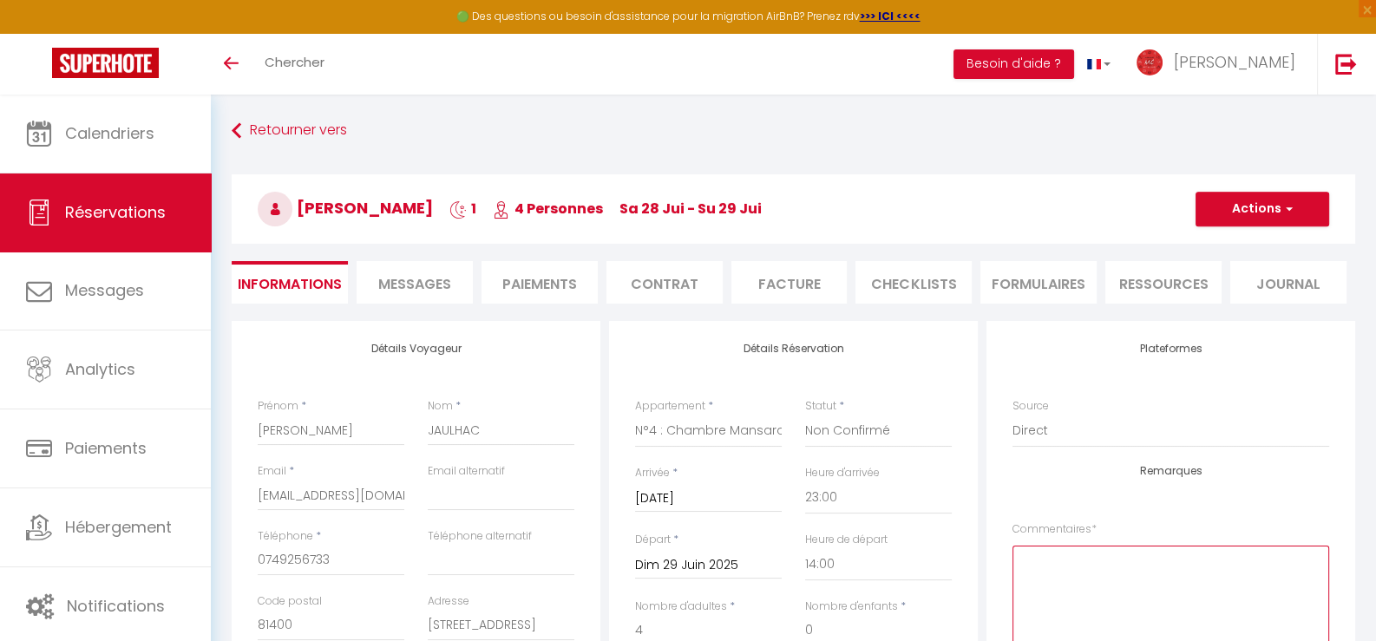
click at [1147, 585] on textarea at bounding box center [1170, 598] width 317 height 105
paste textarea "MC NOTE : Première réservation de reprise échouée après chantier rangé en expre…"
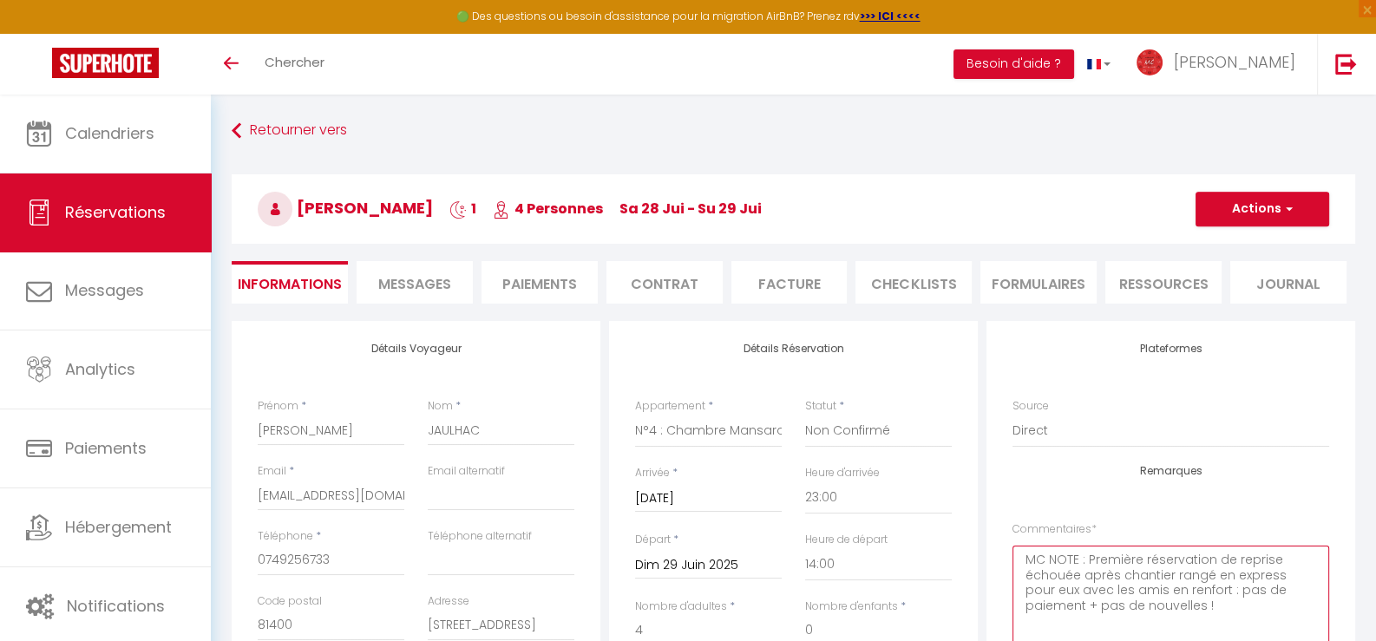
type textarea "MC NOTE : Première réservation de reprise échouée après chantier rangé en expre…"
click at [1264, 192] on button "Actions" at bounding box center [1262, 209] width 134 height 35
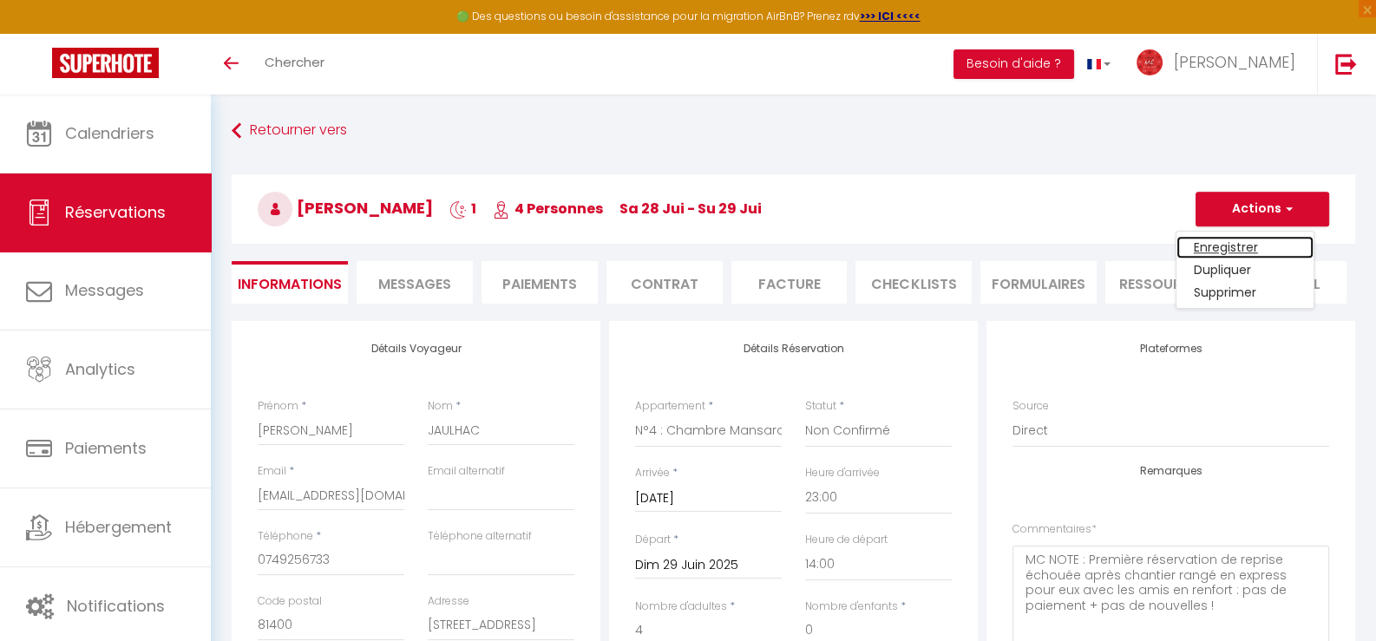
click at [1247, 246] on link "Enregistrer" at bounding box center [1244, 247] width 137 height 23
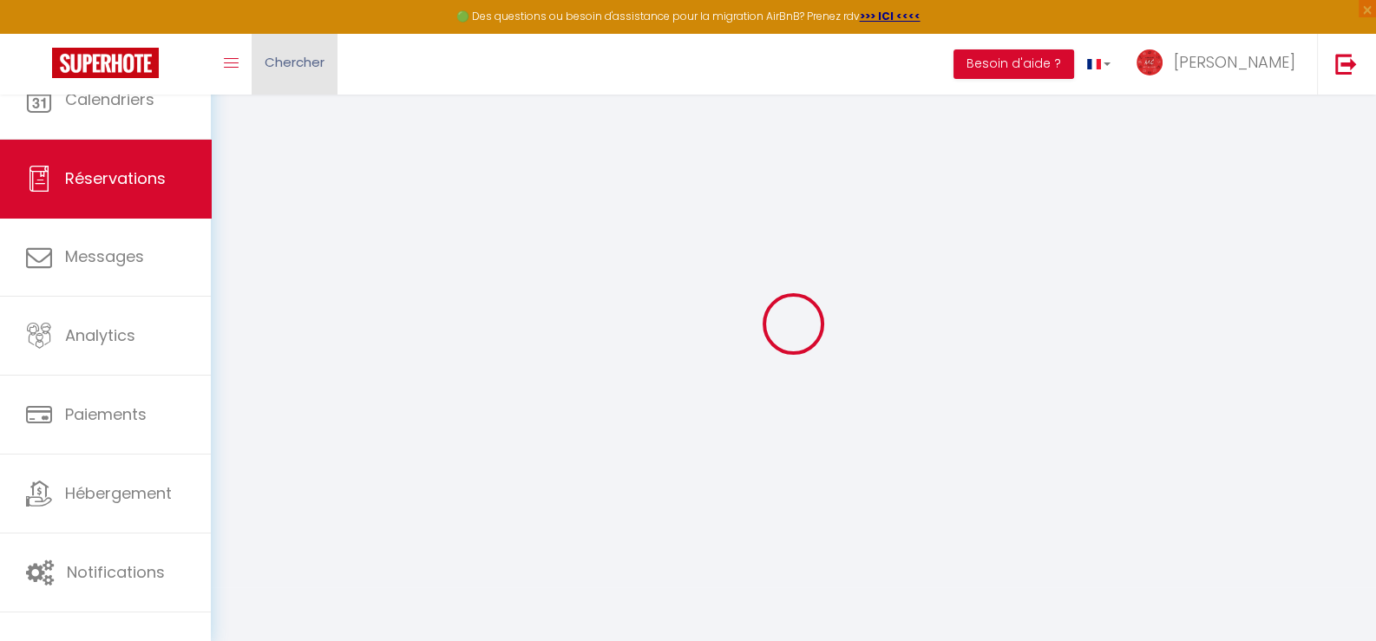
select select
select select "14"
checkbox input "false"
select select
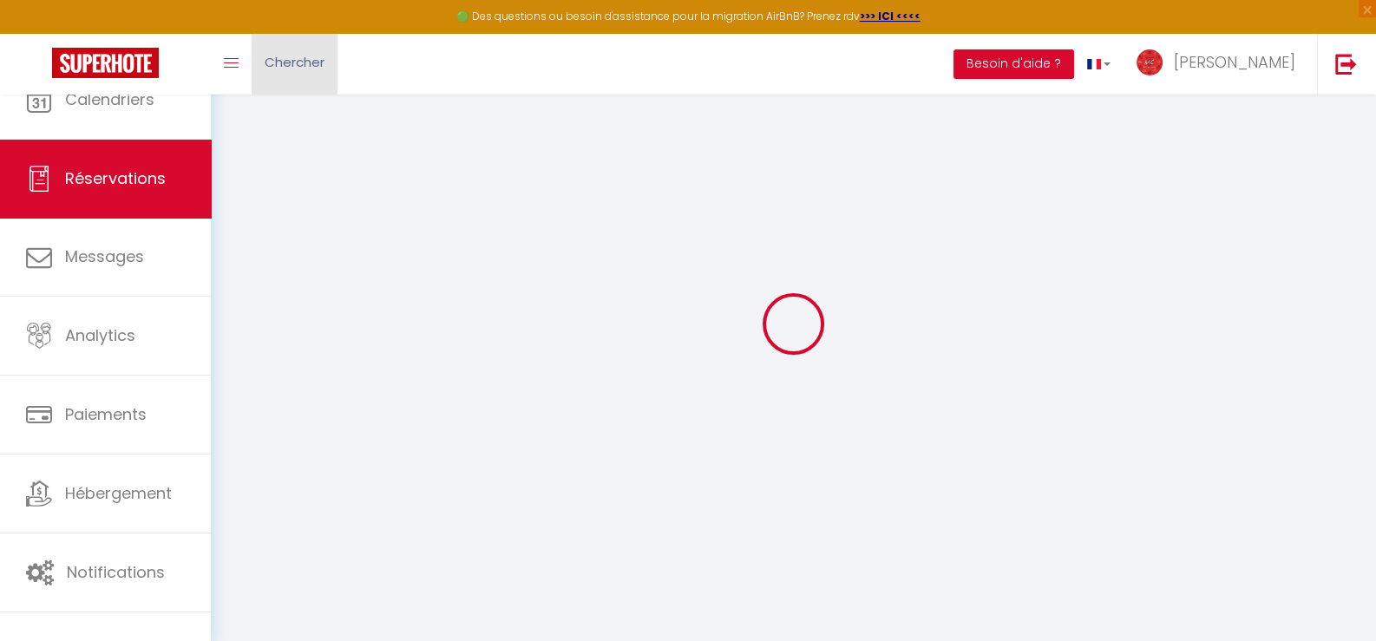
select select
checkbox input "false"
select select
checkbox input "false"
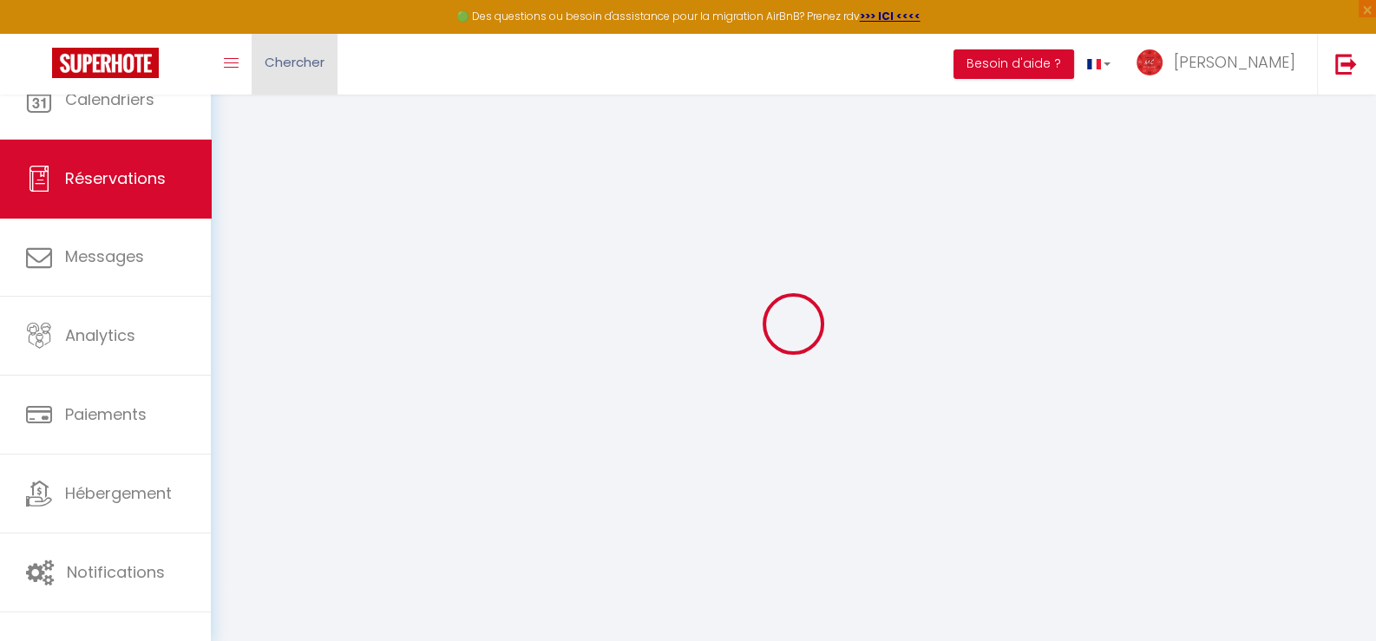
type textarea "MC NOTE : Première réservation de reprise échouée après chantier rangé en expre…"
type input "25"
select select
checkbox input "false"
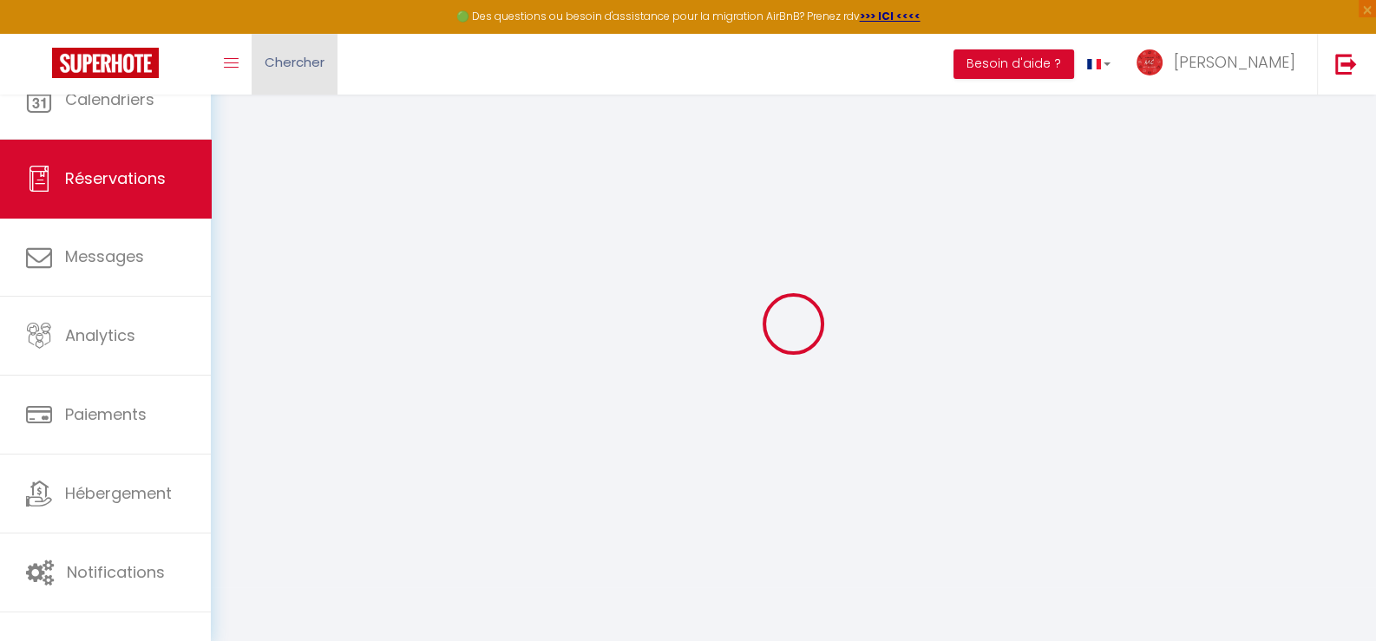
select select "23:00"
select select "14:00"
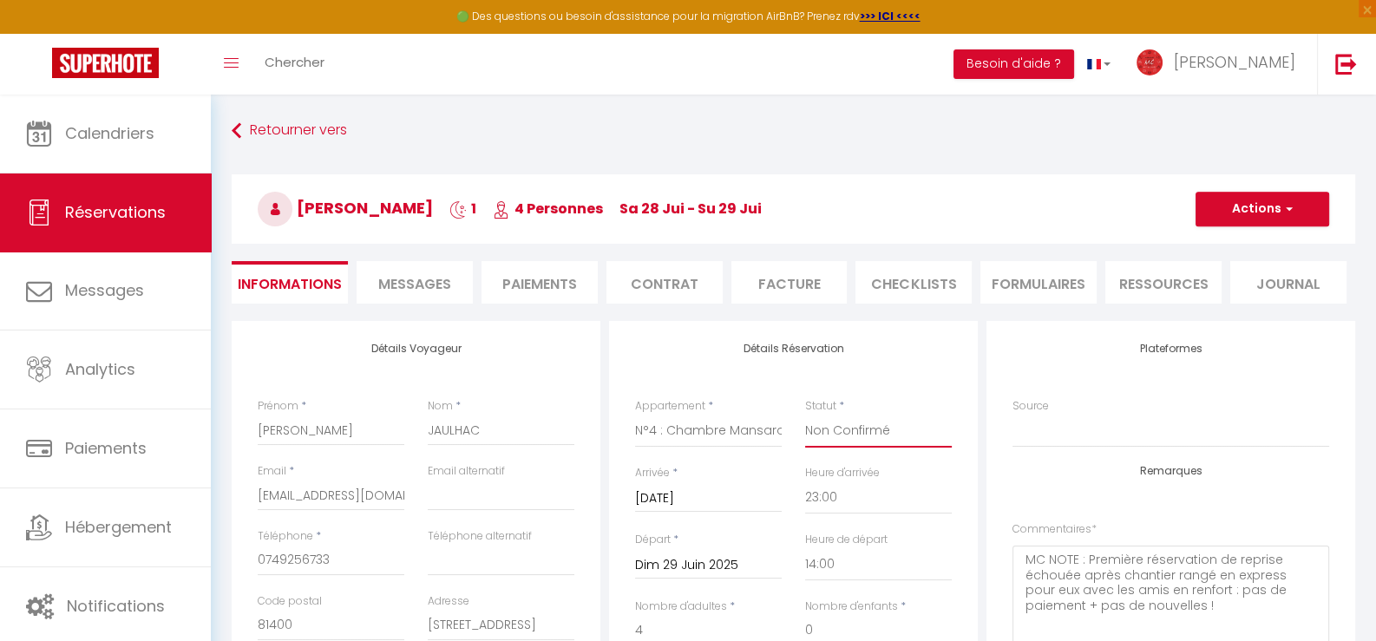
click at [833, 439] on select "Confirmé Non Confirmé [PERSON_NAME] par le voyageur No Show Request" at bounding box center [878, 431] width 147 height 33
select select "3"
click at [805, 415] on select "Confirmé Non Confirmé [PERSON_NAME] par le voyageur No Show Request" at bounding box center [878, 431] width 147 height 33
checkbox input "false"
click at [1266, 199] on button "Actions" at bounding box center [1262, 209] width 134 height 35
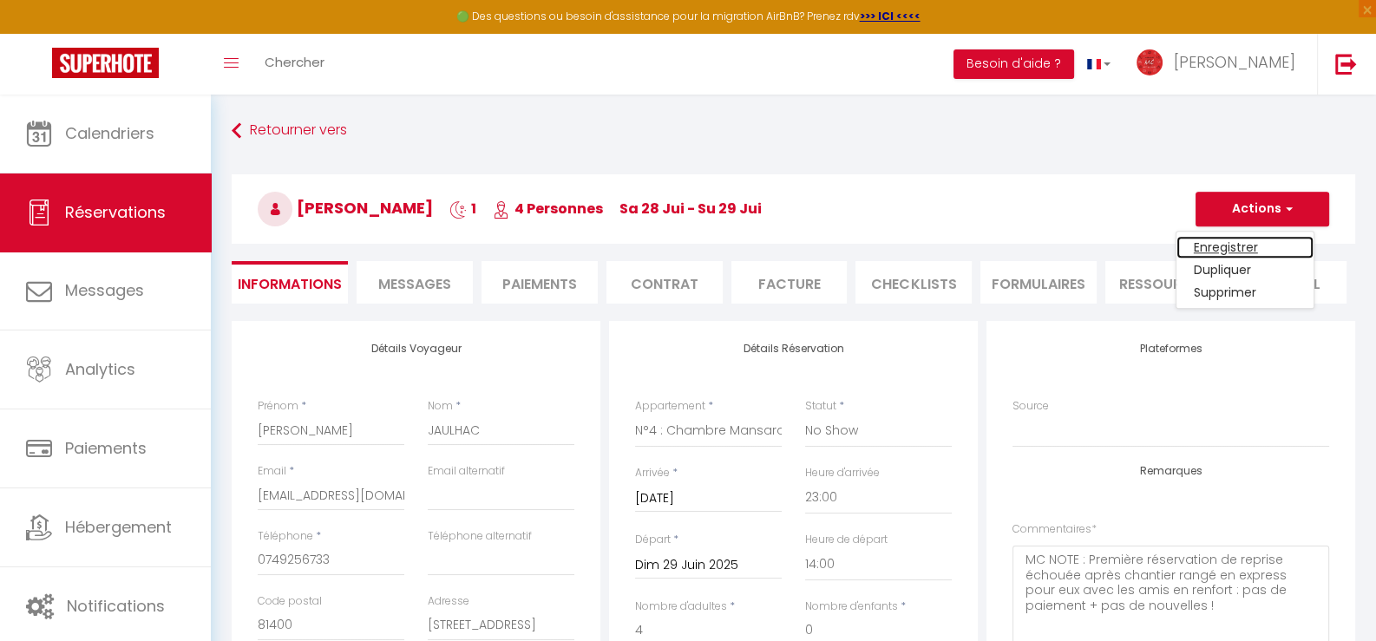
click at [1228, 245] on link "Enregistrer" at bounding box center [1244, 247] width 137 height 23
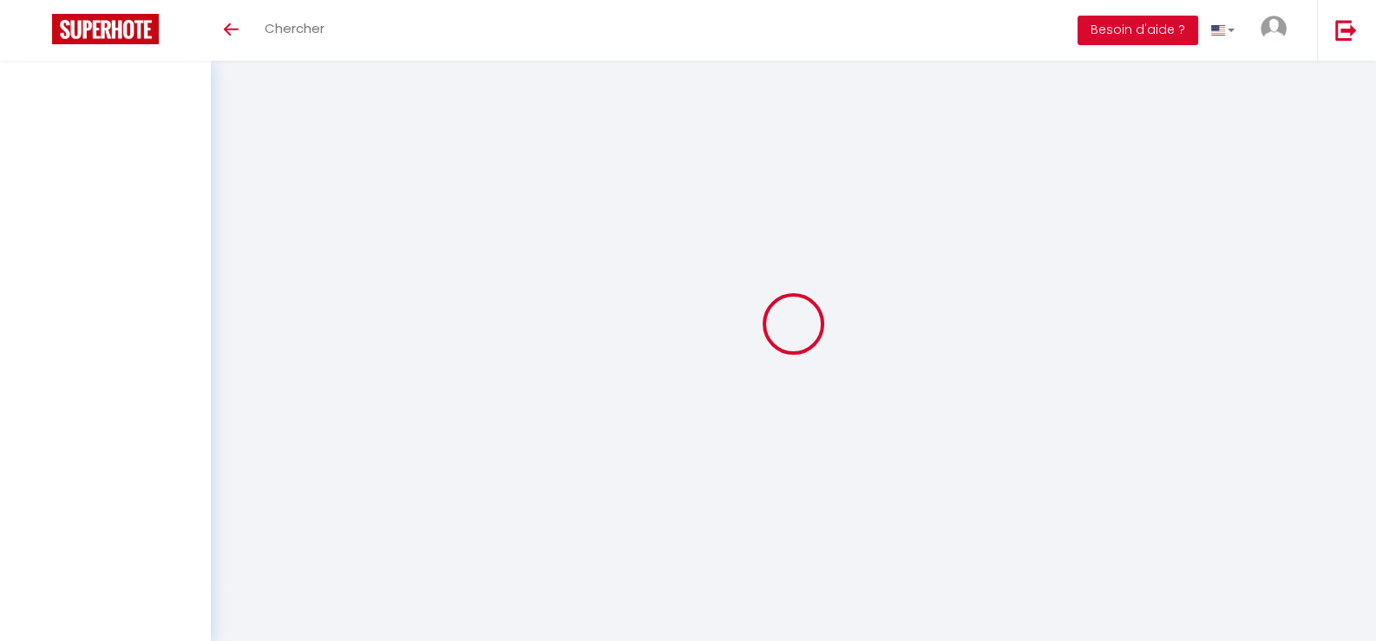
scroll to position [61, 0]
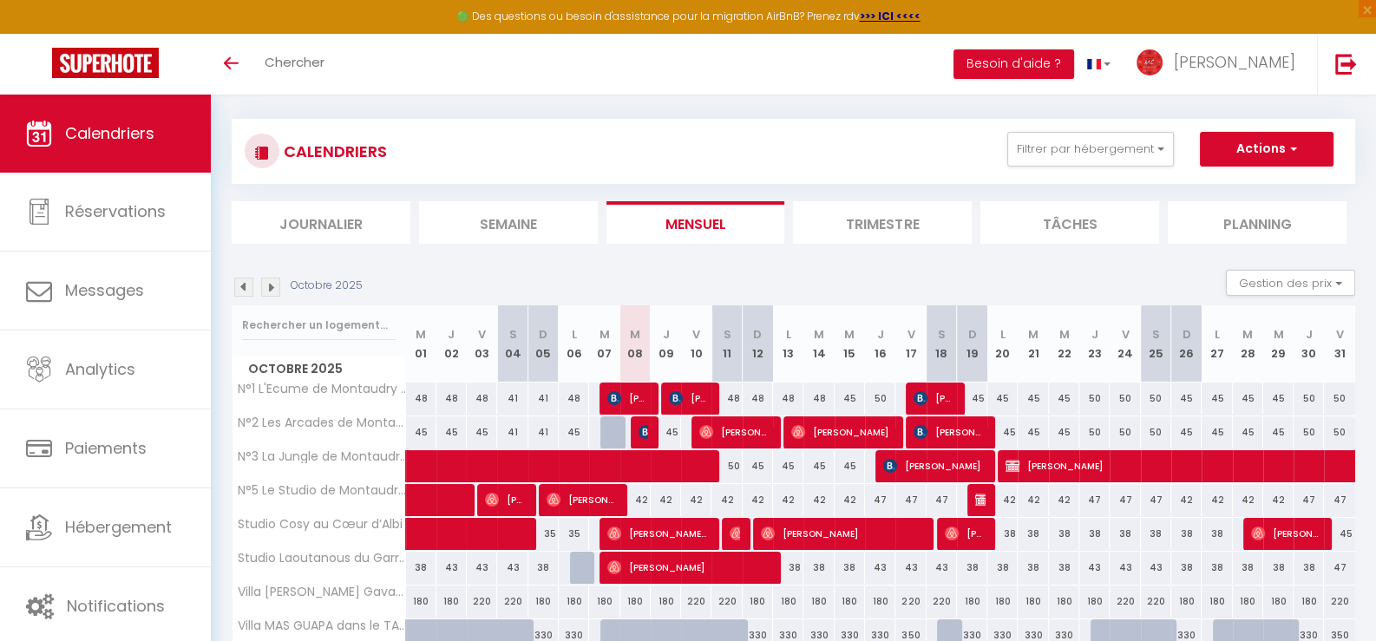
scroll to position [8, 0]
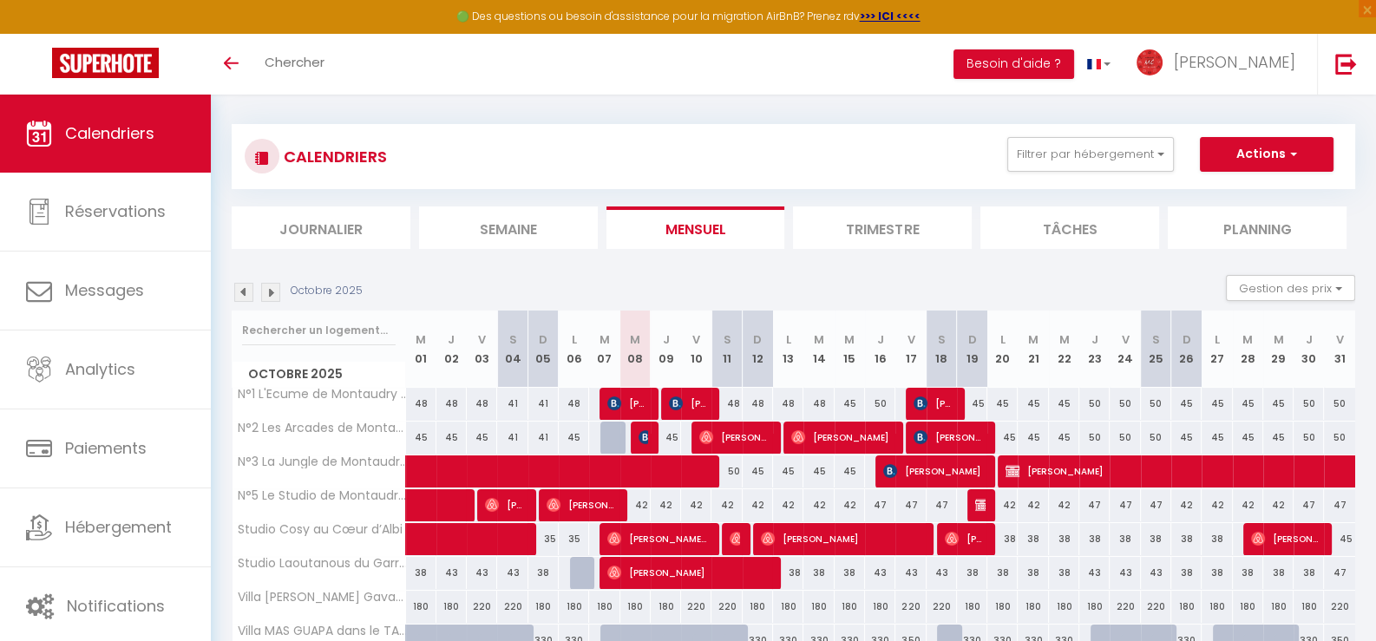
click at [241, 294] on img at bounding box center [243, 292] width 19 height 19
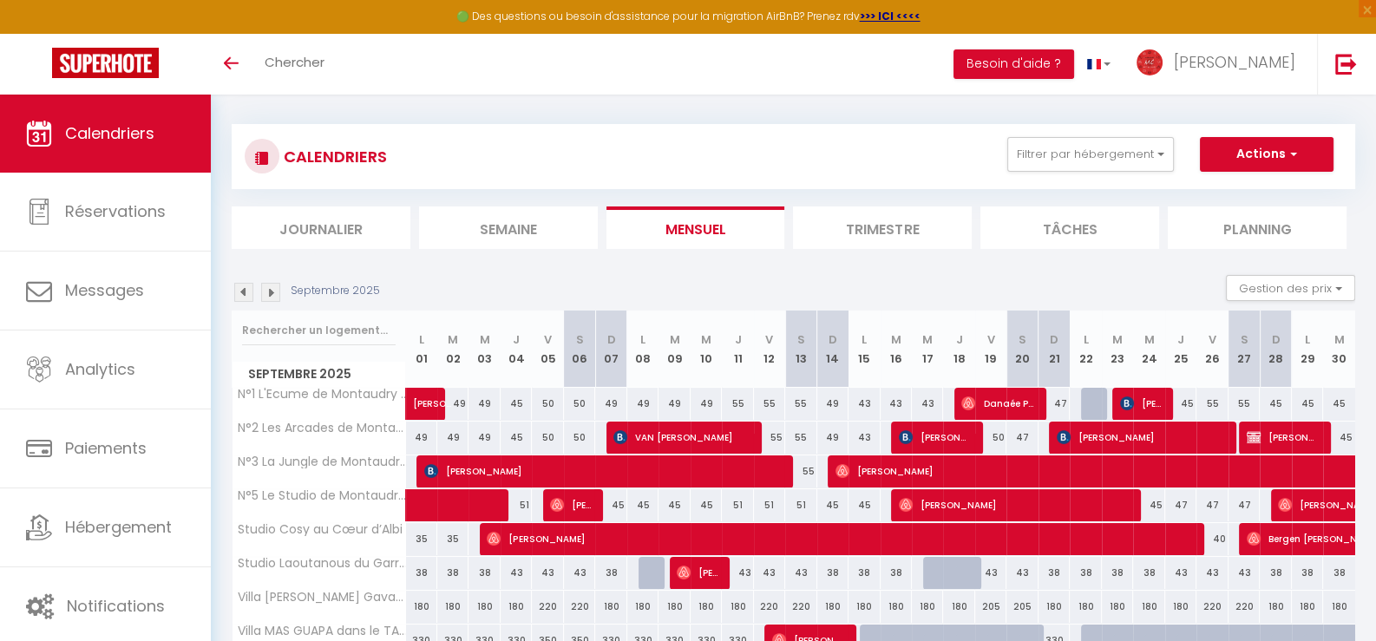
click at [245, 296] on img at bounding box center [243, 292] width 19 height 19
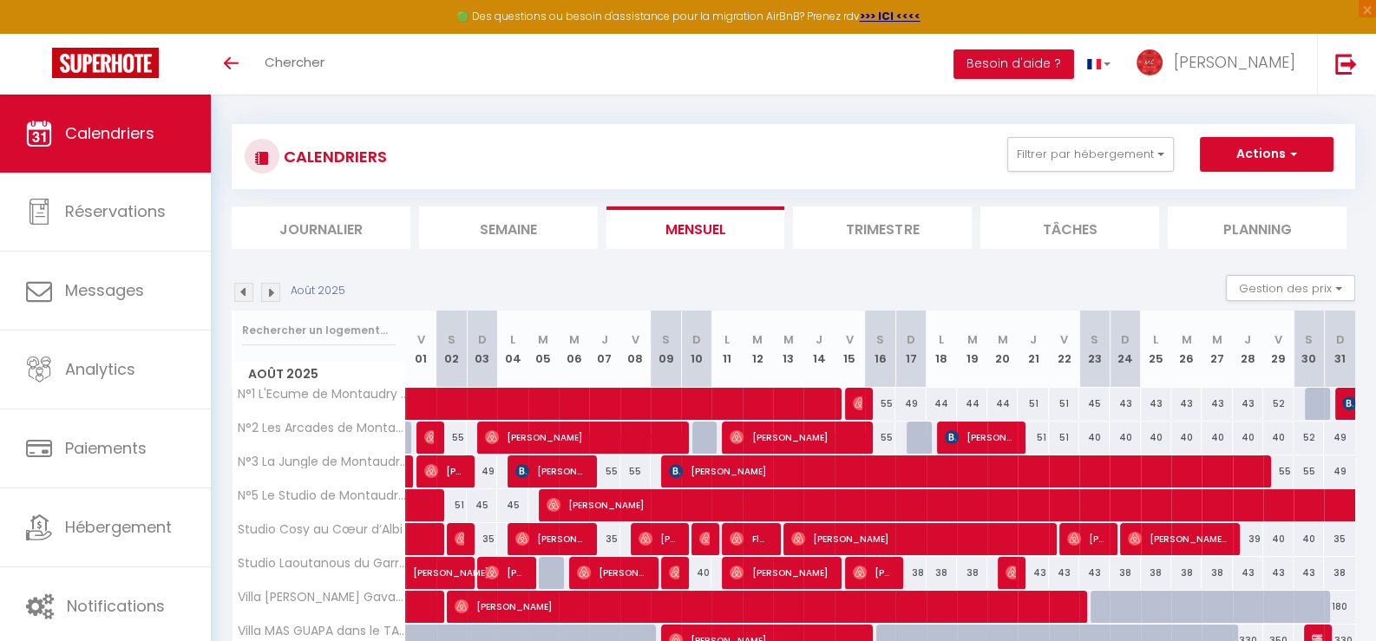
click at [247, 284] on img at bounding box center [243, 292] width 19 height 19
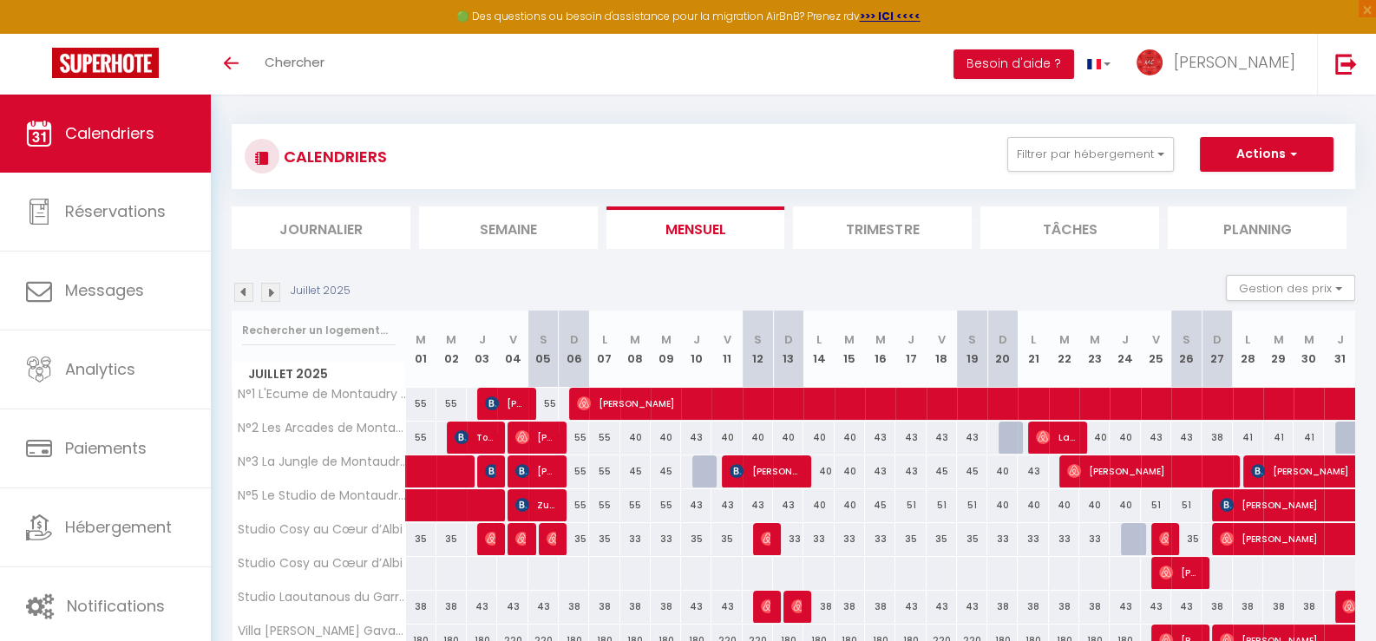
click at [248, 285] on img at bounding box center [243, 292] width 19 height 19
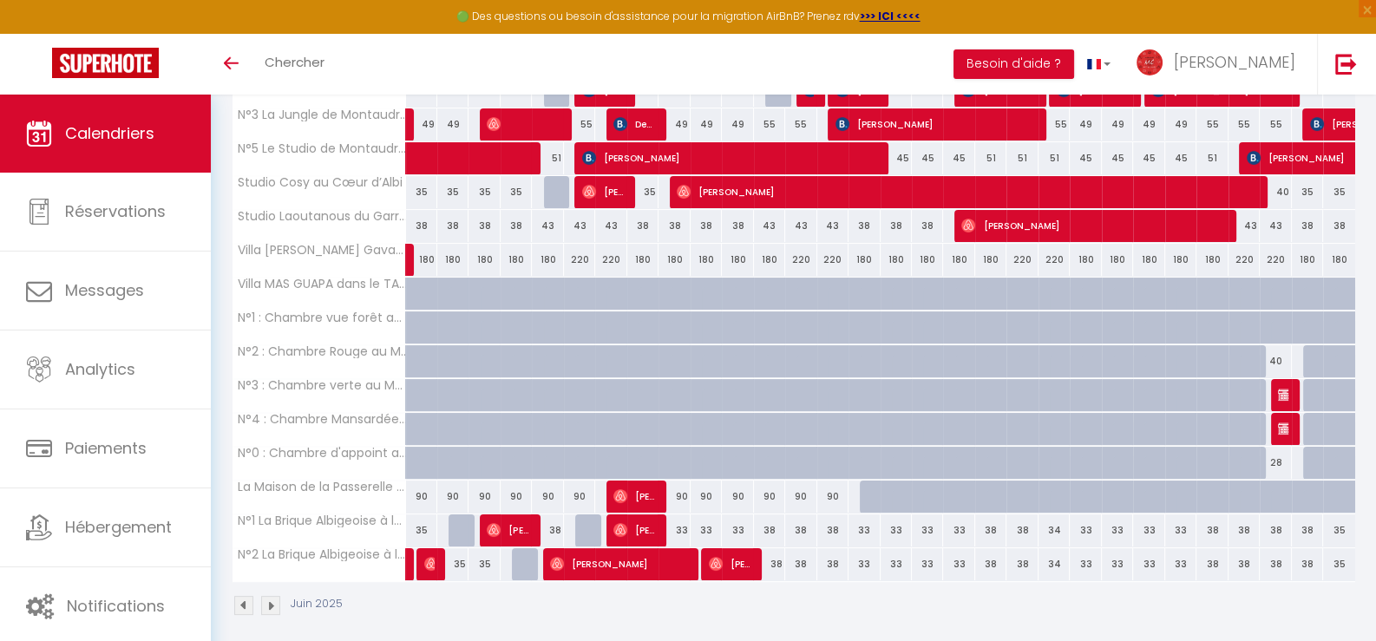
scroll to position [363, 0]
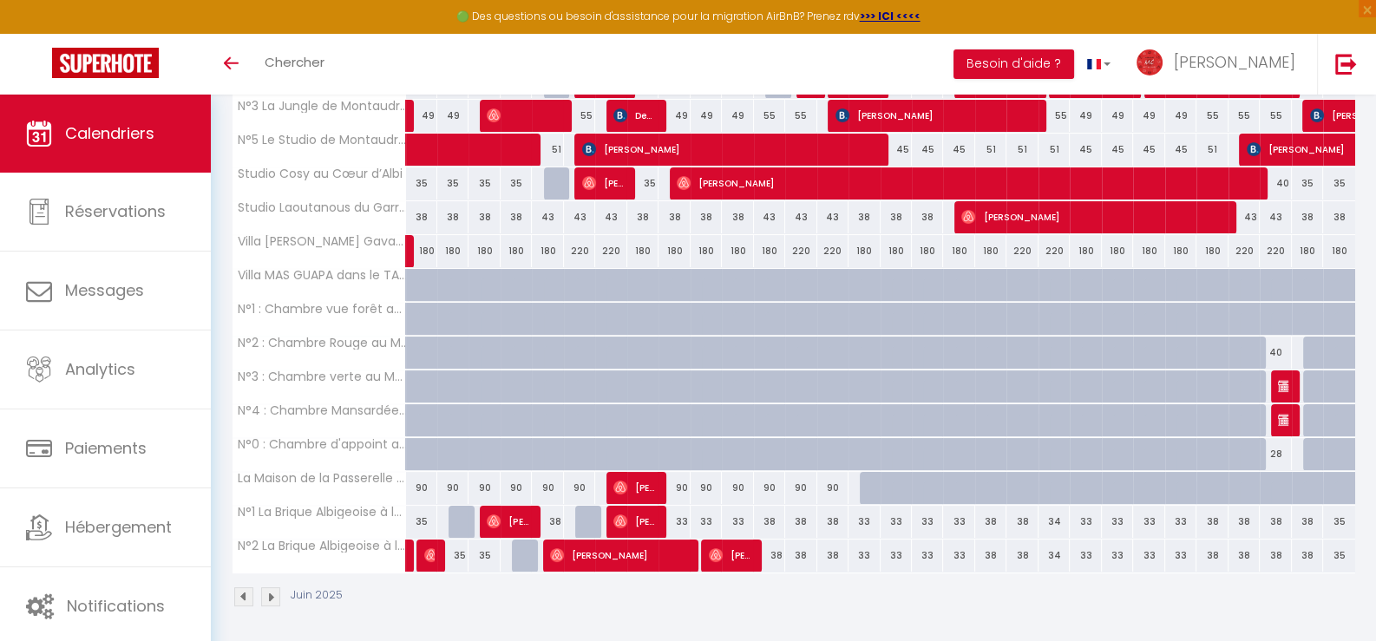
click at [1279, 350] on div "40" at bounding box center [1274, 353] width 31 height 32
type input "40"
select select "1"
type input "[PERSON_NAME] 28 Juin 2025"
type input "Dim 29 Juin 2025"
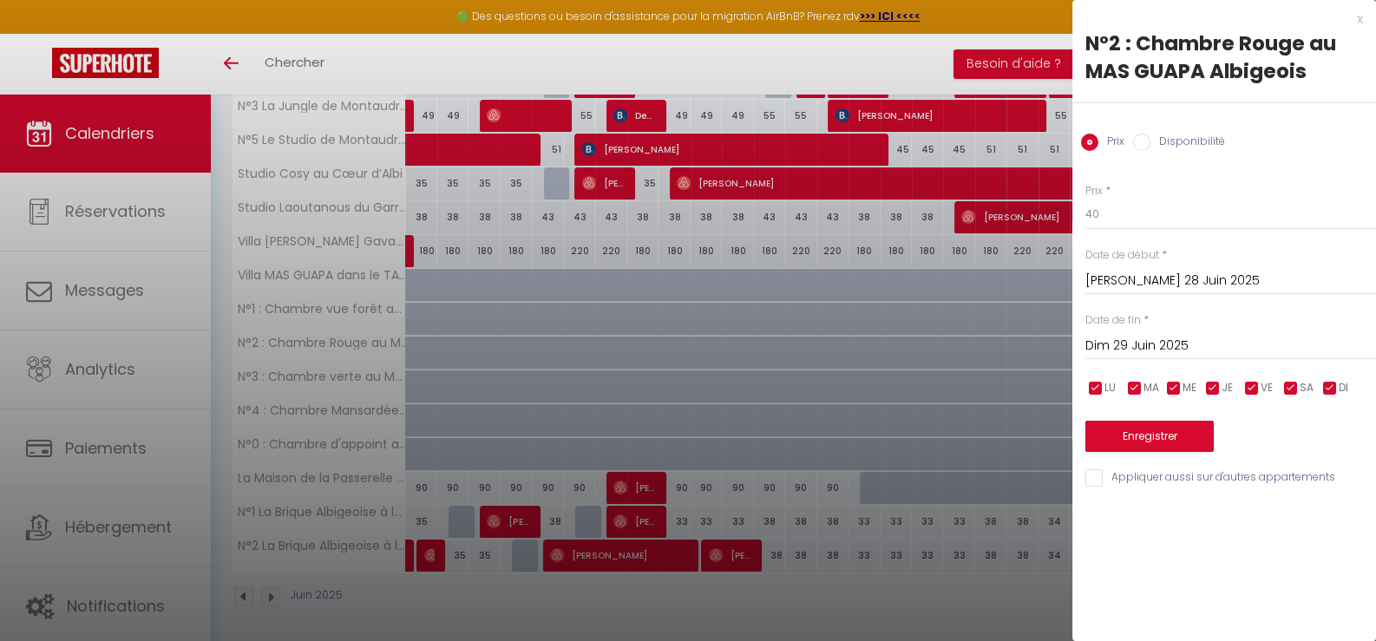
click at [1145, 138] on input "Disponibilité" at bounding box center [1141, 142] width 17 height 17
radio input "true"
radio input "false"
click at [1141, 212] on select "Disponible Indisponible" at bounding box center [1230, 215] width 291 height 33
select select "0"
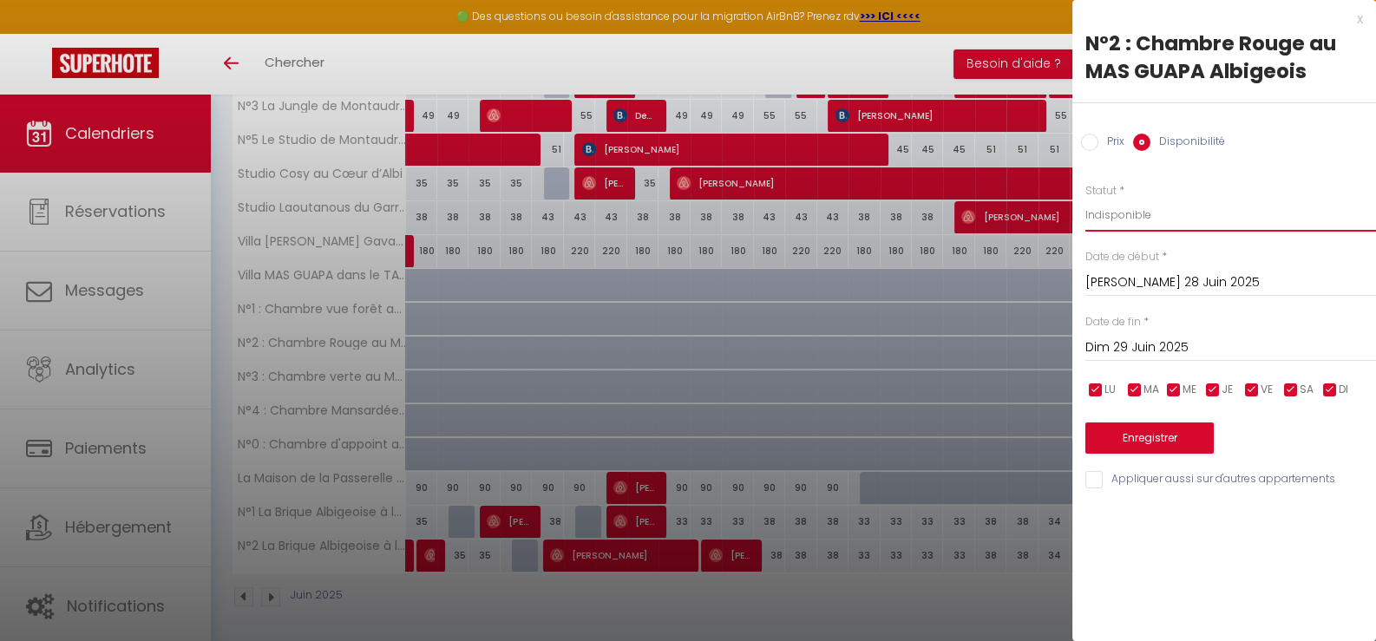
click at [1085, 199] on select "Disponible Indisponible" at bounding box center [1230, 215] width 291 height 33
click at [1149, 433] on button "Enregistrer" at bounding box center [1149, 437] width 128 height 31
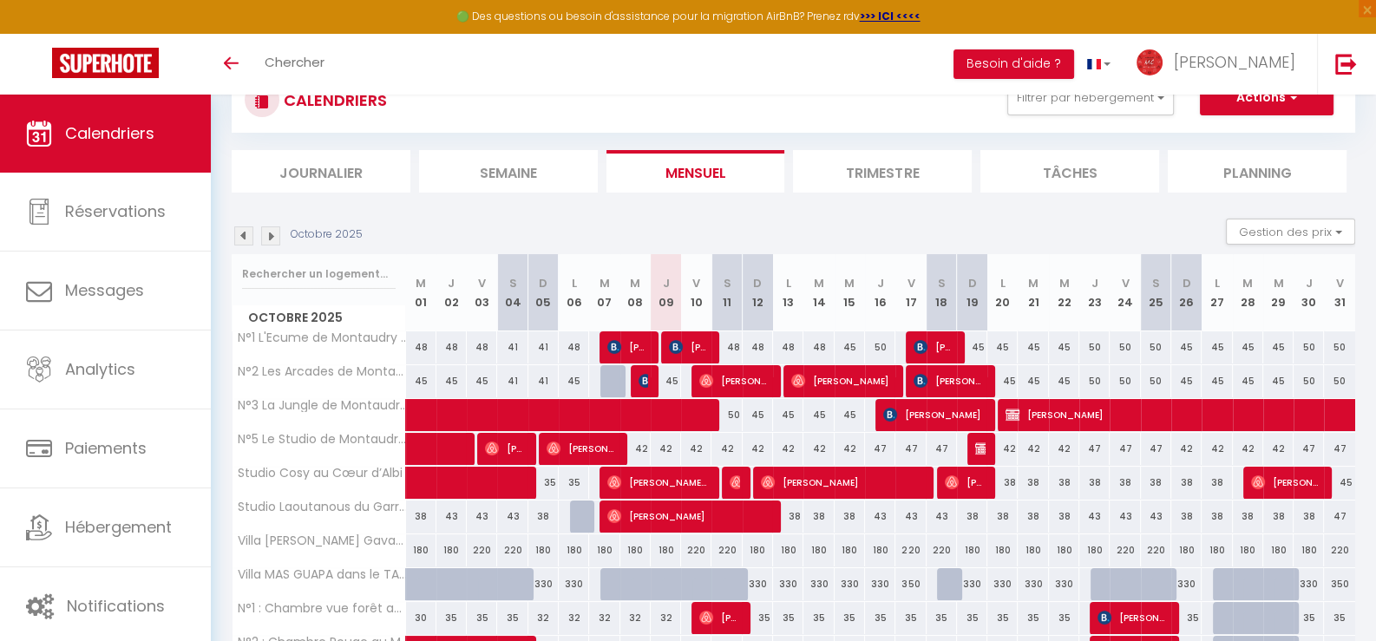
scroll to position [16, 0]
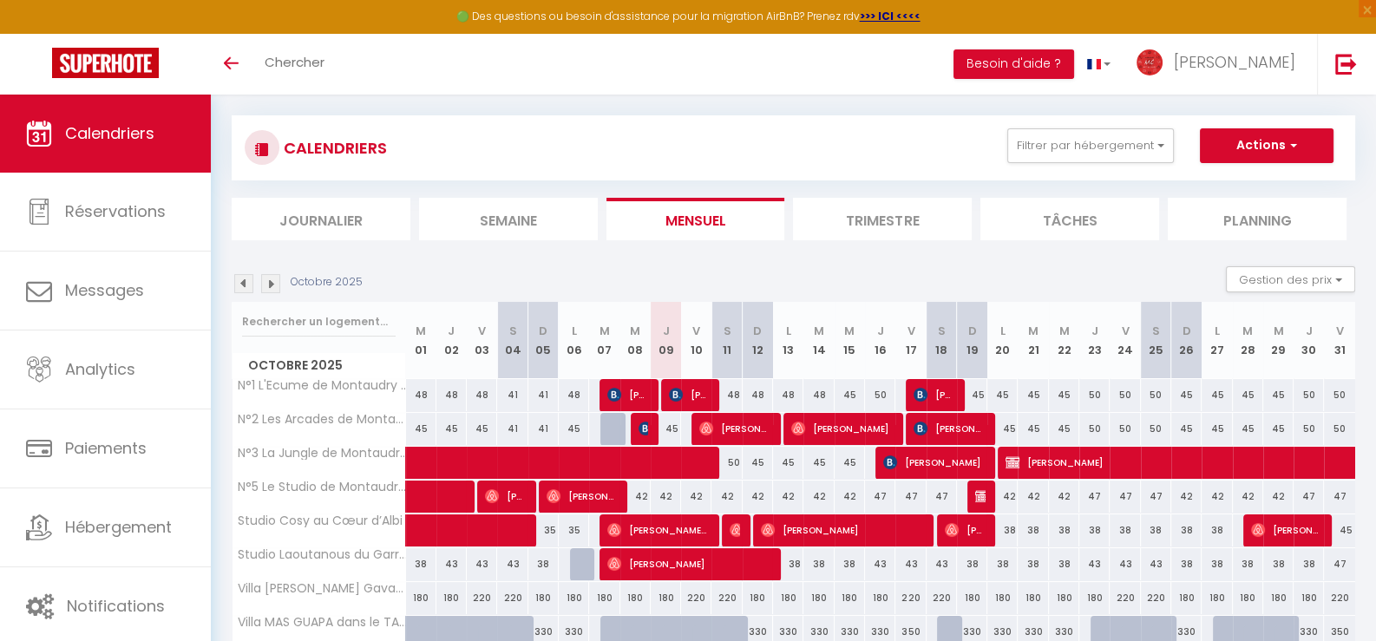
click at [239, 285] on img at bounding box center [243, 283] width 19 height 19
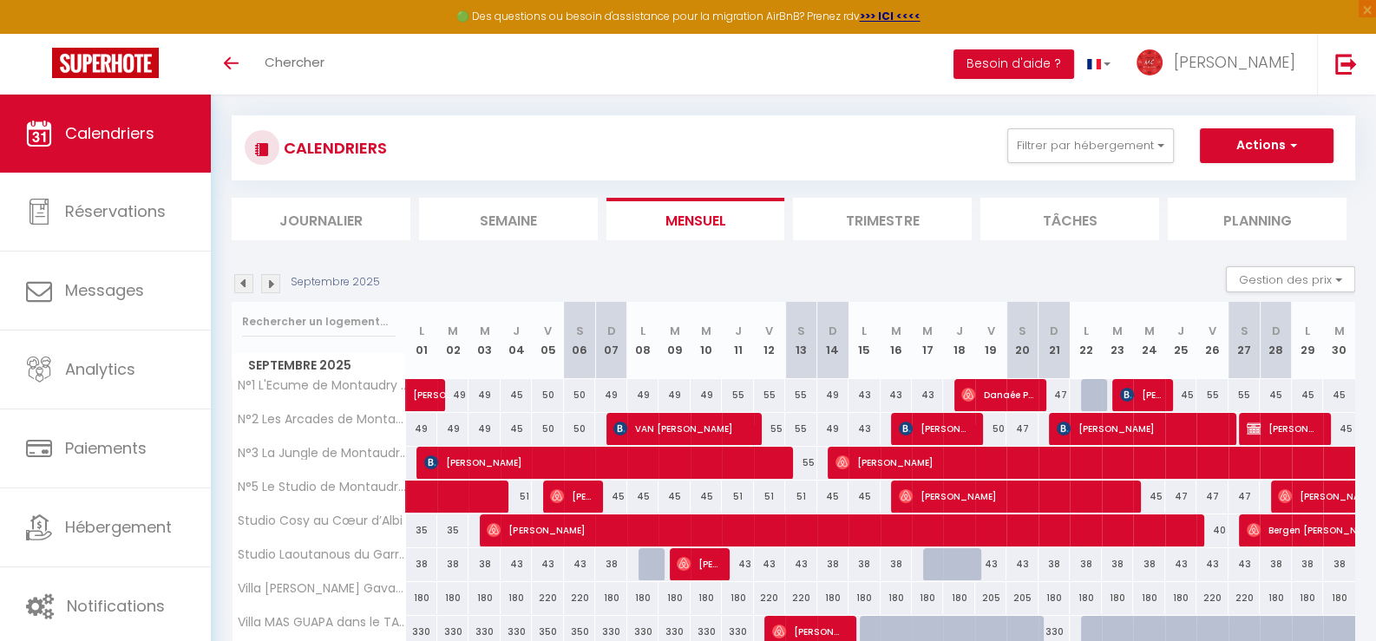
click at [239, 283] on img at bounding box center [243, 283] width 19 height 19
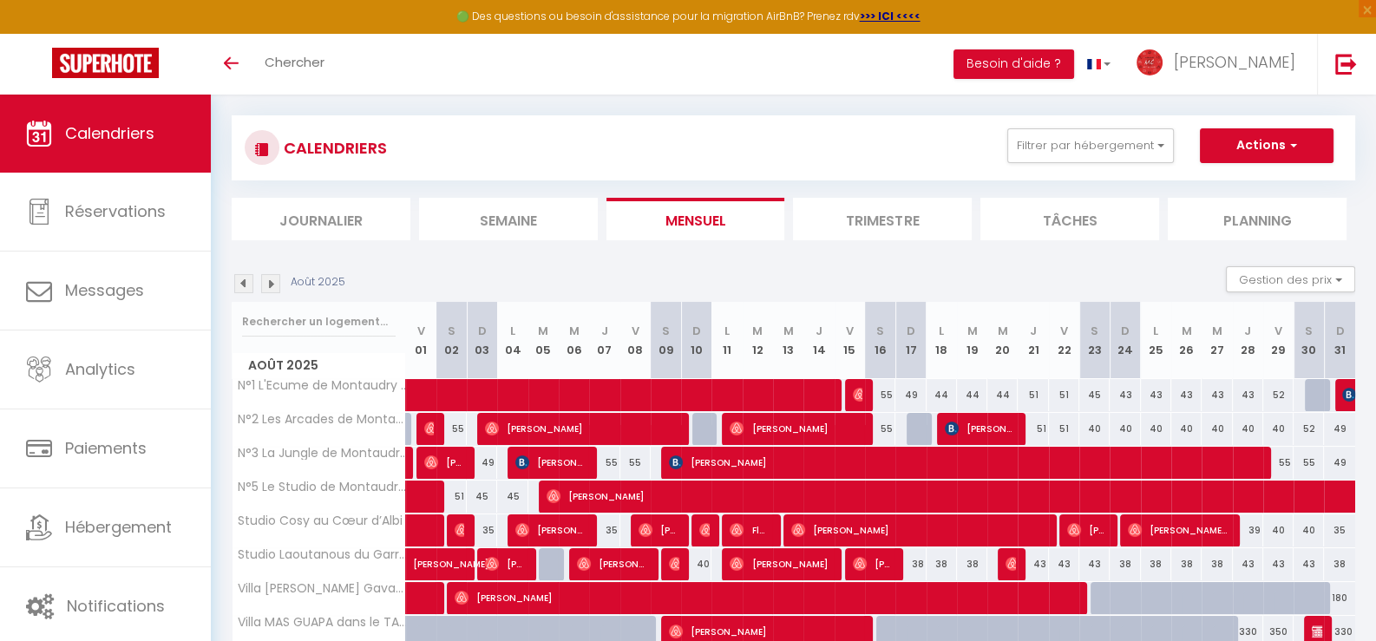
click at [241, 281] on img at bounding box center [243, 283] width 19 height 19
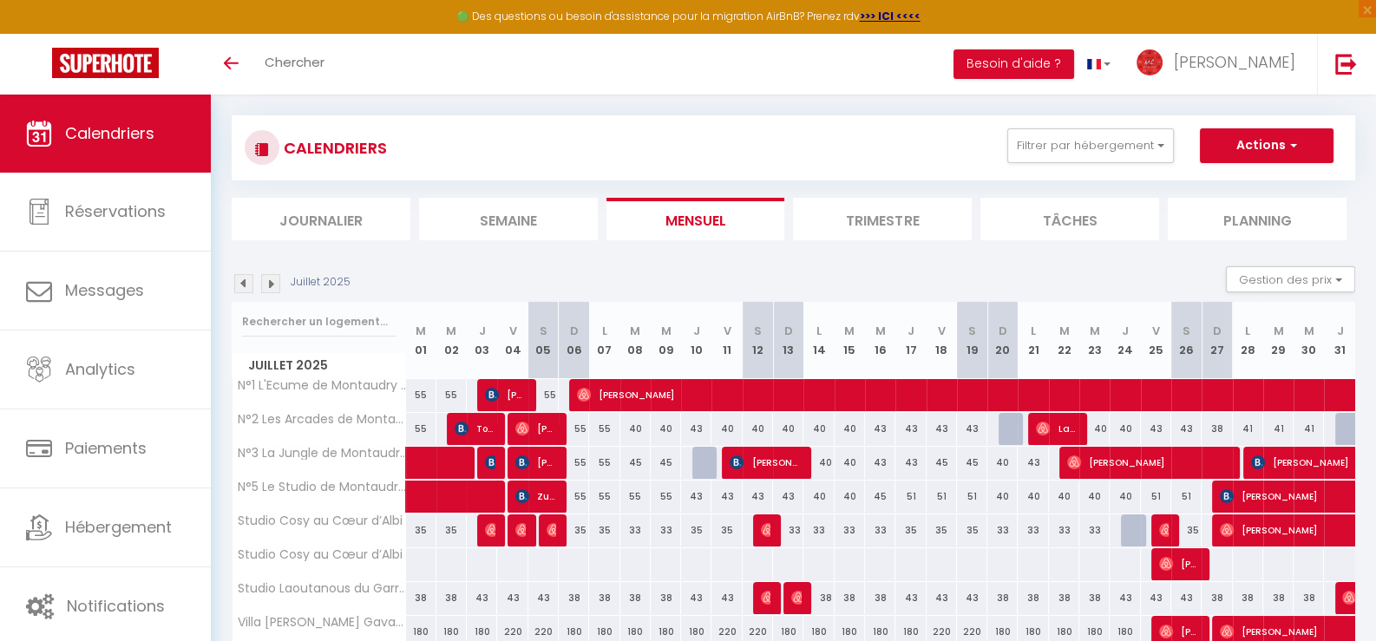
click at [241, 281] on img at bounding box center [243, 283] width 19 height 19
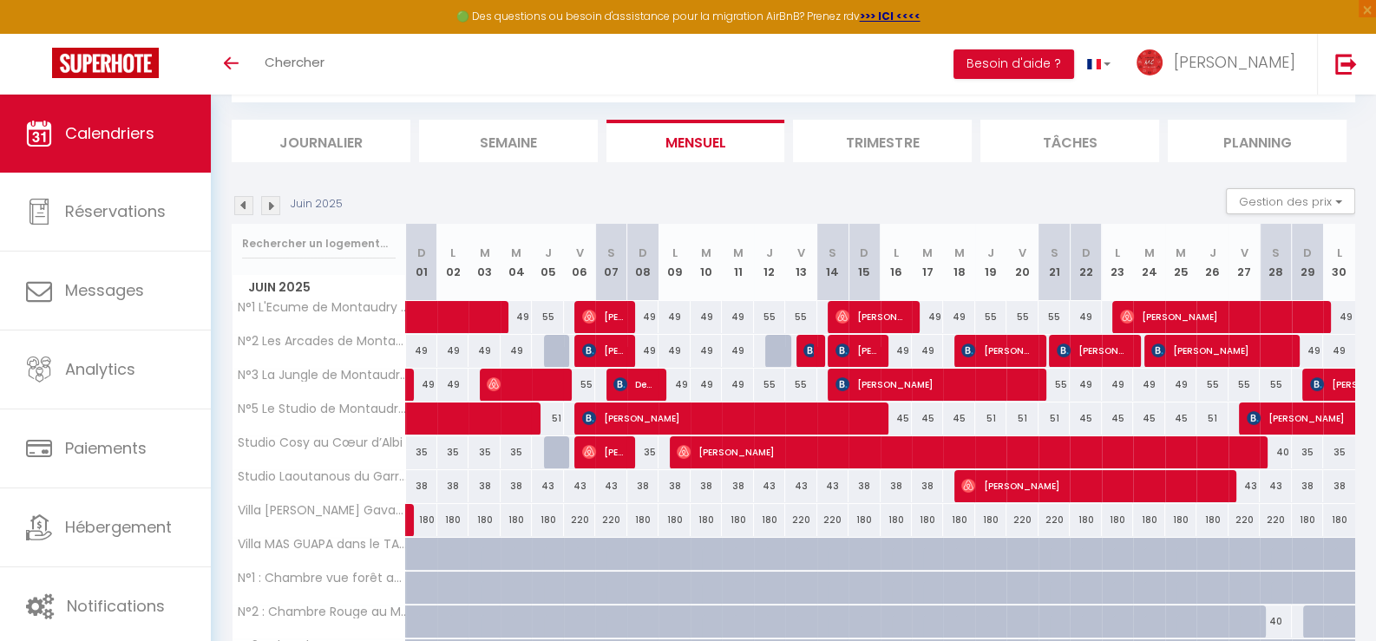
scroll to position [355, 0]
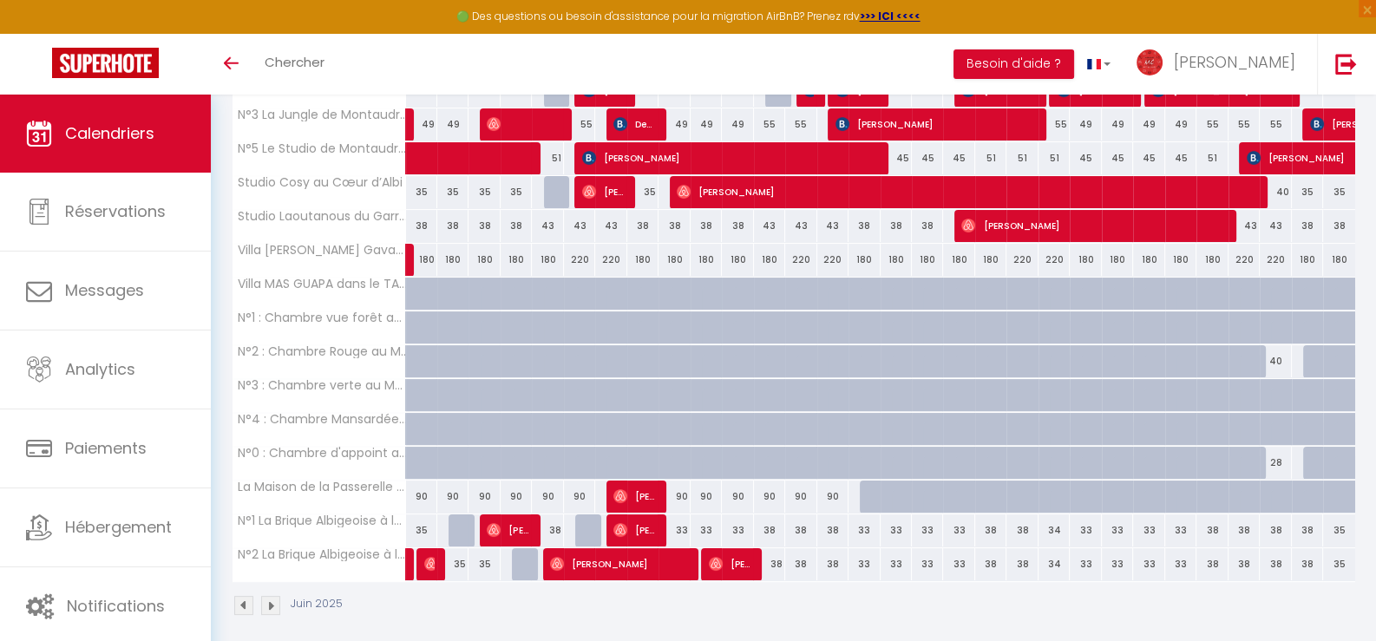
click at [1275, 353] on div "40" at bounding box center [1274, 361] width 31 height 32
type input "40"
type input "[PERSON_NAME] 28 Juin 2025"
type input "Dim 29 Juin 2025"
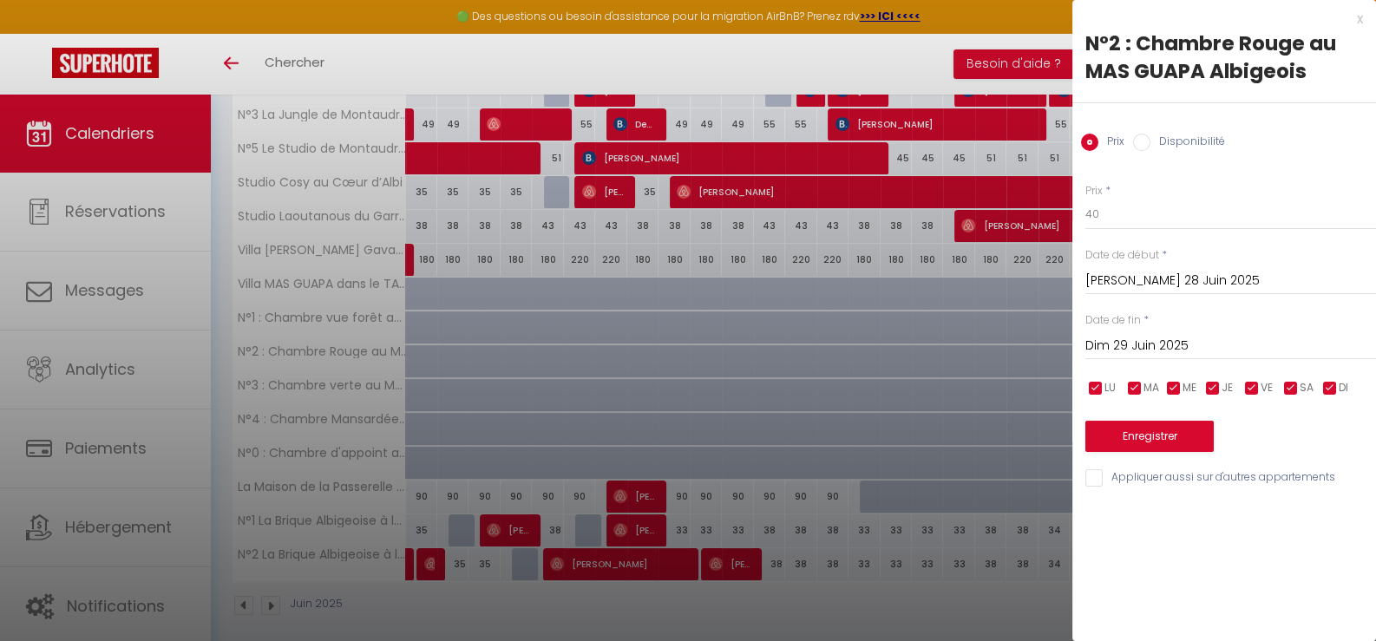
click at [1150, 142] on label "Disponibilité" at bounding box center [1187, 143] width 75 height 19
click at [1150, 142] on input "Disponibilité" at bounding box center [1141, 142] width 17 height 17
radio input "true"
radio input "false"
click at [1143, 208] on select "Disponible Indisponible" at bounding box center [1230, 215] width 291 height 33
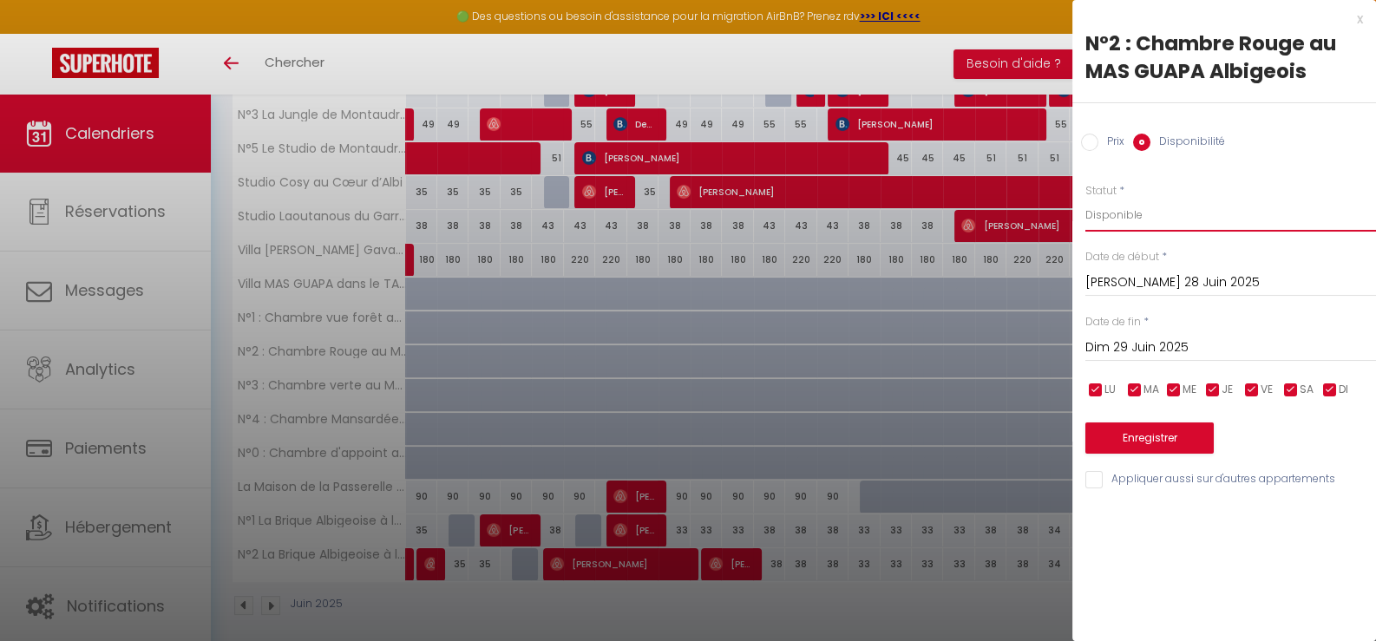
select select "0"
click at [1085, 199] on select "Disponible Indisponible" at bounding box center [1230, 215] width 291 height 33
click at [1145, 422] on button "Enregistrer" at bounding box center [1149, 437] width 128 height 31
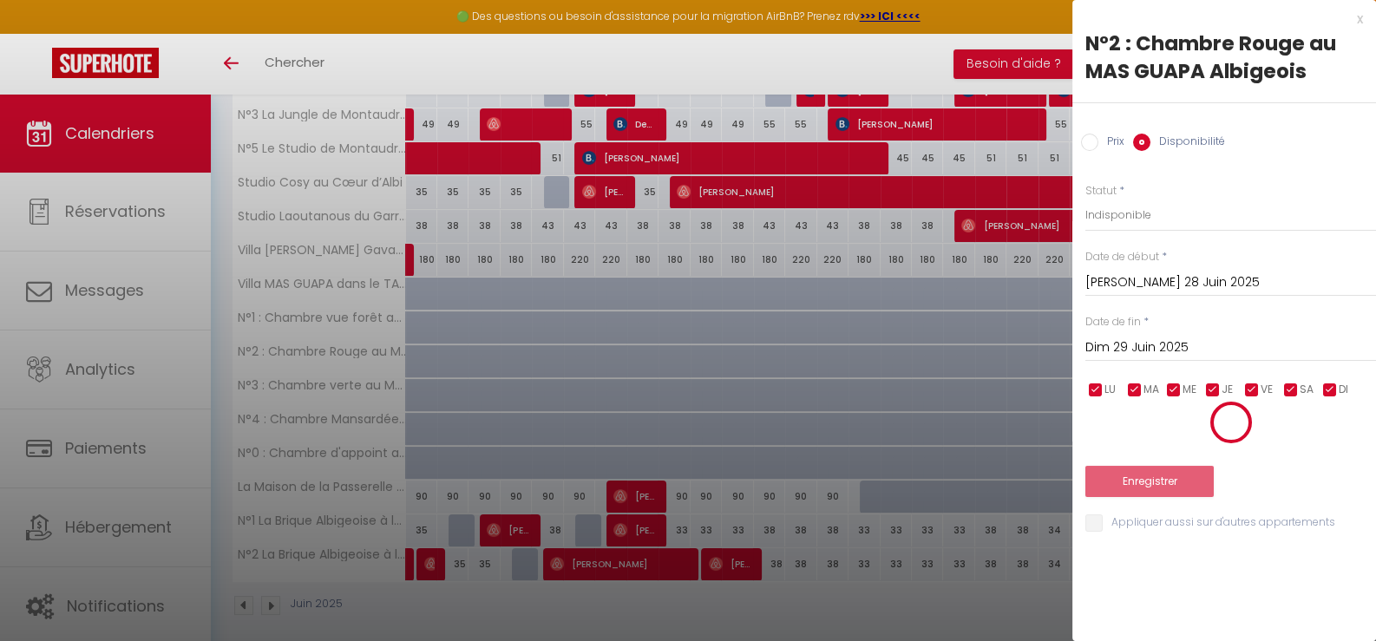
scroll to position [95, 0]
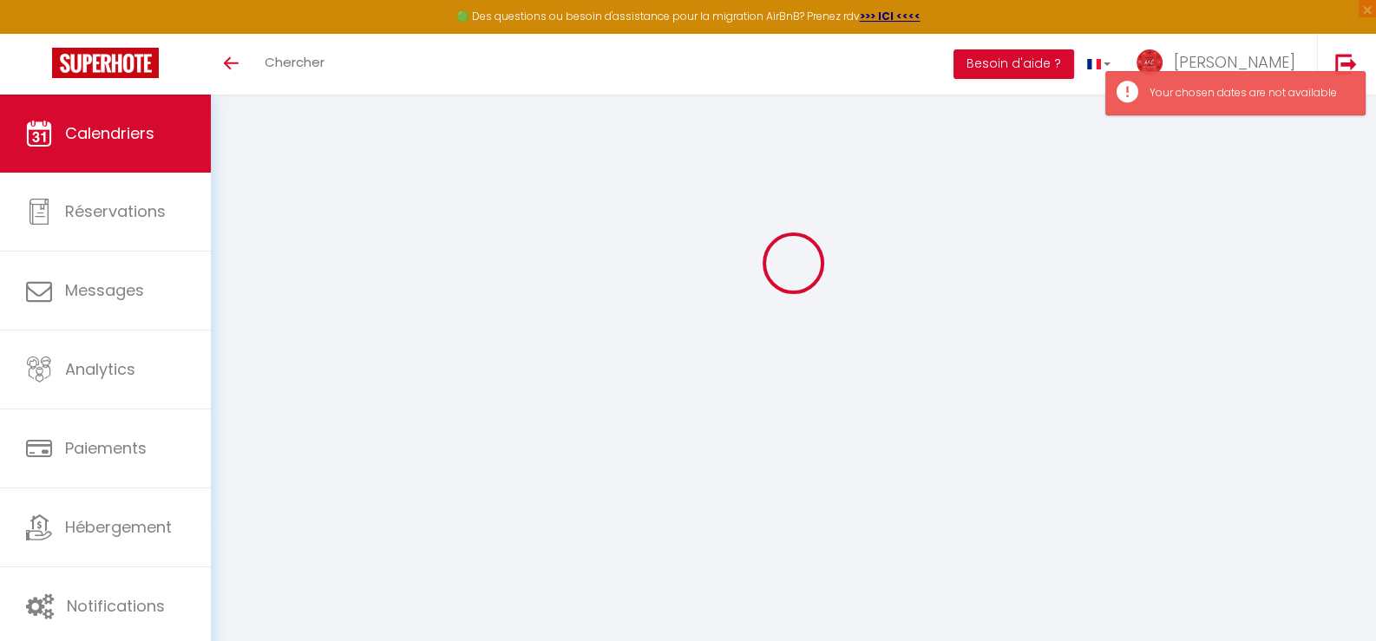
select select "0"
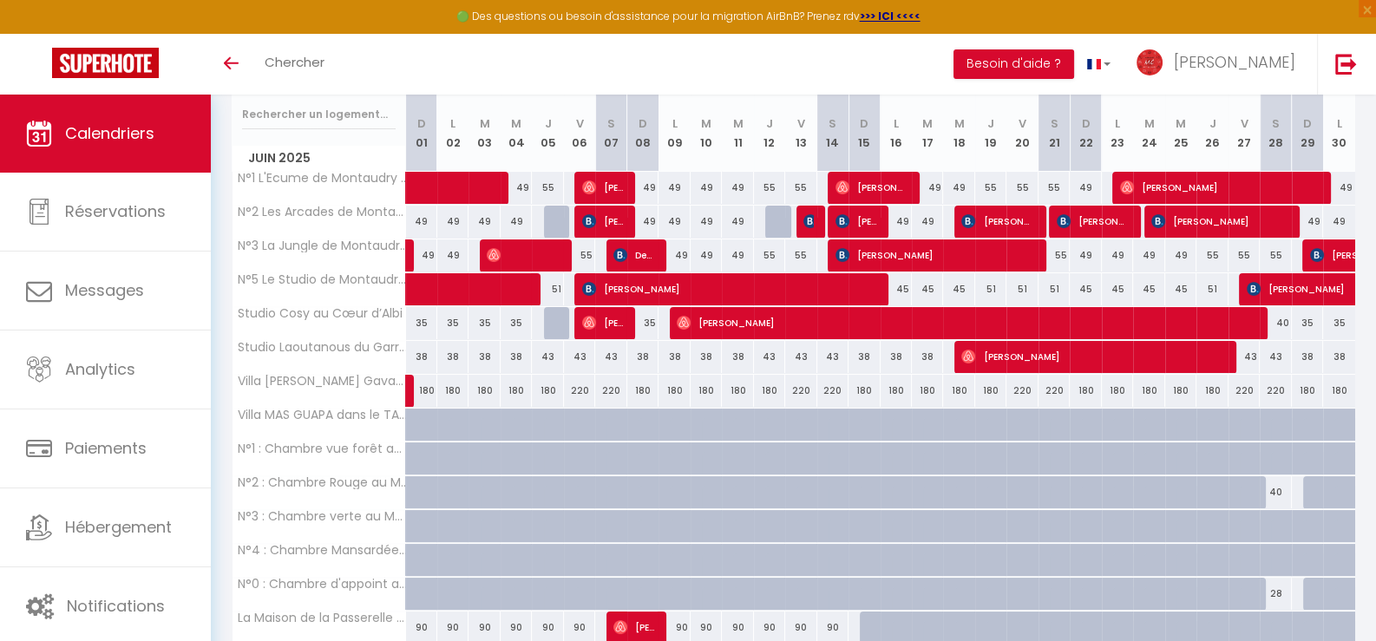
scroll to position [50, 0]
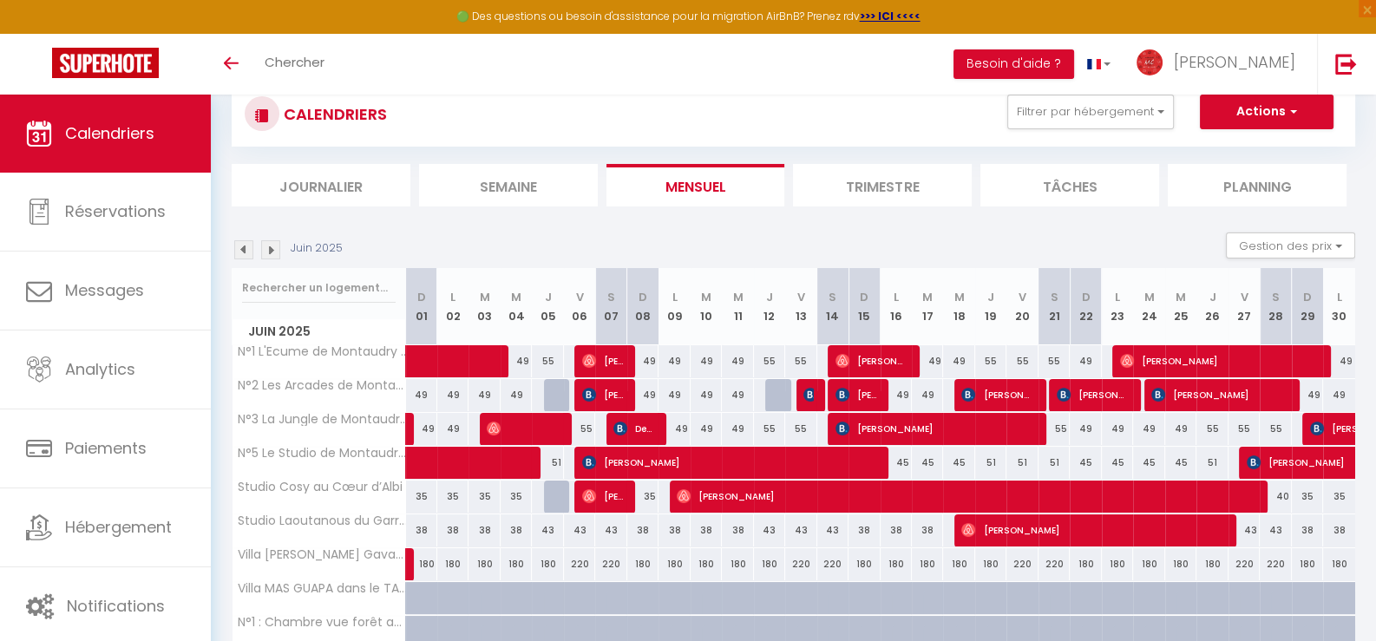
click at [273, 251] on img at bounding box center [270, 249] width 19 height 19
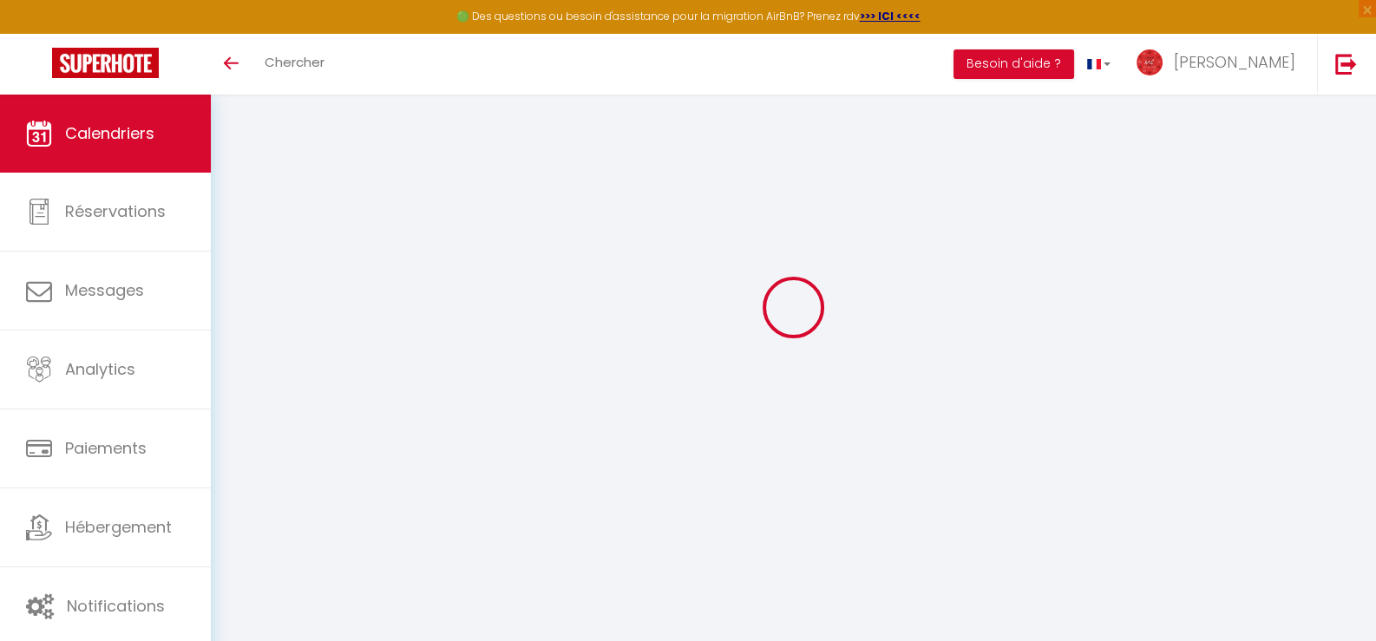
select select "0"
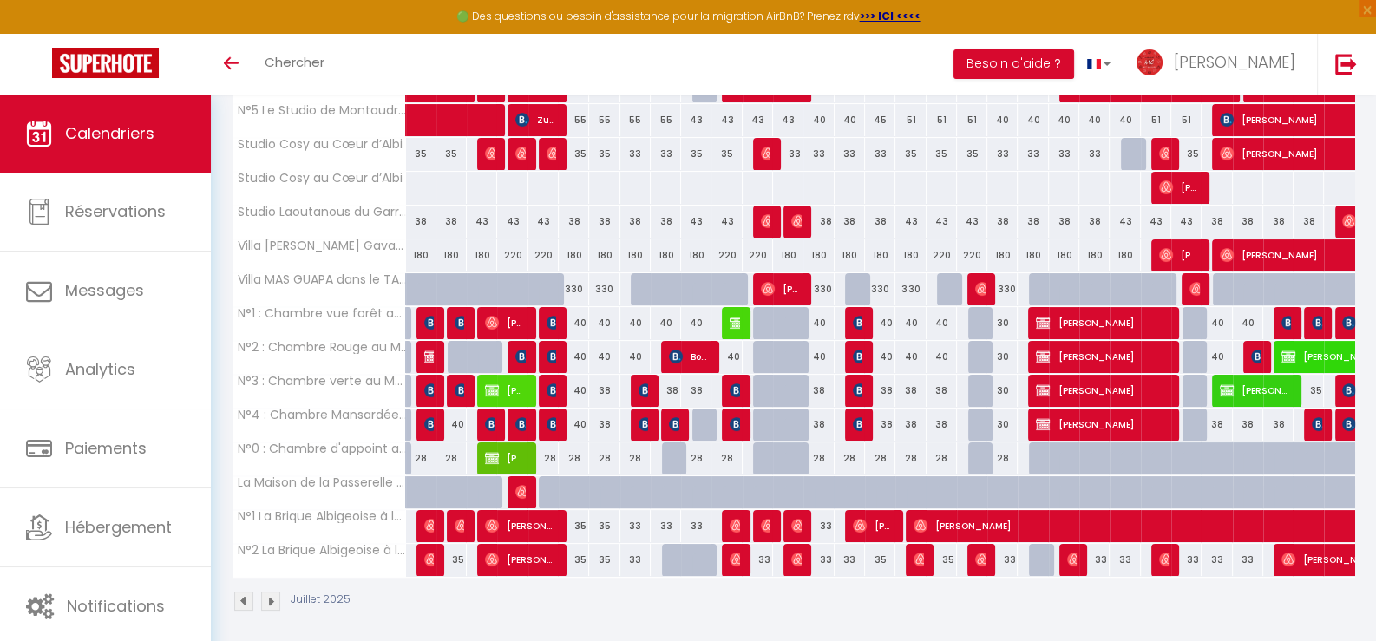
scroll to position [397, 0]
